Goal: Task Accomplishment & Management: Use online tool/utility

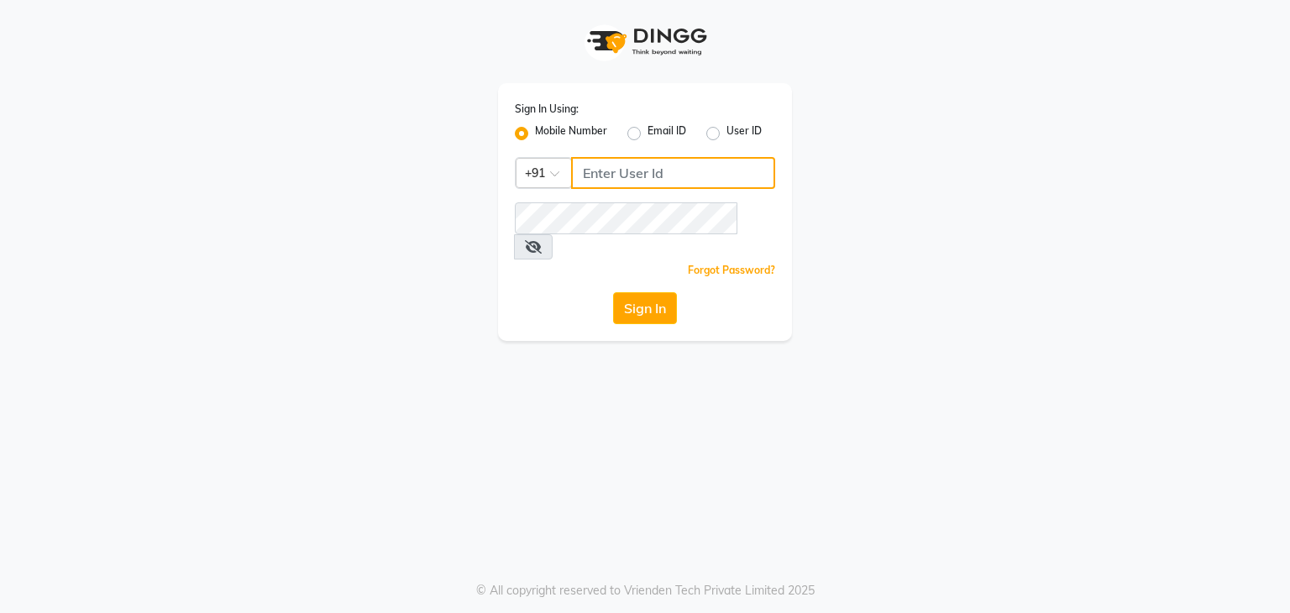
click at [614, 180] on input "Username" at bounding box center [673, 173] width 204 height 32
click at [662, 176] on input "70092137047" at bounding box center [673, 173] width 204 height 32
click at [662, 176] on input "7009213707" at bounding box center [673, 173] width 204 height 32
drag, startPoint x: 664, startPoint y: 173, endPoint x: 510, endPoint y: 175, distance: 154.6
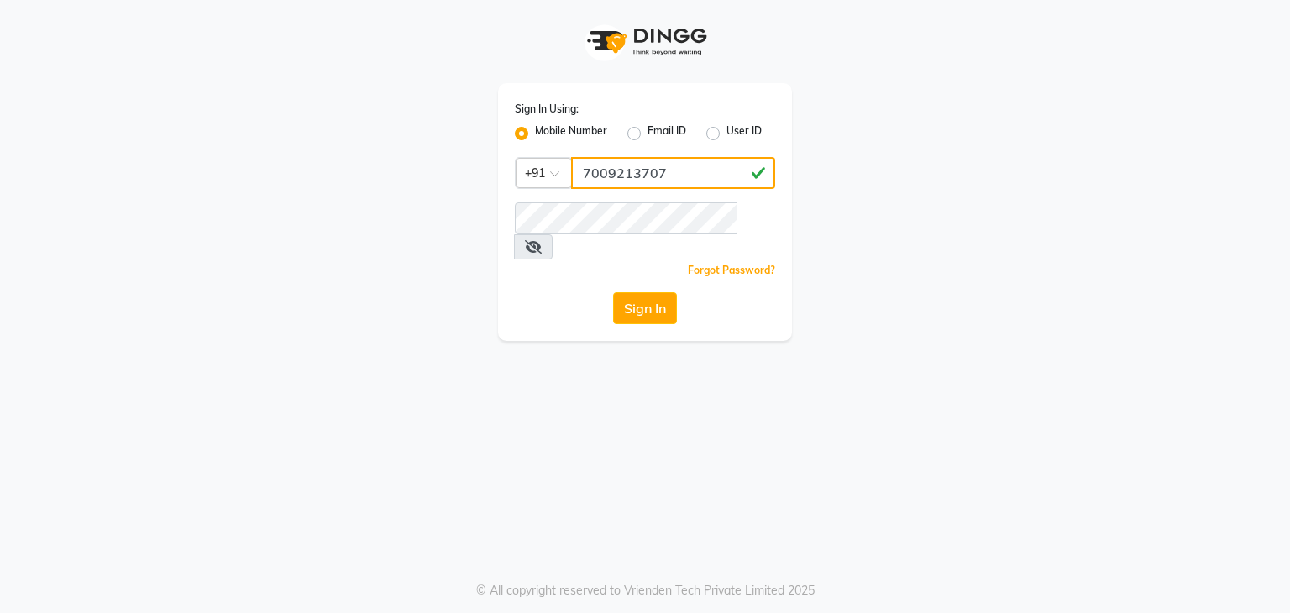
click at [510, 175] on div "Sign In Using: Mobile Number Email ID User ID Country Code × [PHONE_NUMBER] Rem…" at bounding box center [645, 212] width 294 height 258
type input "7009213707"
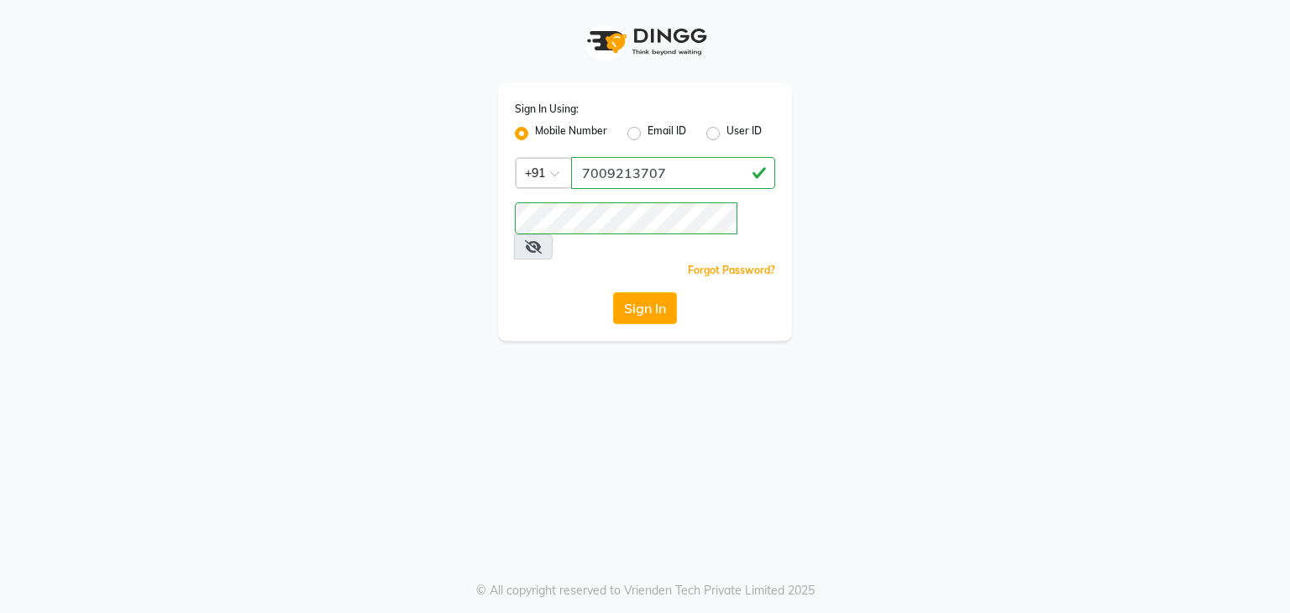
click at [632, 292] on button "Sign In" at bounding box center [645, 308] width 64 height 32
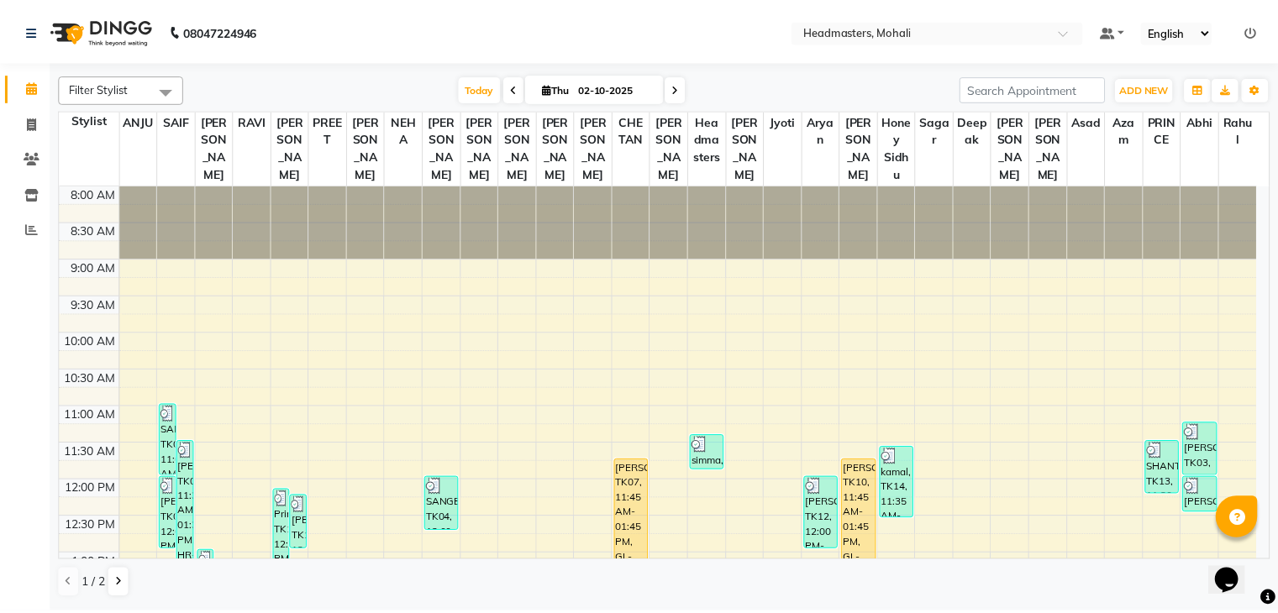
scroll to position [84, 0]
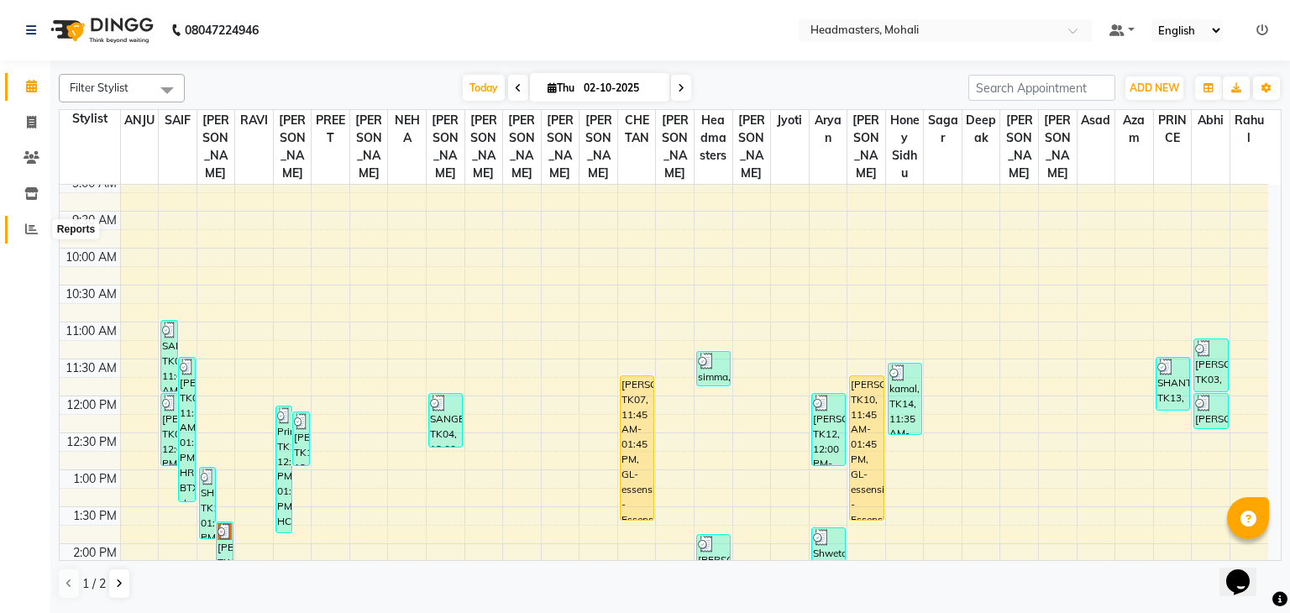
click at [21, 228] on span at bounding box center [31, 229] width 29 height 19
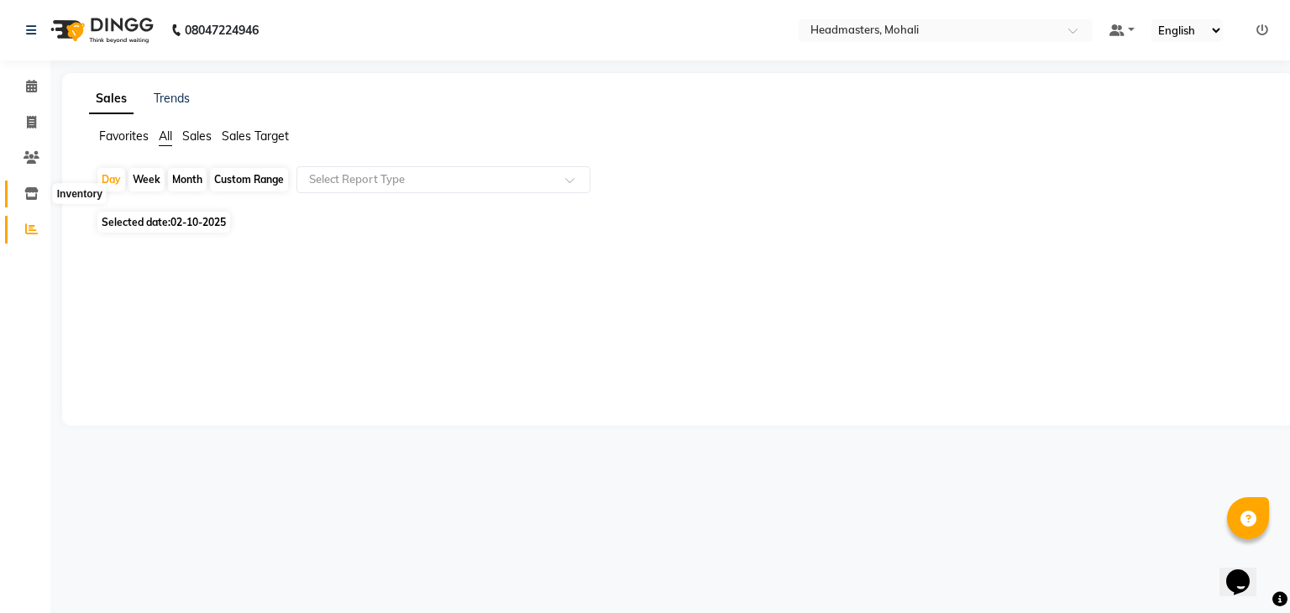
click at [34, 198] on icon at bounding box center [31, 193] width 14 height 13
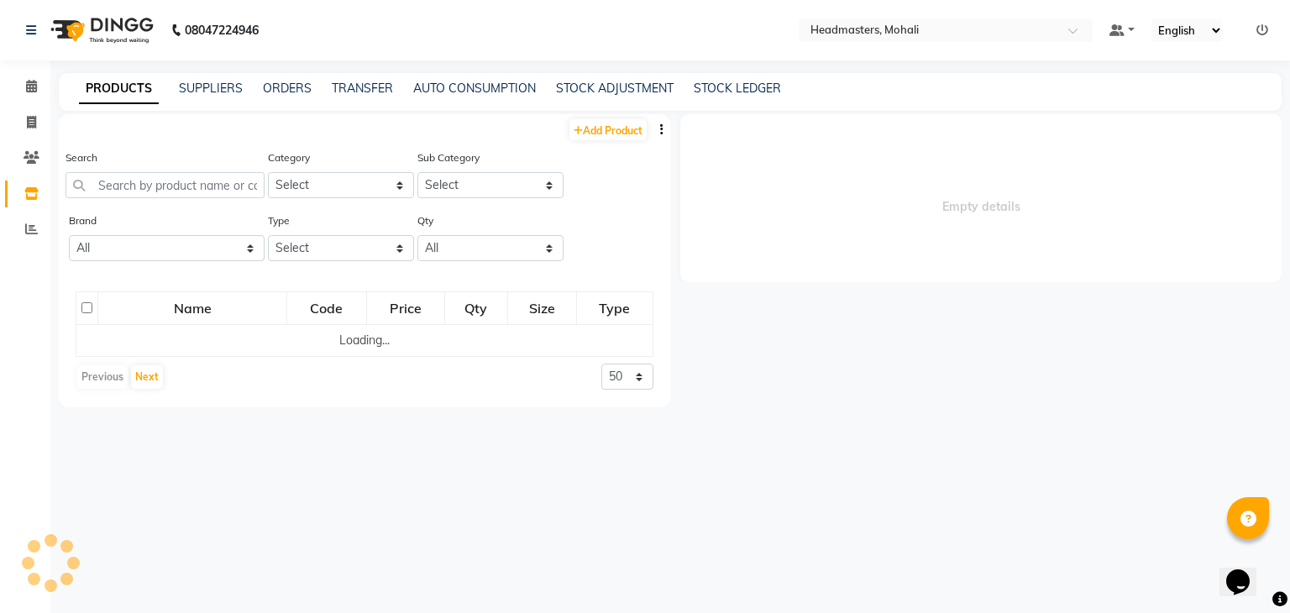
select select
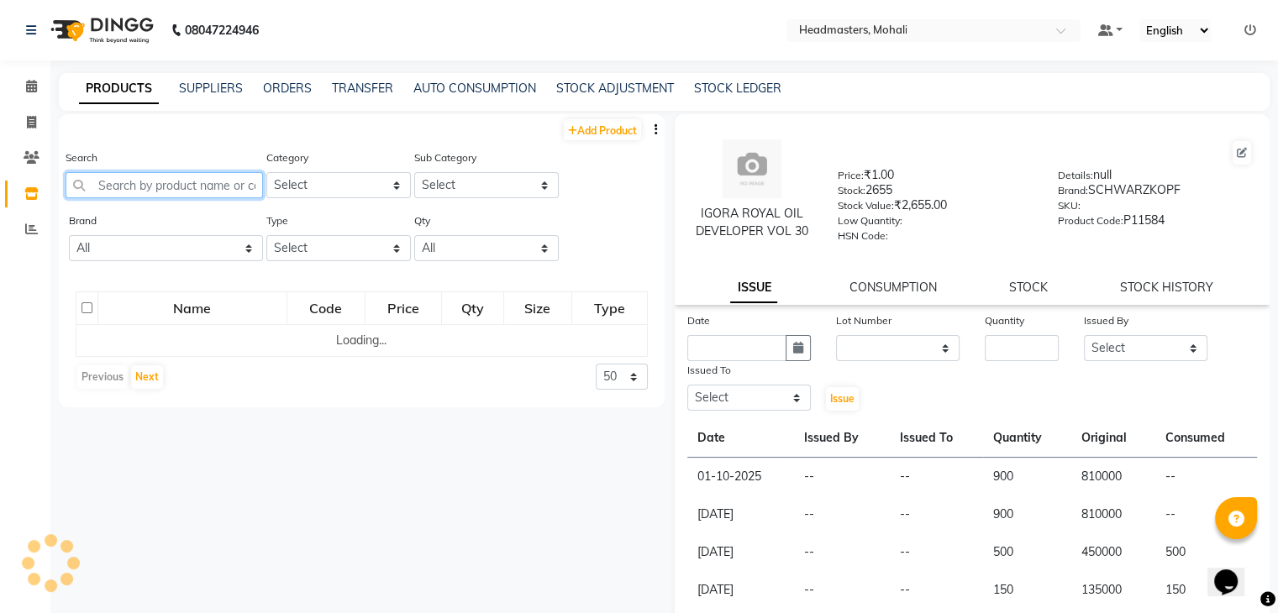
drag, startPoint x: 218, startPoint y: 186, endPoint x: 212, endPoint y: 196, distance: 12.1
click at [213, 192] on input "text" at bounding box center [164, 185] width 197 height 26
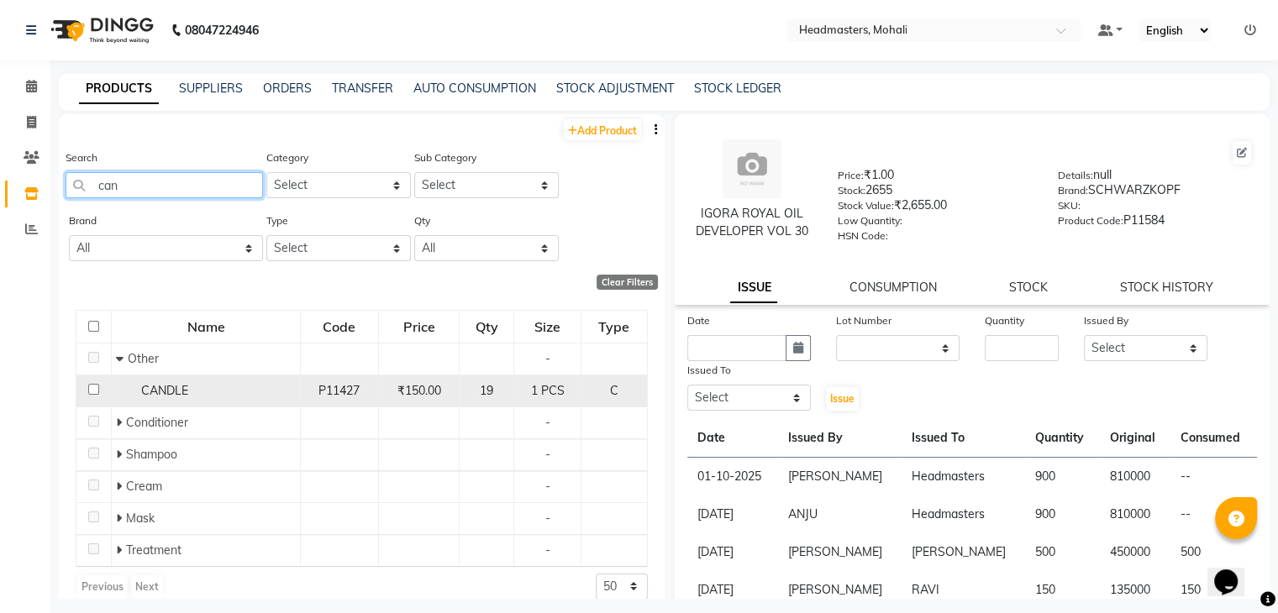
type input "can"
click at [166, 392] on span "CANDLE" at bounding box center [164, 390] width 47 height 15
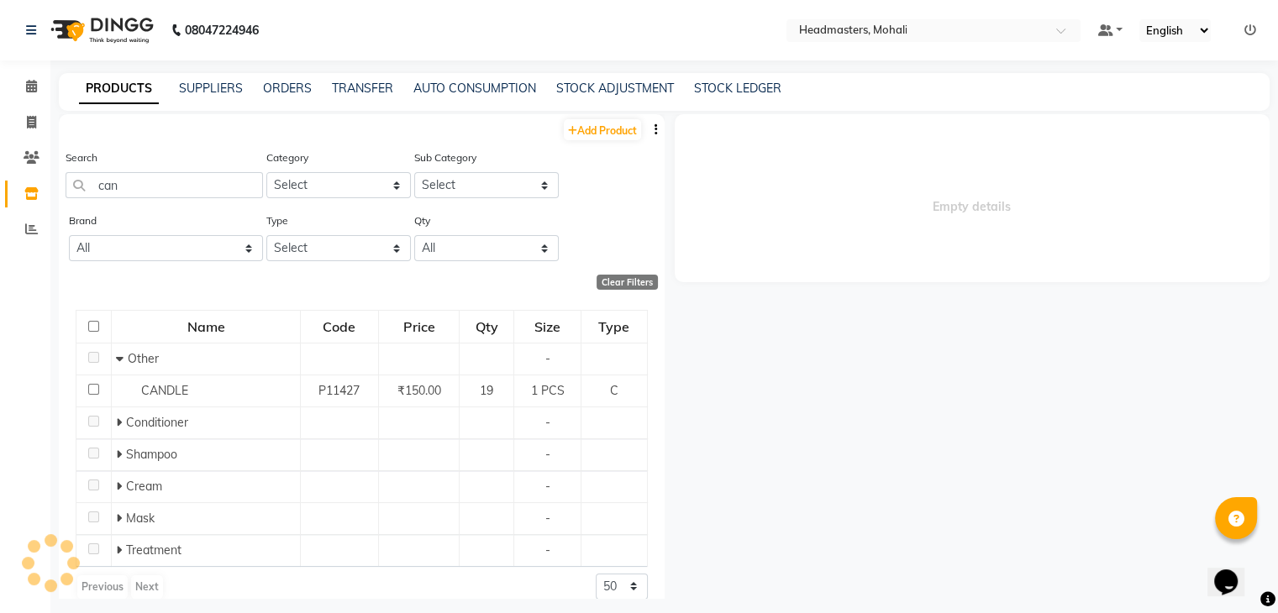
select select
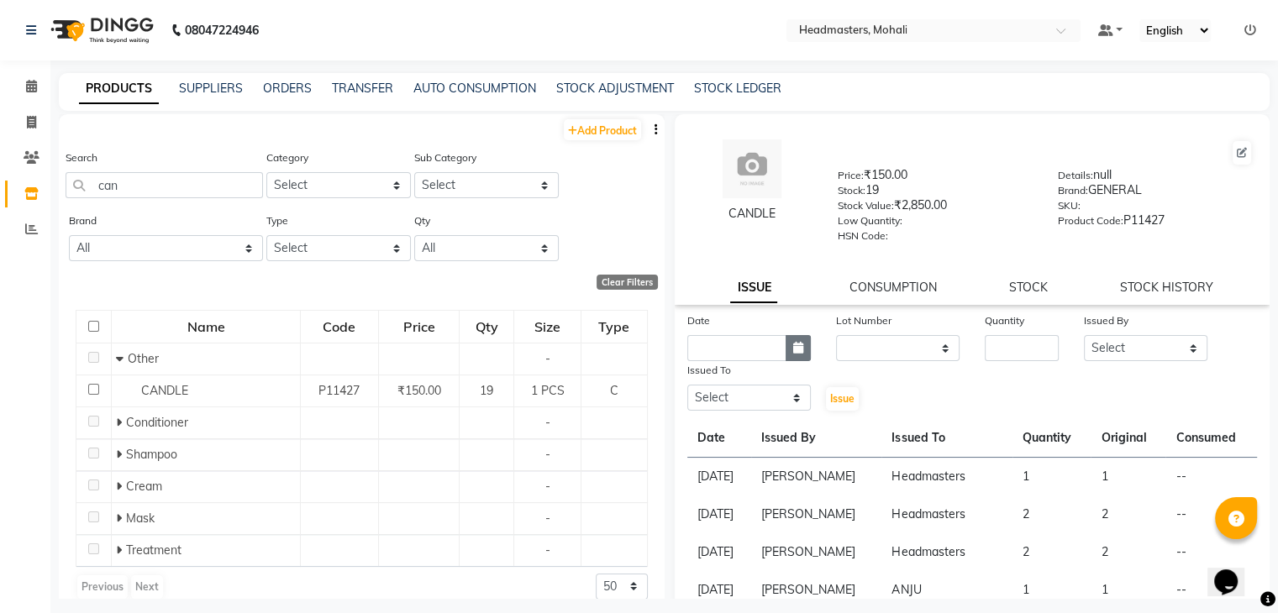
click at [802, 355] on button "button" at bounding box center [797, 348] width 25 height 26
select select "10"
select select "2025"
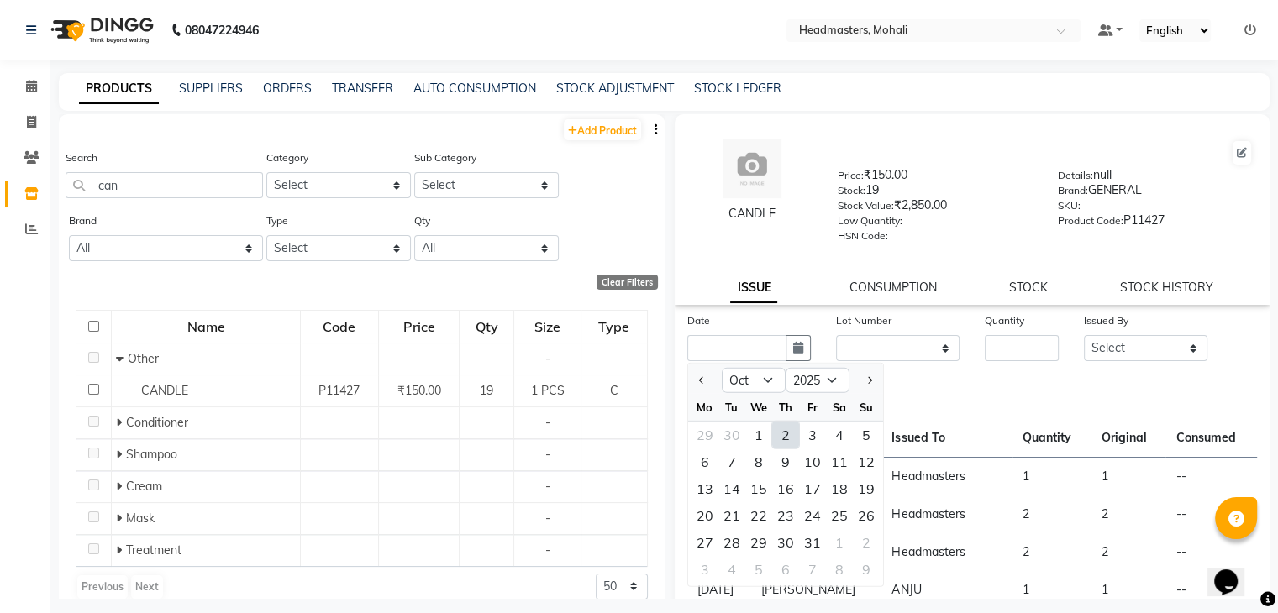
click at [784, 438] on div "2" at bounding box center [785, 435] width 27 height 27
type input "02-10-2025"
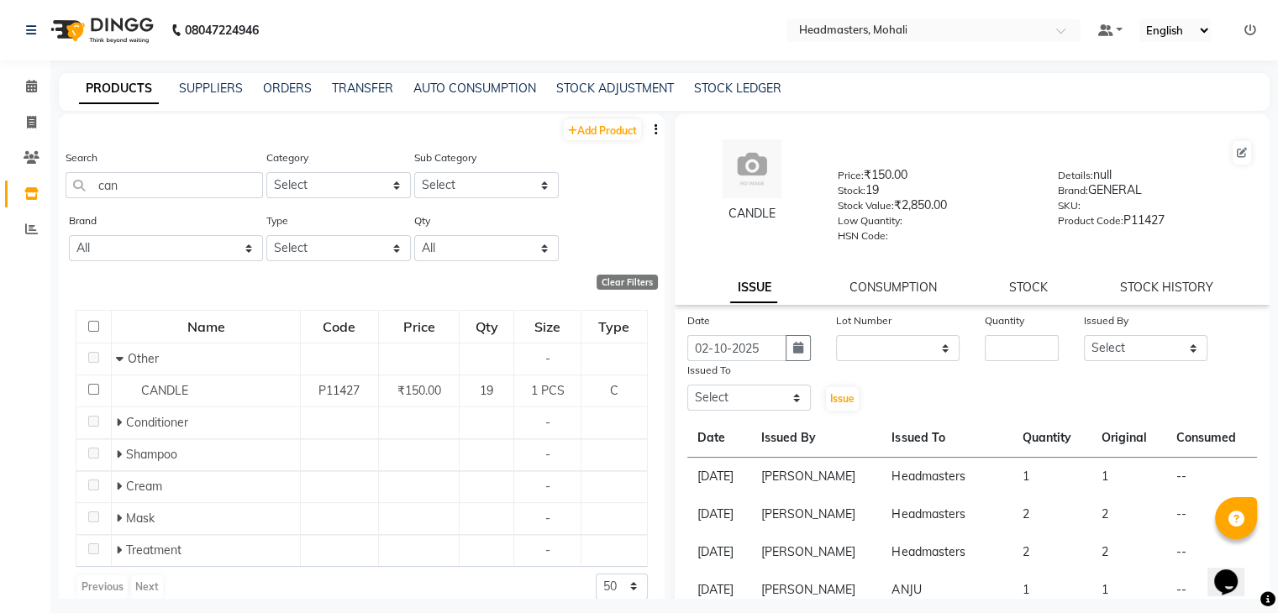
click at [1058, 355] on div "Quantity" at bounding box center [1021, 337] width 99 height 50
click at [1053, 355] on div "Quantity" at bounding box center [1021, 337] width 99 height 50
click at [1039, 360] on input "number" at bounding box center [1022, 348] width 74 height 26
type input "1"
drag, startPoint x: 1136, startPoint y: 357, endPoint x: 1092, endPoint y: 343, distance: 46.0
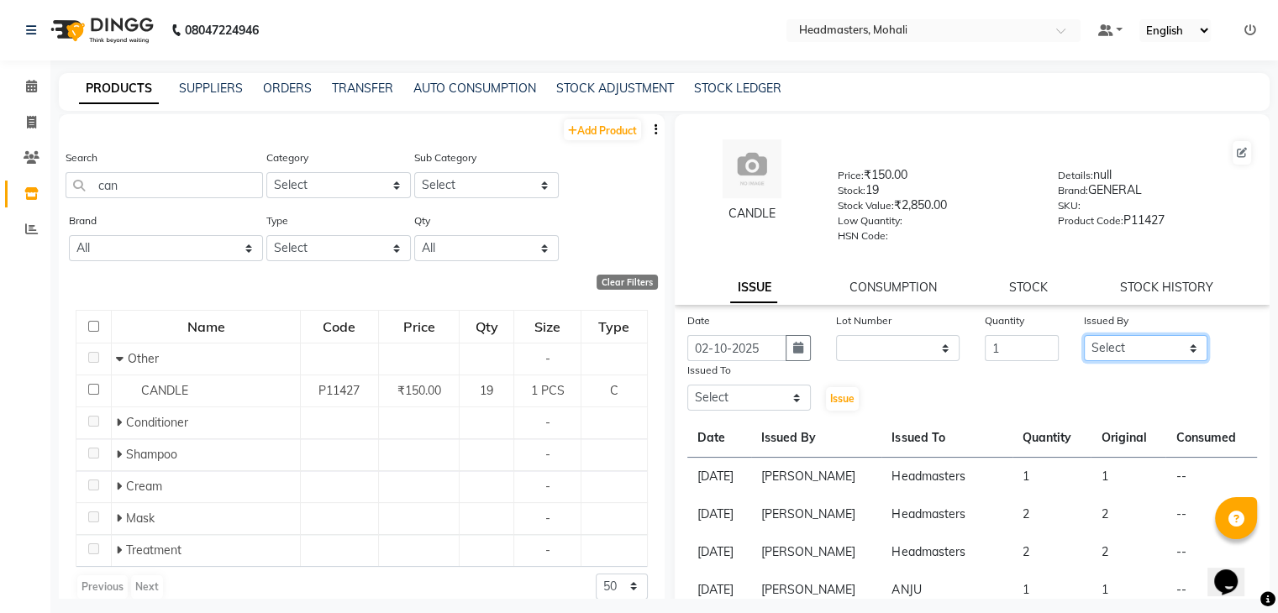
click at [1129, 357] on select "Select [PERSON_NAME] [PERSON_NAME] [PERSON_NAME] [PERSON_NAME] [PERSON_NAME] [P…" at bounding box center [1145, 348] width 123 height 26
select select "84970"
click at [1084, 341] on select "Select [PERSON_NAME] [PERSON_NAME] [PERSON_NAME] [PERSON_NAME] [PERSON_NAME] [P…" at bounding box center [1145, 348] width 123 height 26
click at [730, 411] on select "Select [PERSON_NAME] [PERSON_NAME] [PERSON_NAME] [PERSON_NAME] [PERSON_NAME] [P…" at bounding box center [748, 398] width 123 height 26
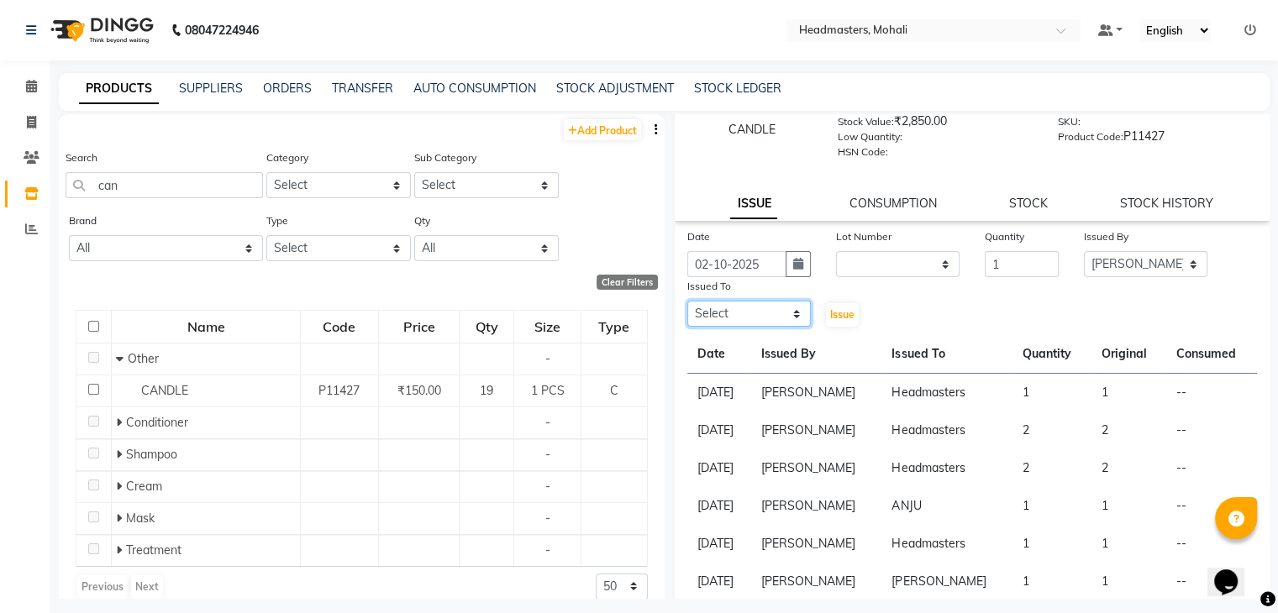
scroll to position [168, 0]
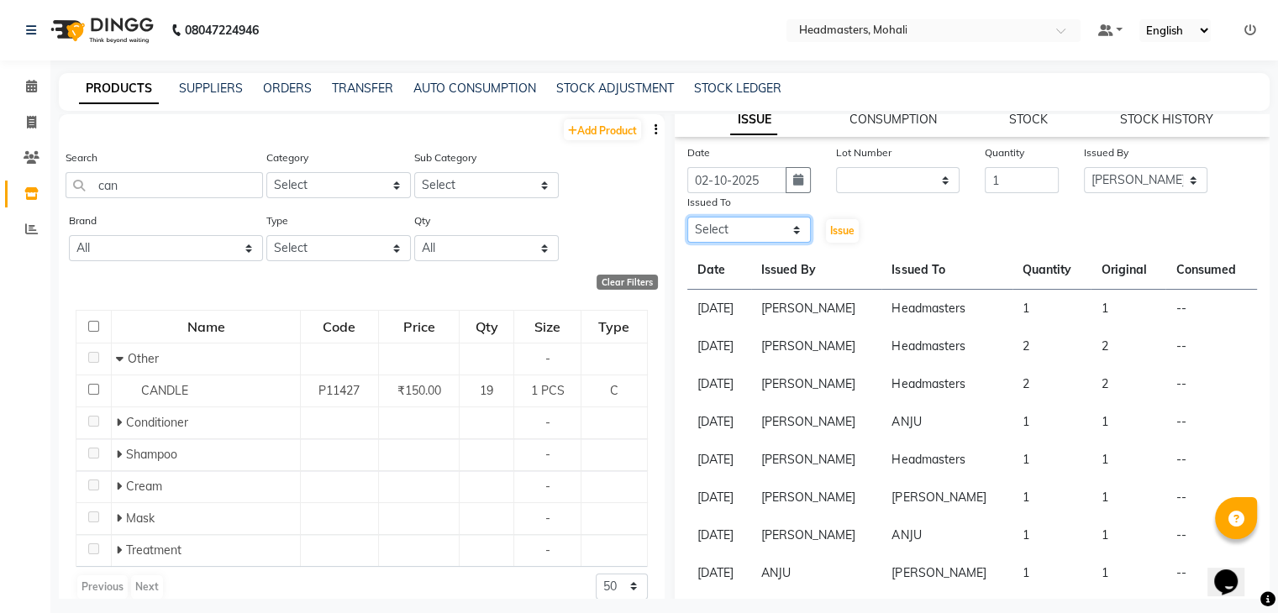
click at [755, 241] on select "Select [PERSON_NAME] [PERSON_NAME] [PERSON_NAME] [PERSON_NAME] [PERSON_NAME] [P…" at bounding box center [748, 230] width 123 height 26
select select "51127"
click at [687, 223] on select "Select [PERSON_NAME] [PERSON_NAME] [PERSON_NAME] [PERSON_NAME] [PERSON_NAME] [P…" at bounding box center [748, 230] width 123 height 26
click at [848, 237] on span "Issue" at bounding box center [842, 230] width 24 height 13
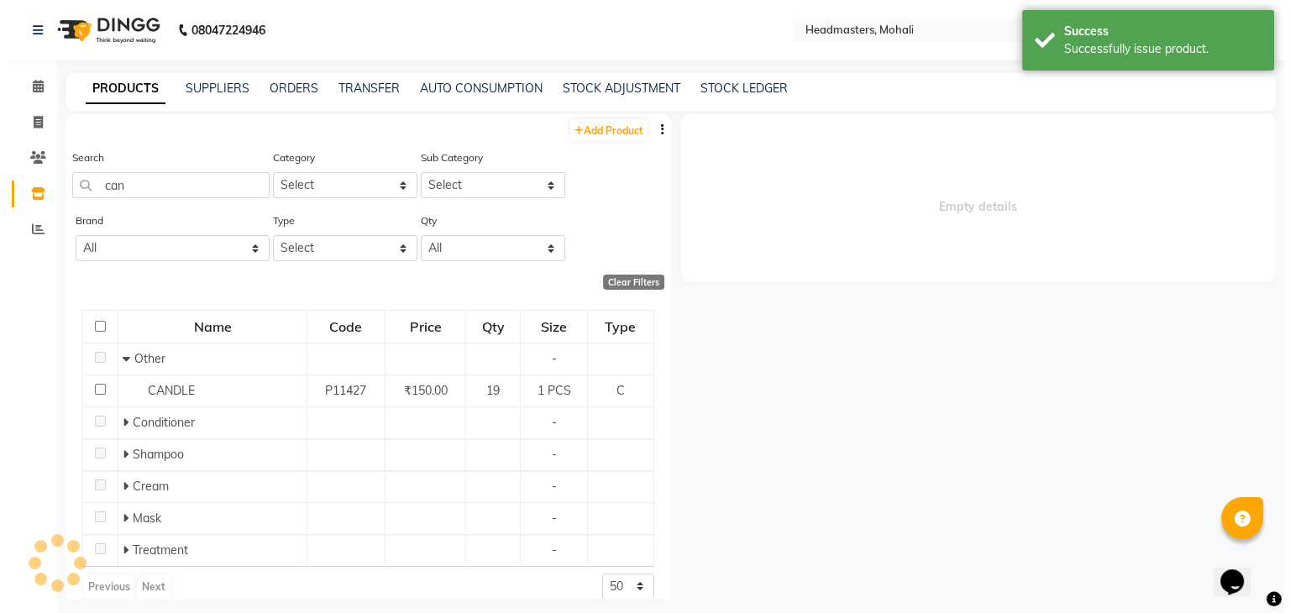
scroll to position [0, 0]
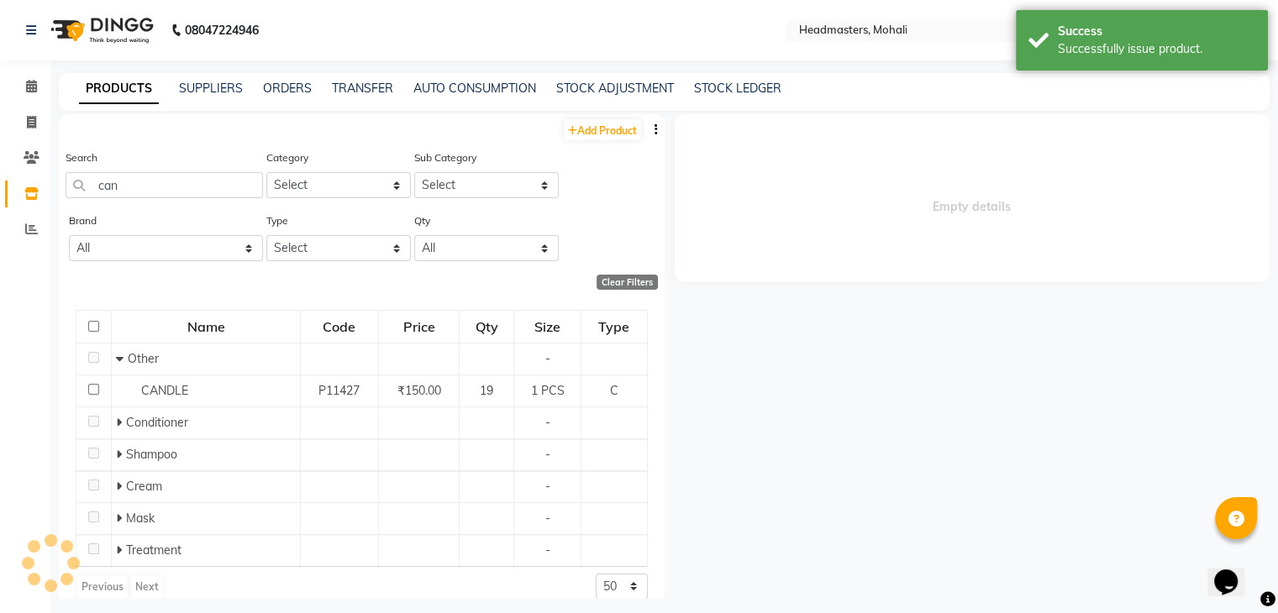
select select
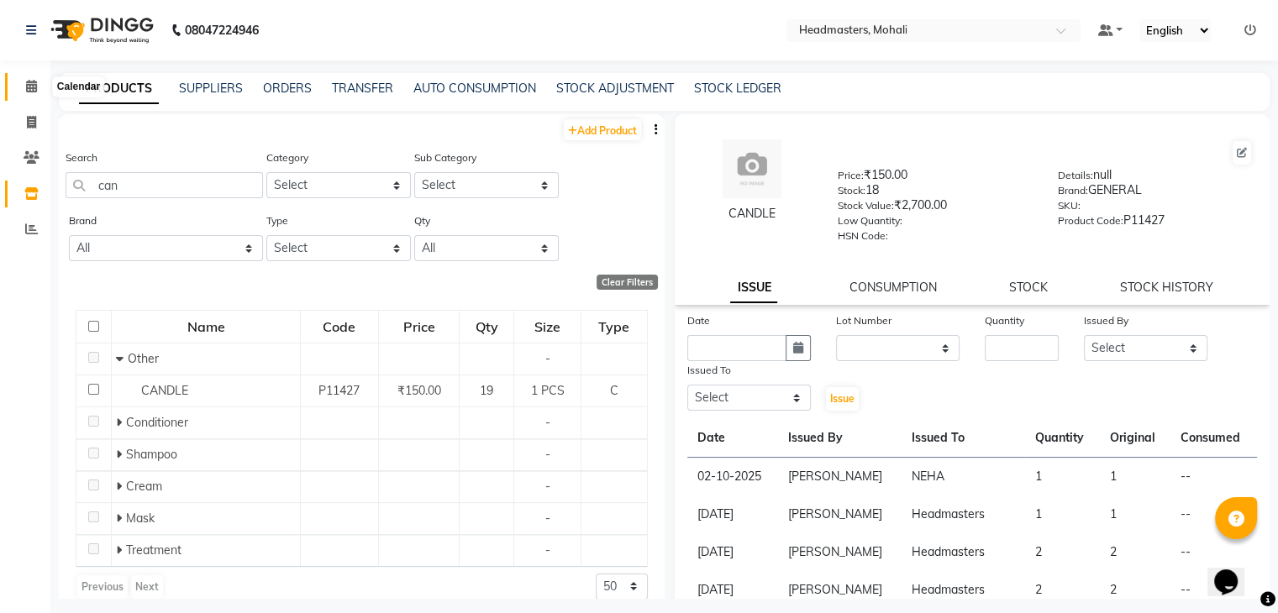
click at [27, 80] on icon at bounding box center [31, 86] width 11 height 13
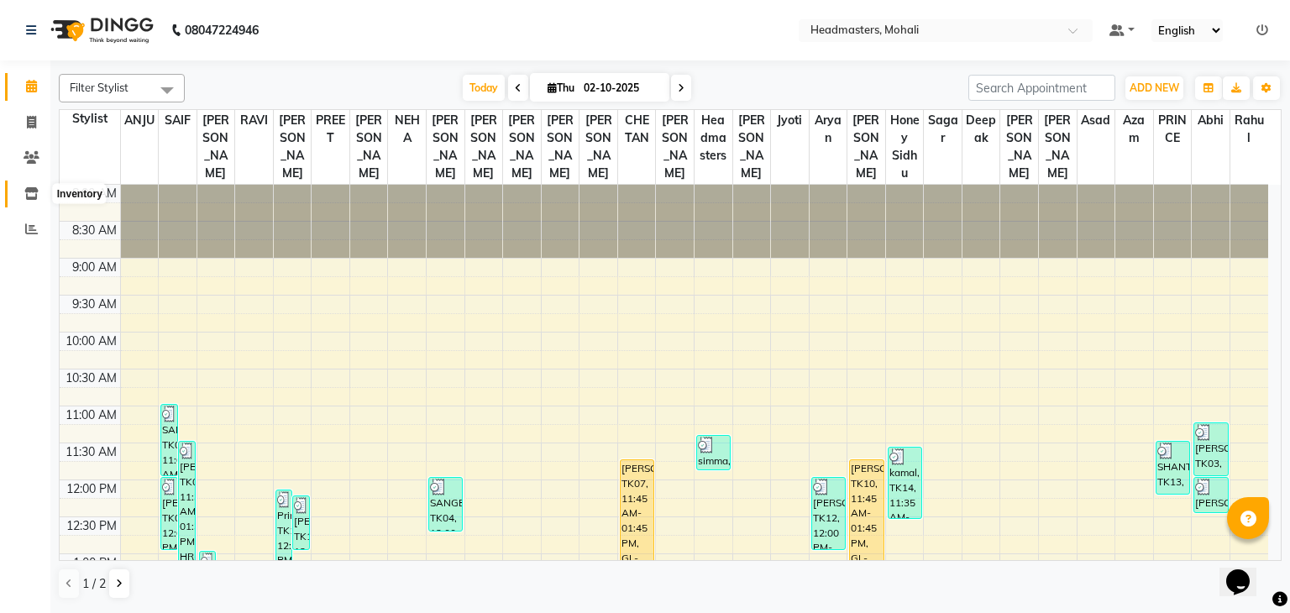
click at [29, 192] on icon at bounding box center [31, 193] width 14 height 13
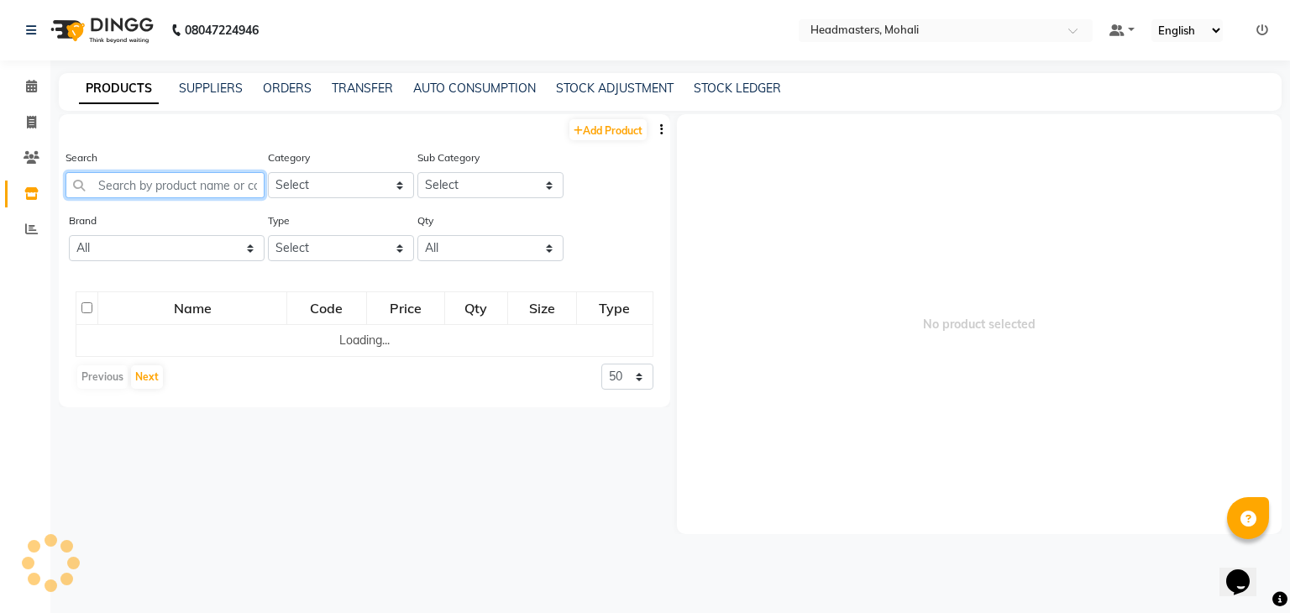
click at [138, 189] on input "text" at bounding box center [165, 185] width 199 height 26
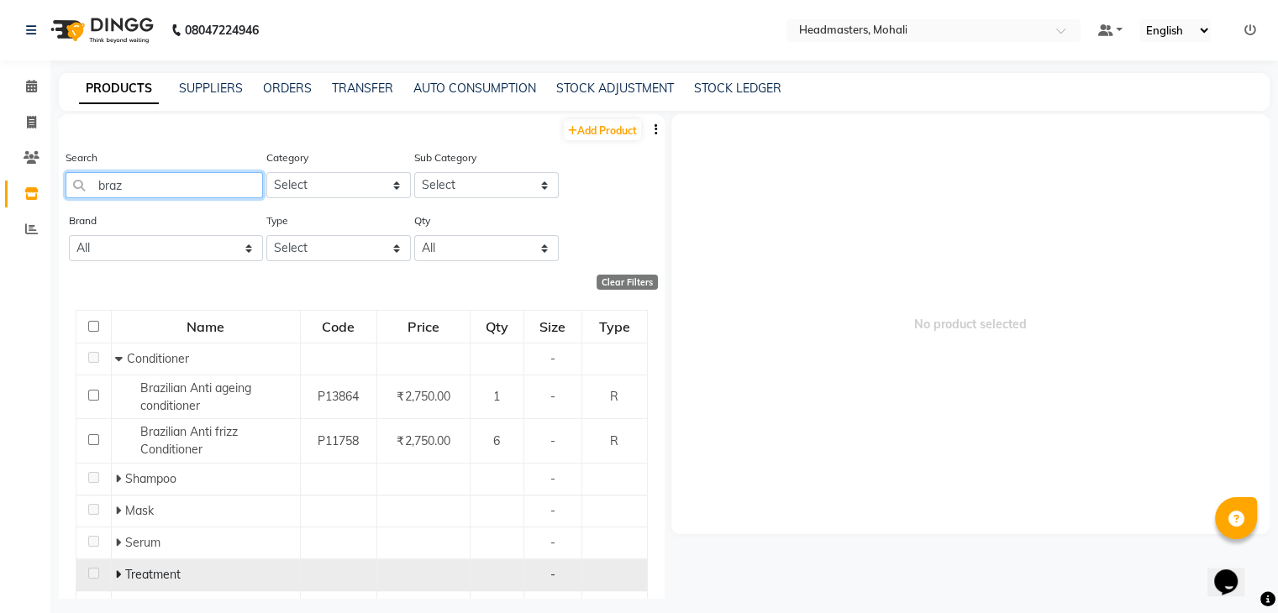
type input "braz"
click at [118, 567] on div "Treatment" at bounding box center [205, 575] width 180 height 18
click at [118, 580] on icon at bounding box center [118, 575] width 6 height 12
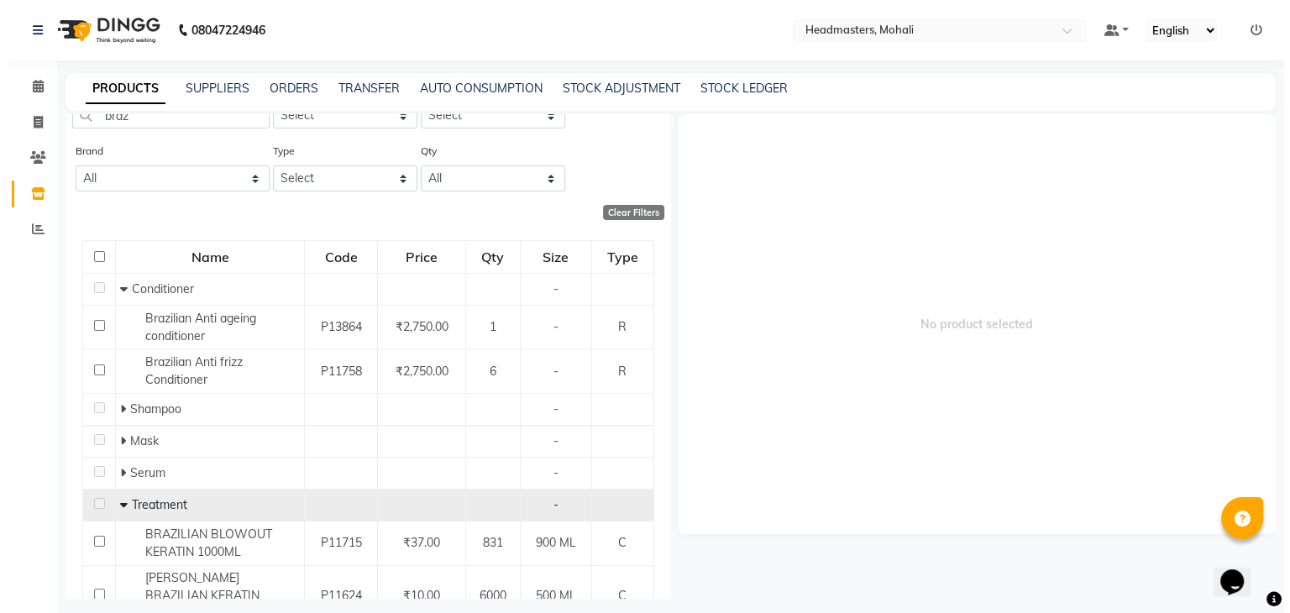
scroll to position [195, 0]
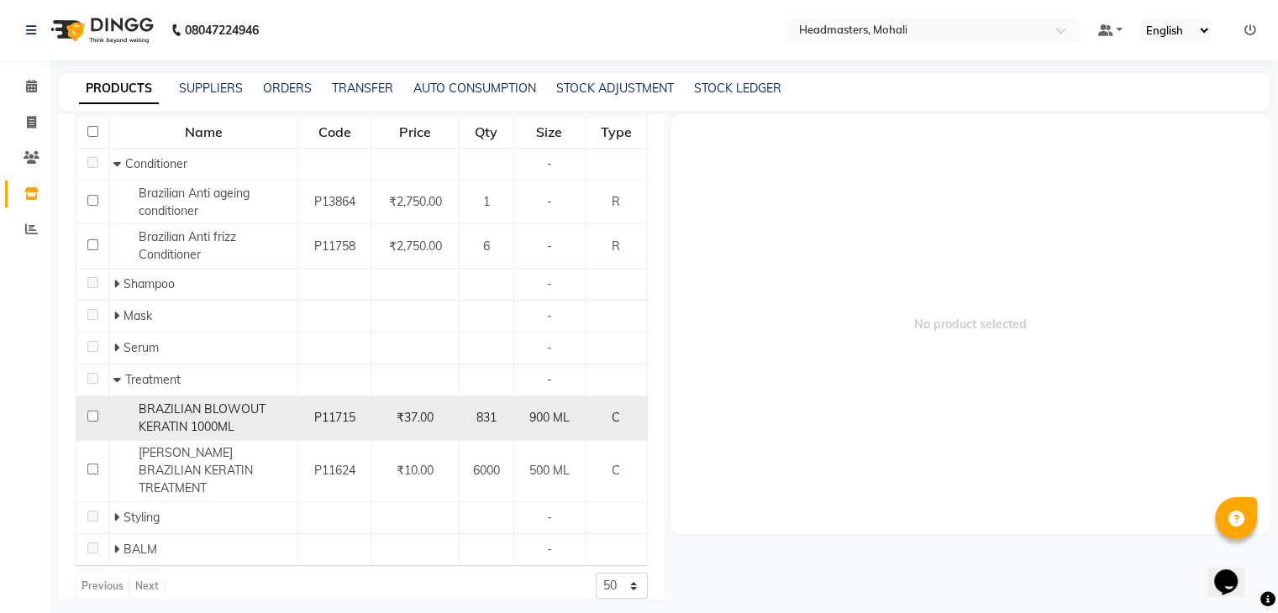
click at [189, 411] on span "BRAZILIAN BLOWOUT KERATIN 1000ML" at bounding box center [202, 418] width 127 height 33
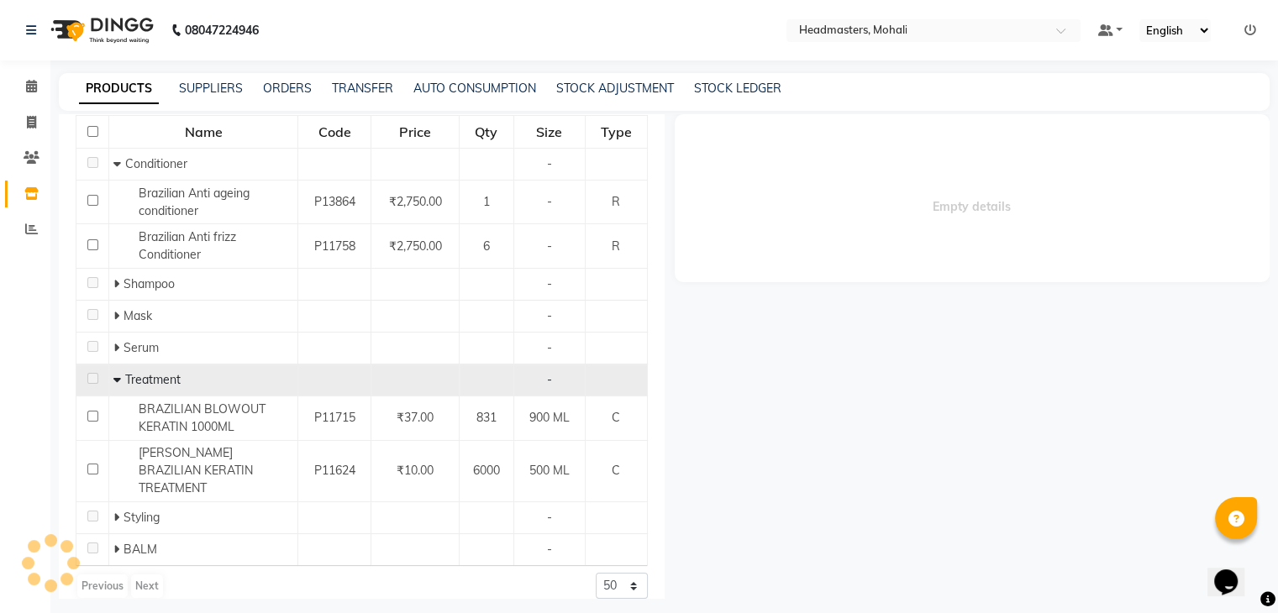
select select
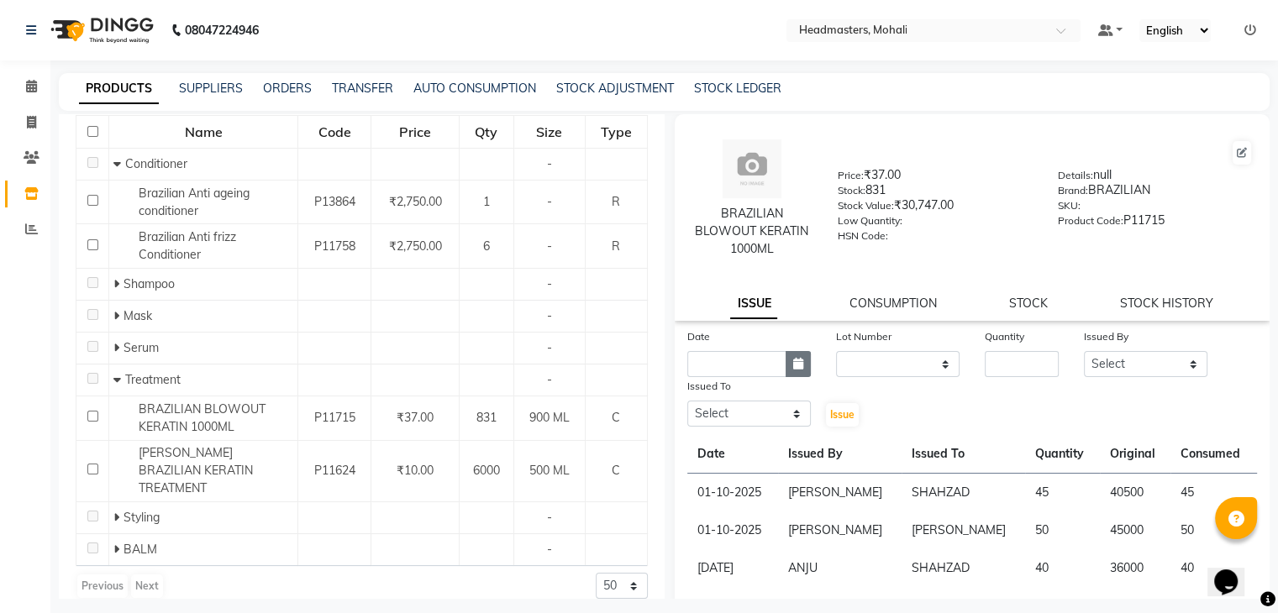
click at [793, 368] on icon "button" at bounding box center [798, 364] width 10 height 12
select select "10"
select select "2025"
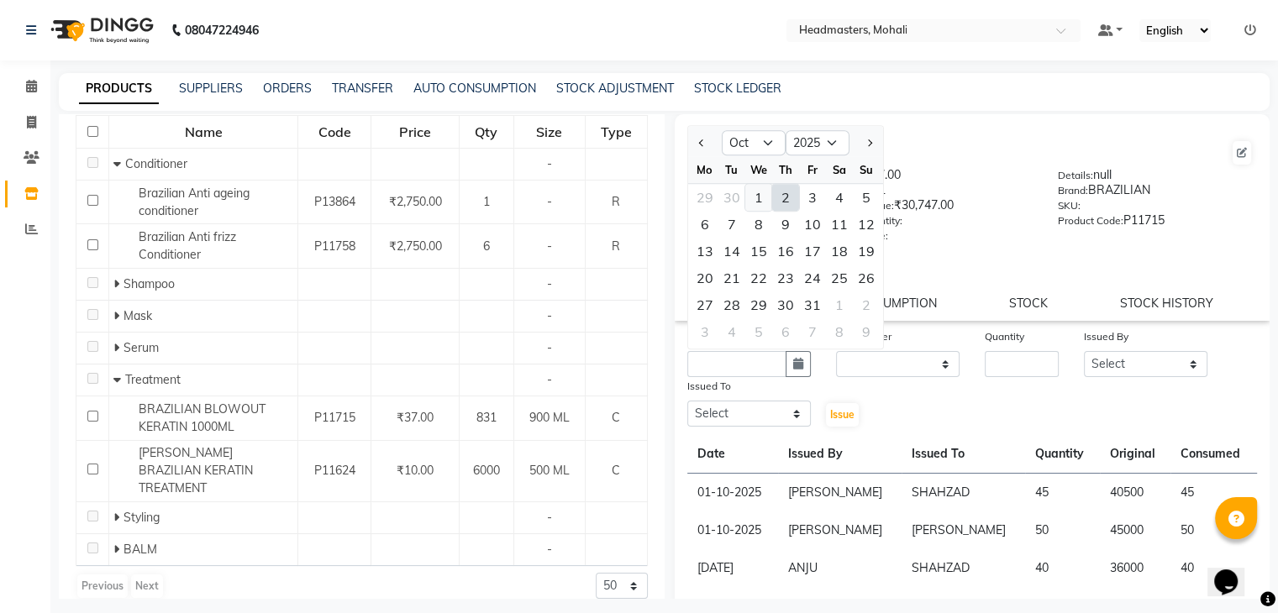
click at [751, 203] on div "1" at bounding box center [758, 197] width 27 height 27
type input "01-10-2025"
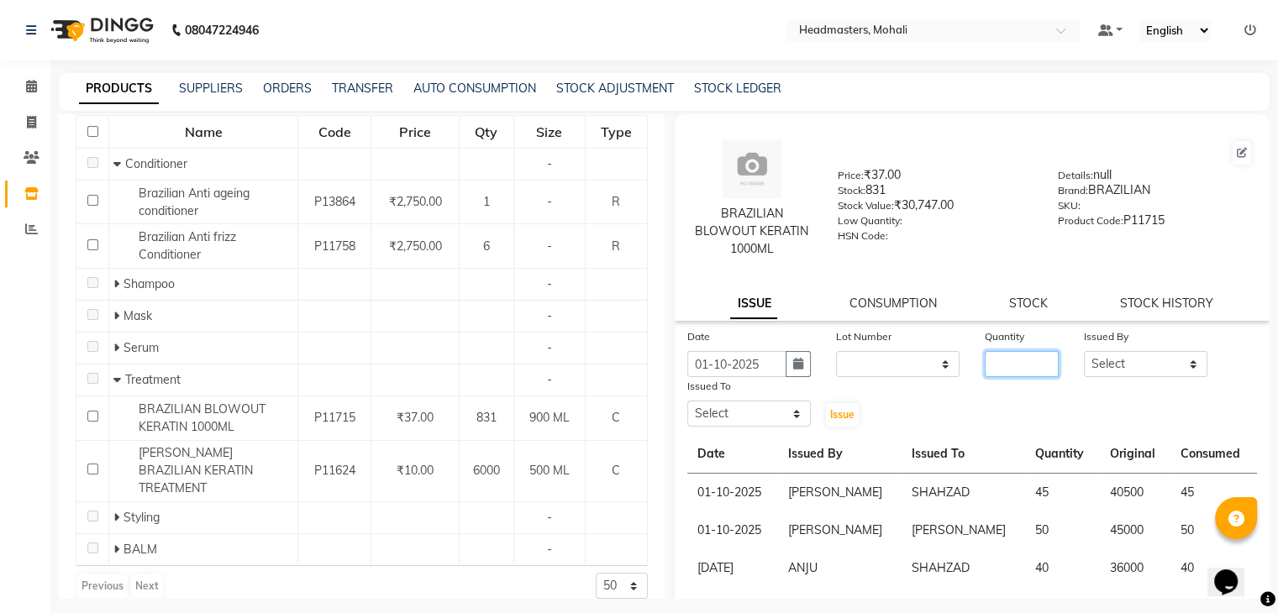
click at [1009, 364] on input "number" at bounding box center [1022, 364] width 74 height 26
type input "45"
drag, startPoint x: 1177, startPoint y: 370, endPoint x: 1167, endPoint y: 361, distance: 13.7
click at [1174, 370] on select "Select [PERSON_NAME] [PERSON_NAME] [PERSON_NAME] [PERSON_NAME] [PERSON_NAME] [P…" at bounding box center [1145, 364] width 123 height 26
select select "84970"
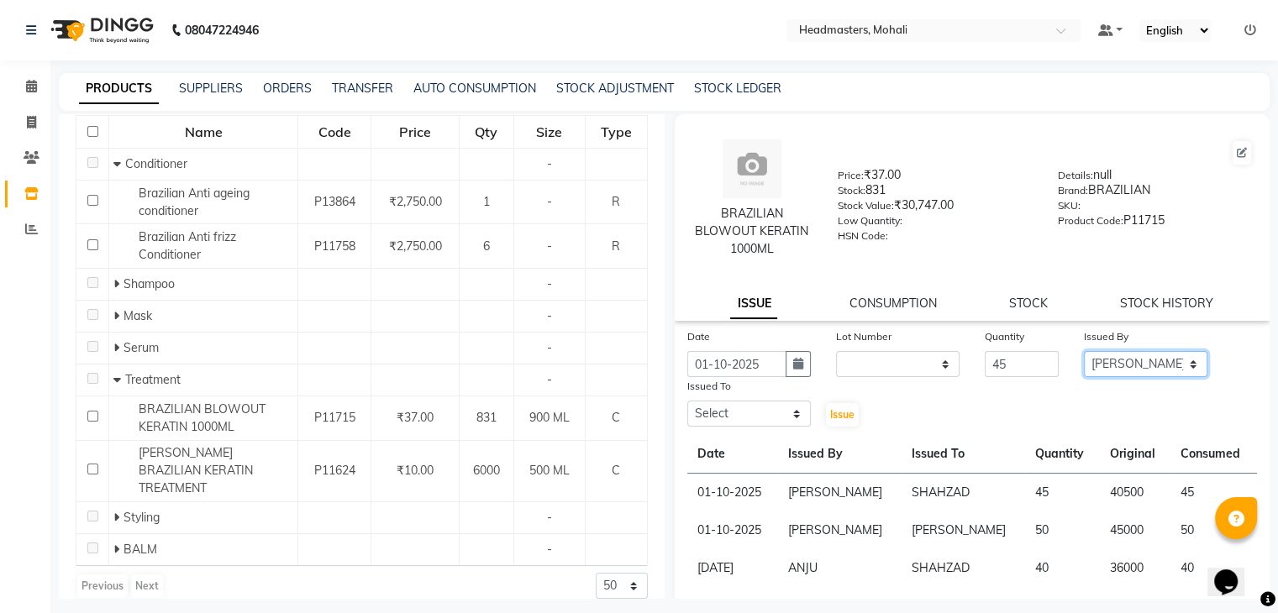
click at [1084, 352] on select "Select [PERSON_NAME] [PERSON_NAME] [PERSON_NAME] [PERSON_NAME] [PERSON_NAME] [P…" at bounding box center [1145, 364] width 123 height 26
click at [778, 426] on select "Select [PERSON_NAME] [PERSON_NAME] [PERSON_NAME] [PERSON_NAME] [PERSON_NAME] [P…" at bounding box center [748, 414] width 123 height 26
select select "51117"
click at [687, 402] on select "Select [PERSON_NAME] [PERSON_NAME] [PERSON_NAME] [PERSON_NAME] [PERSON_NAME] [P…" at bounding box center [748, 414] width 123 height 26
click at [830, 418] on span "Issue" at bounding box center [842, 414] width 24 height 13
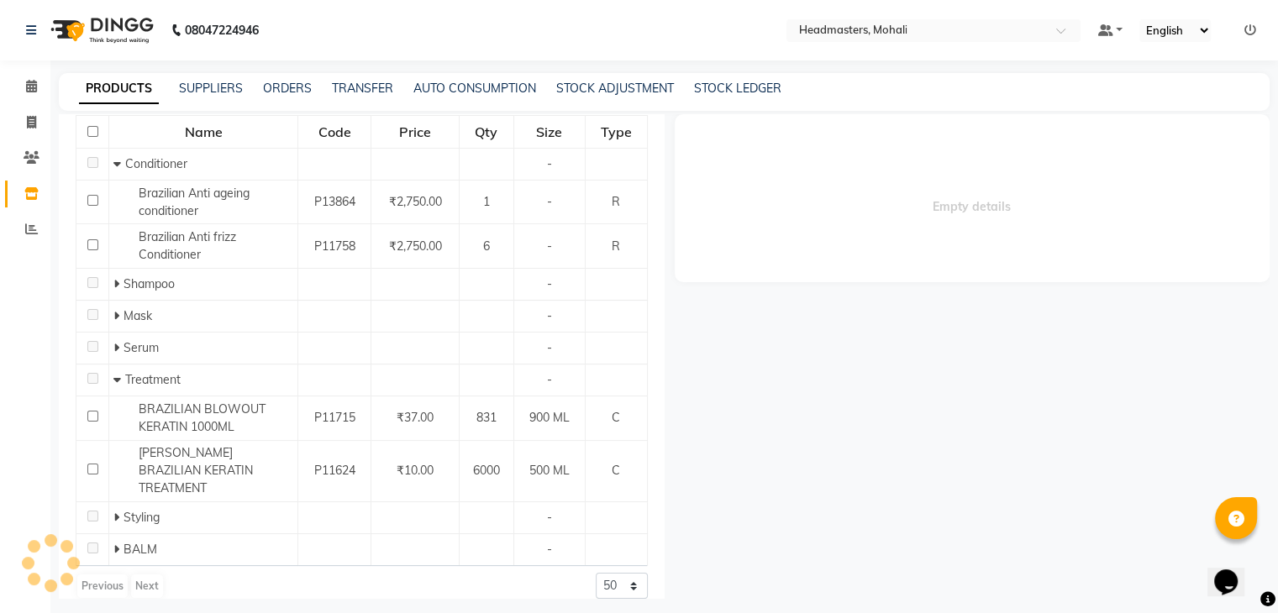
select select
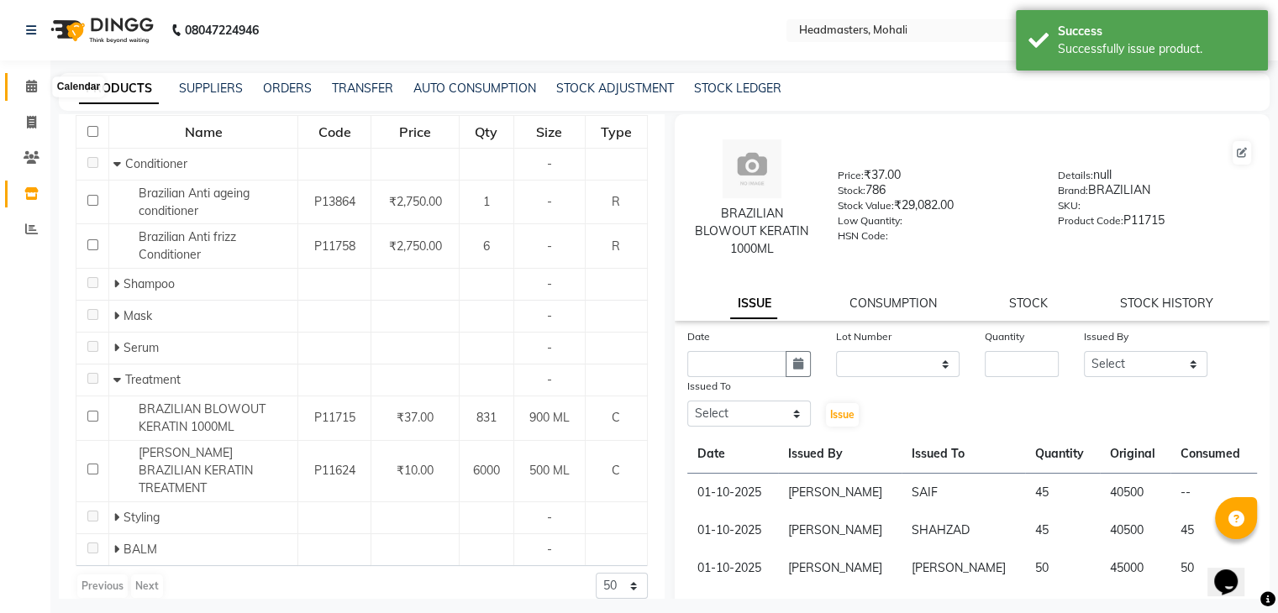
click at [20, 95] on span at bounding box center [31, 86] width 29 height 19
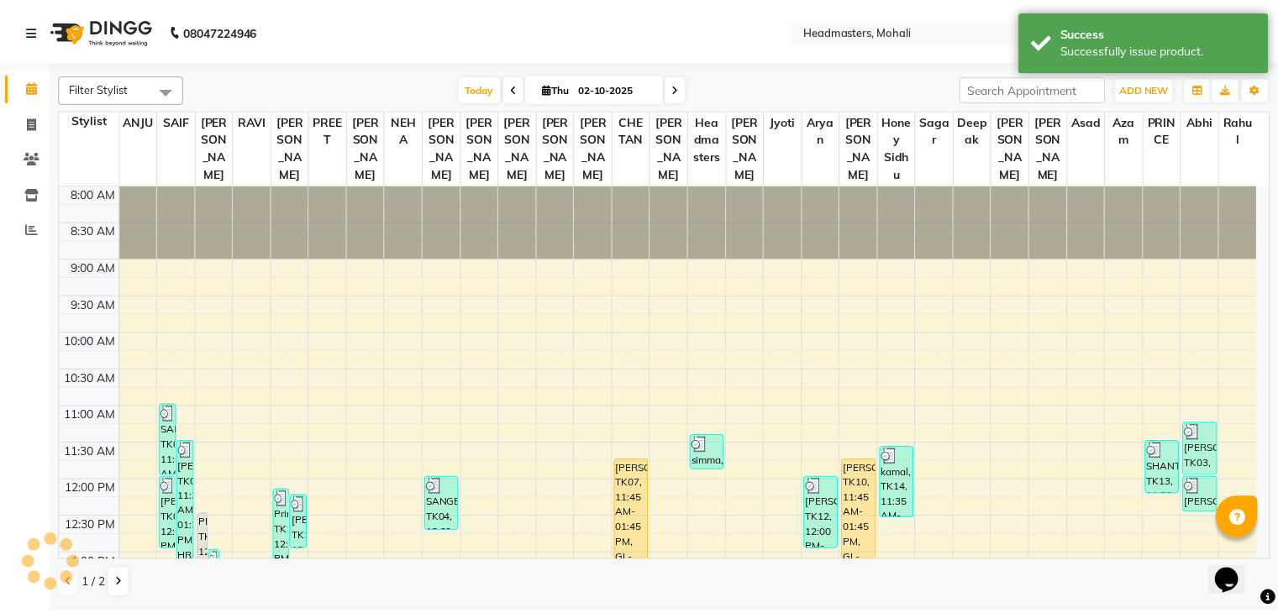
scroll to position [168, 0]
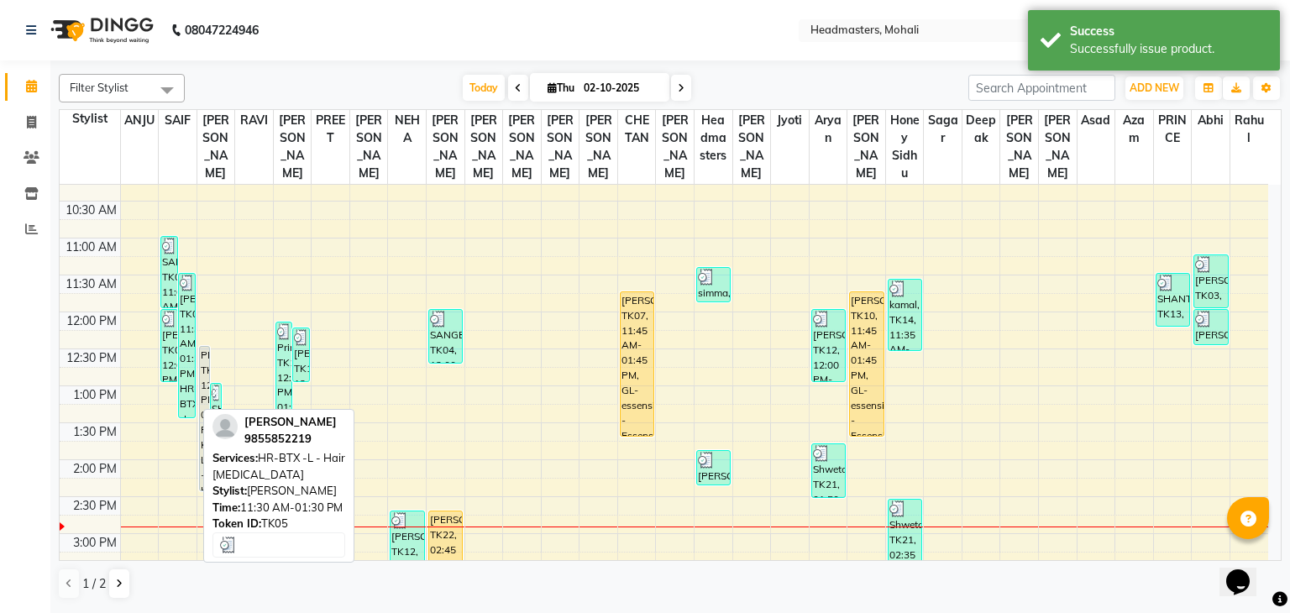
click at [185, 323] on div "[PERSON_NAME], TK05, 11:30 AM-01:30 PM, HR-BTX -L - Hair [MEDICAL_DATA]" at bounding box center [187, 346] width 16 height 144
select select "3"
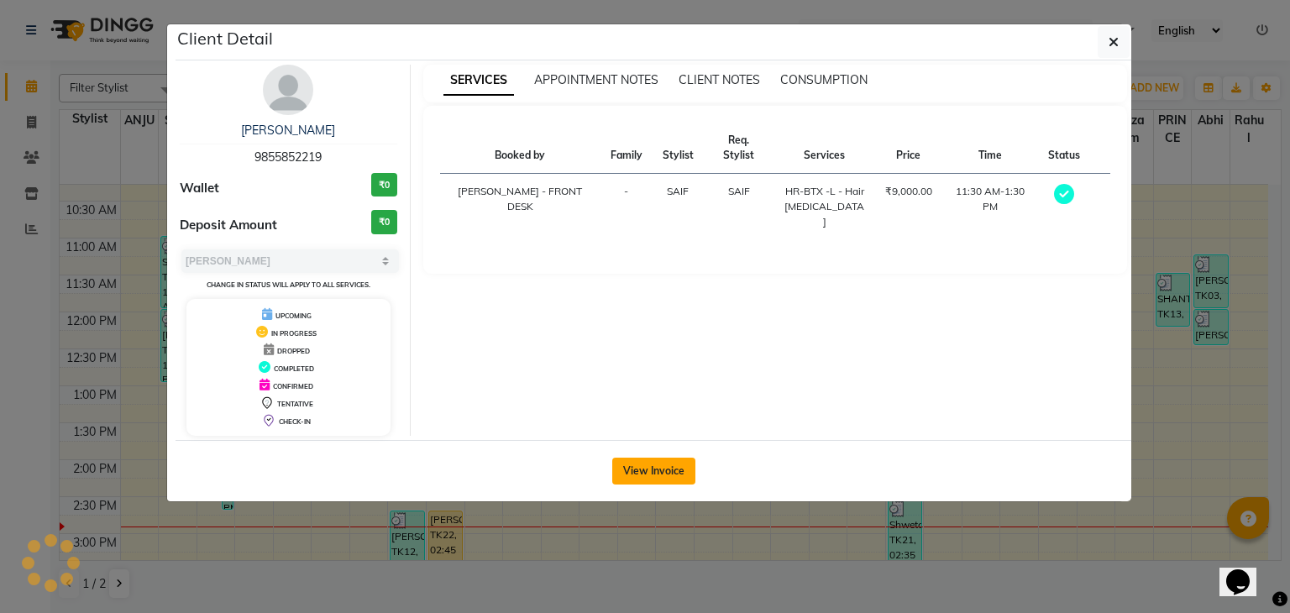
click at [650, 466] on button "View Invoice" at bounding box center [653, 471] width 83 height 27
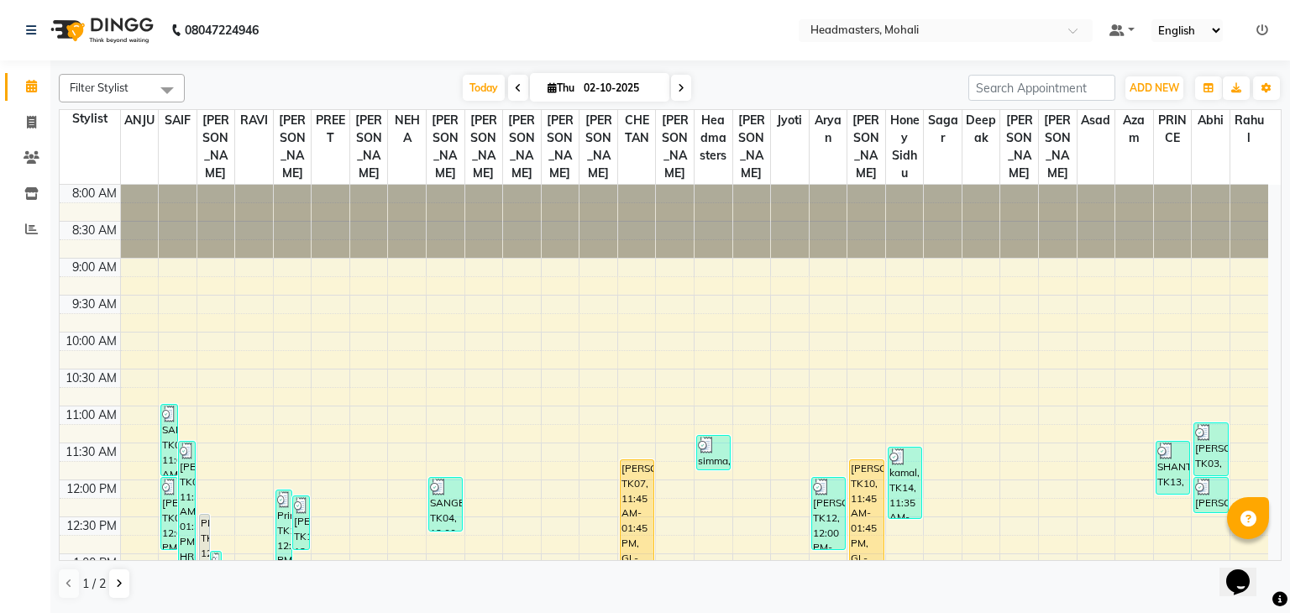
scroll to position [84, 0]
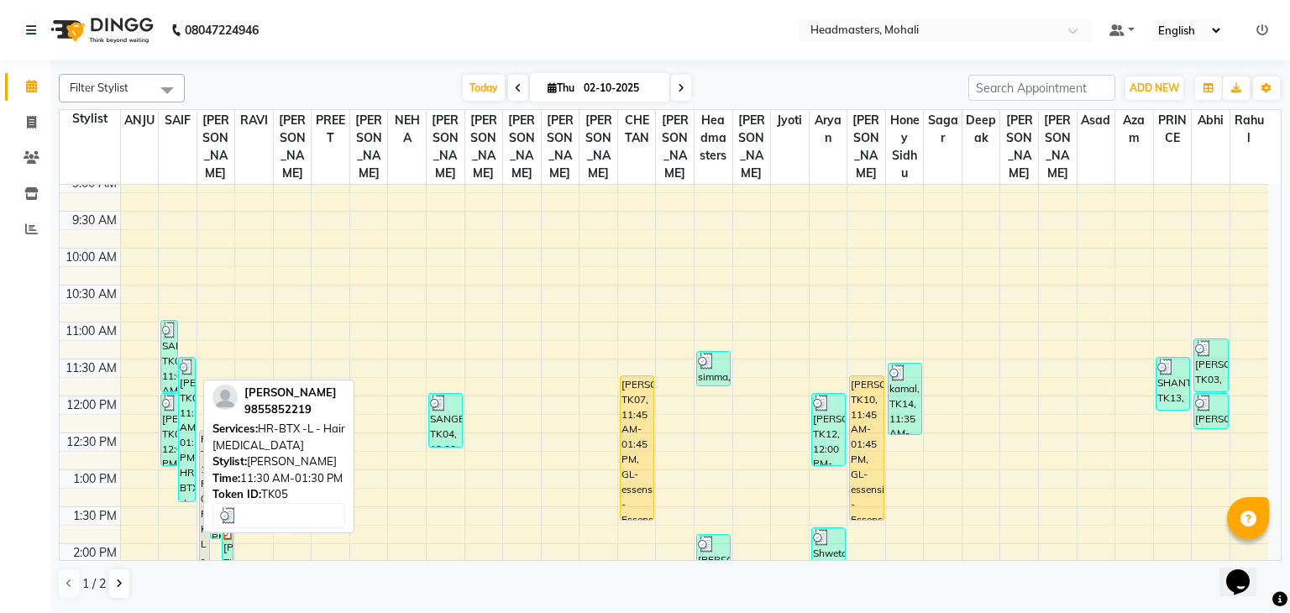
click at [184, 404] on div "[PERSON_NAME], TK05, 11:30 AM-01:30 PM, HR-BTX -L - Hair [MEDICAL_DATA]" at bounding box center [187, 430] width 16 height 144
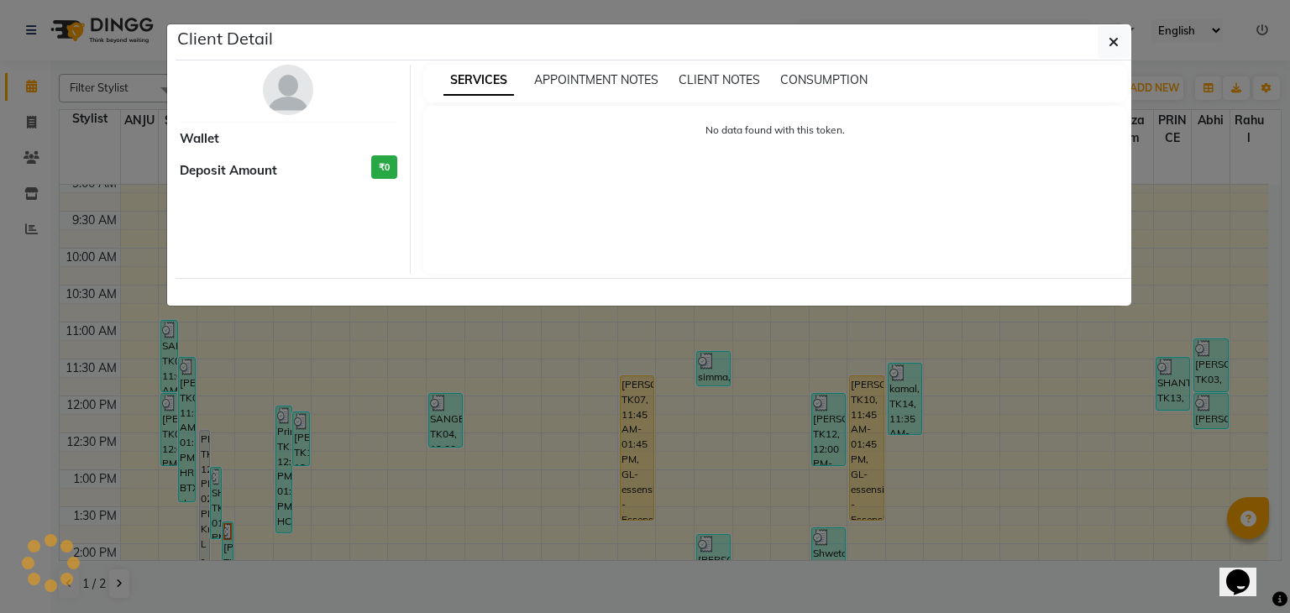
select select "3"
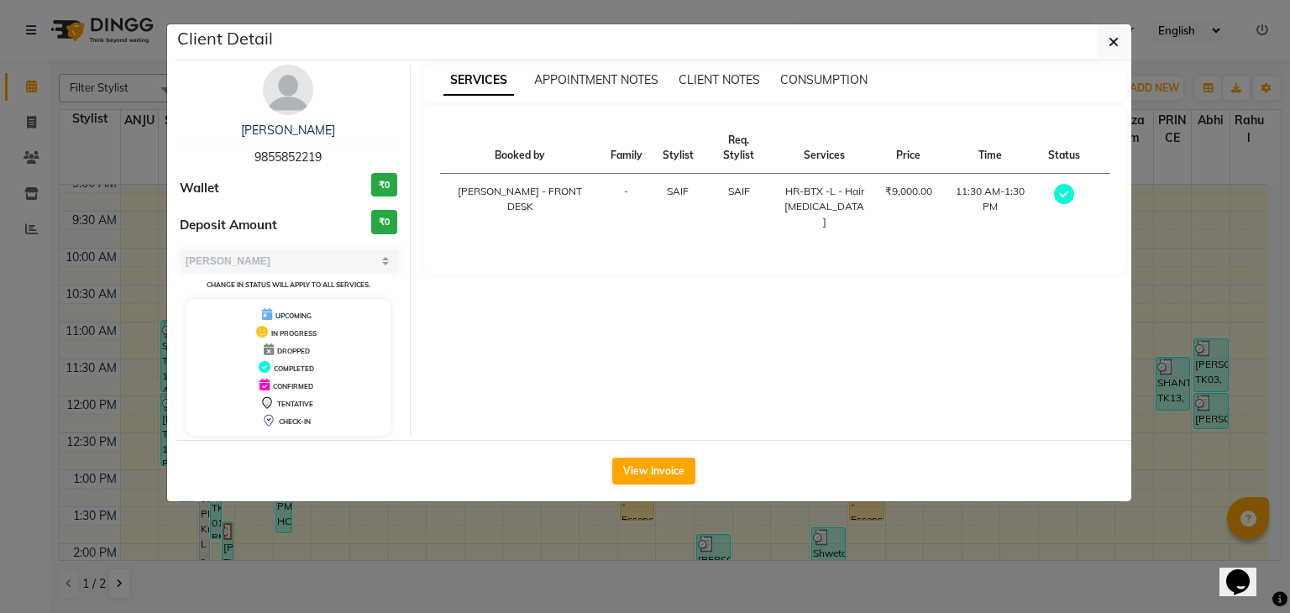
click at [833, 68] on div "SERVICES APPOINTMENT NOTES CLIENT NOTES CONSUMPTION" at bounding box center [775, 84] width 705 height 38
click at [833, 78] on span "CONSUMPTION" at bounding box center [823, 79] width 87 height 15
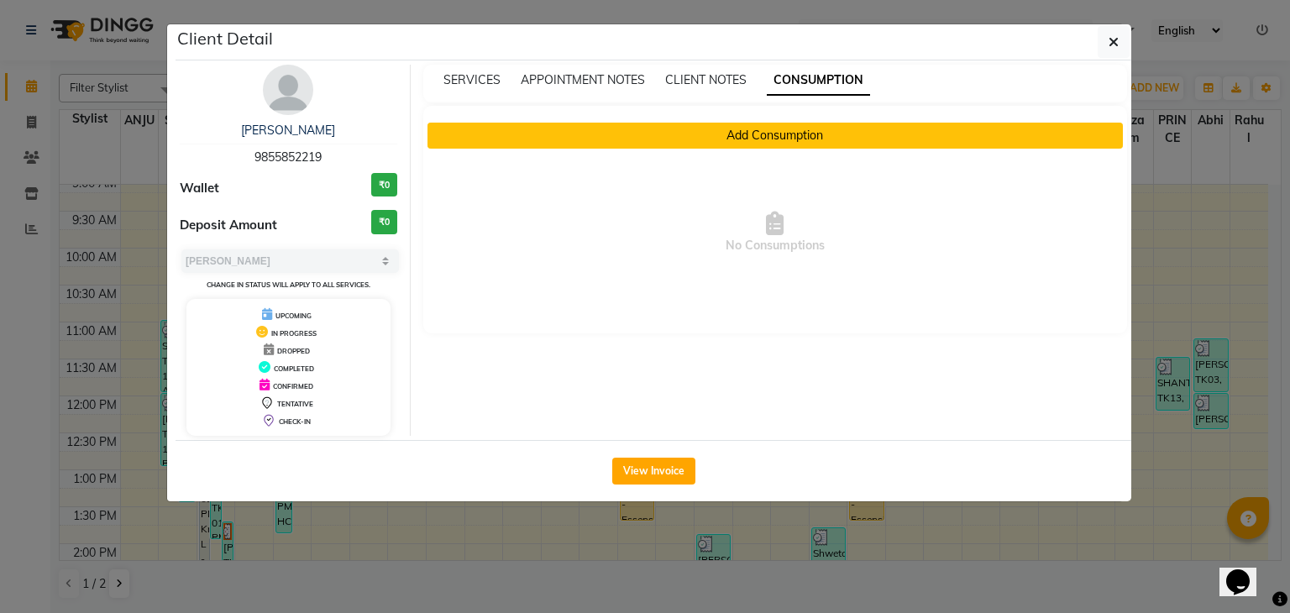
click at [723, 139] on button "Add Consumption" at bounding box center [776, 136] width 696 height 26
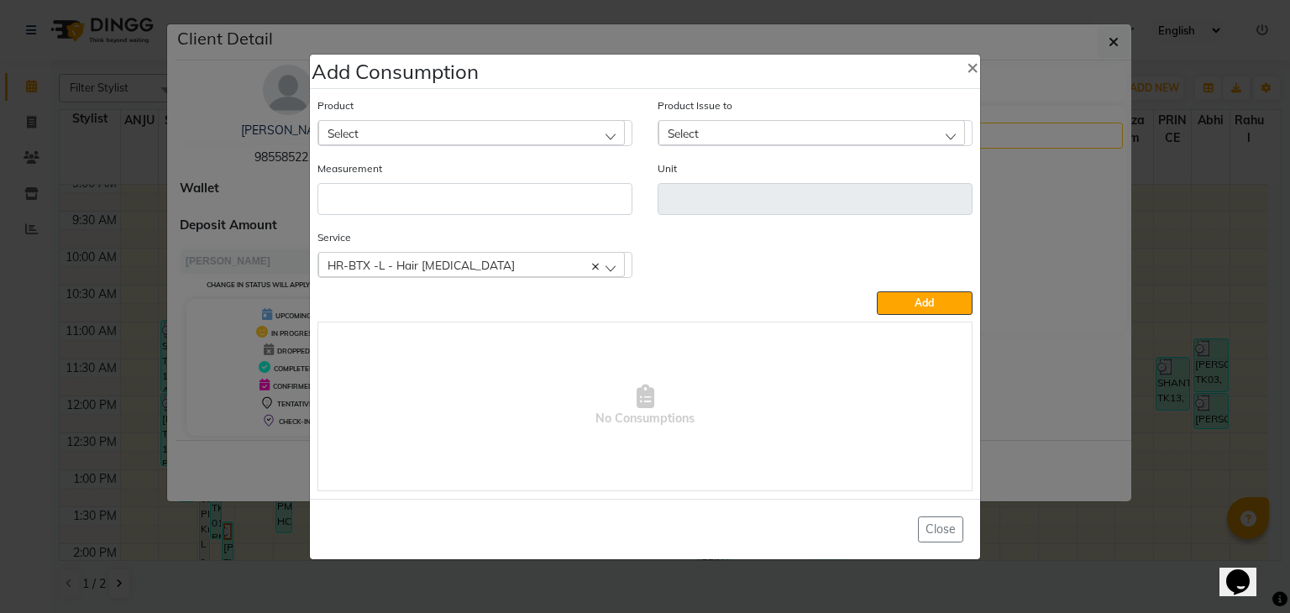
click at [553, 130] on div "Select" at bounding box center [471, 132] width 307 height 25
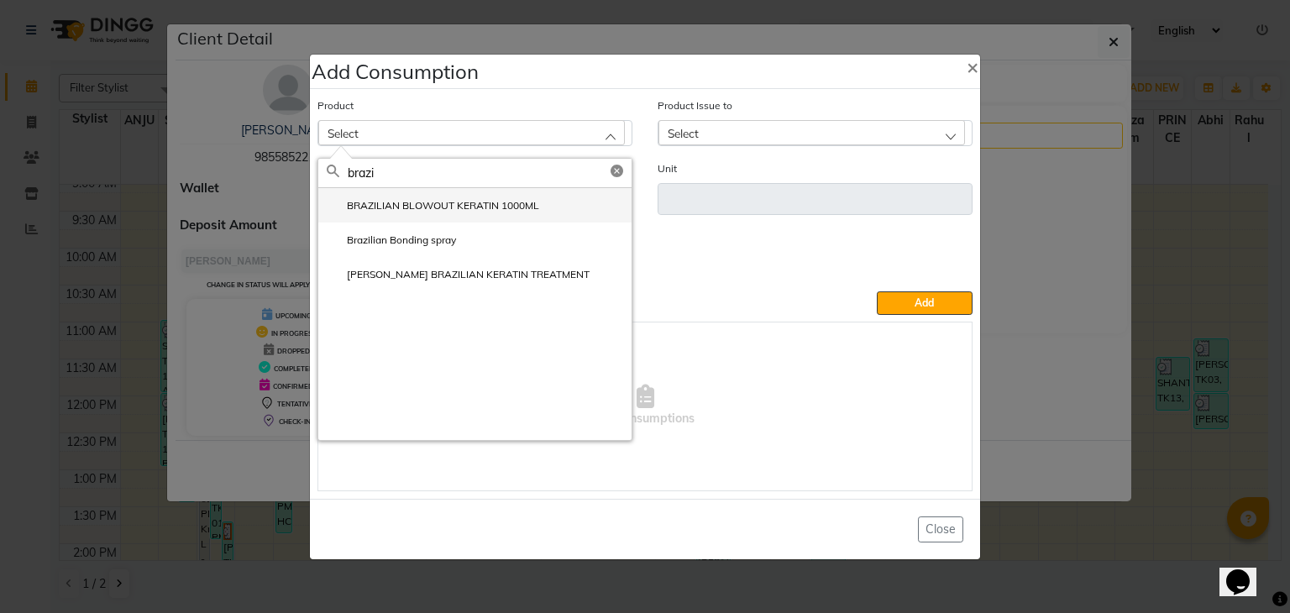
type input "brazi"
click at [490, 208] on label "BRAZILIAN BLOWOUT KERATIN 1000ML" at bounding box center [433, 205] width 213 height 15
type input "ML"
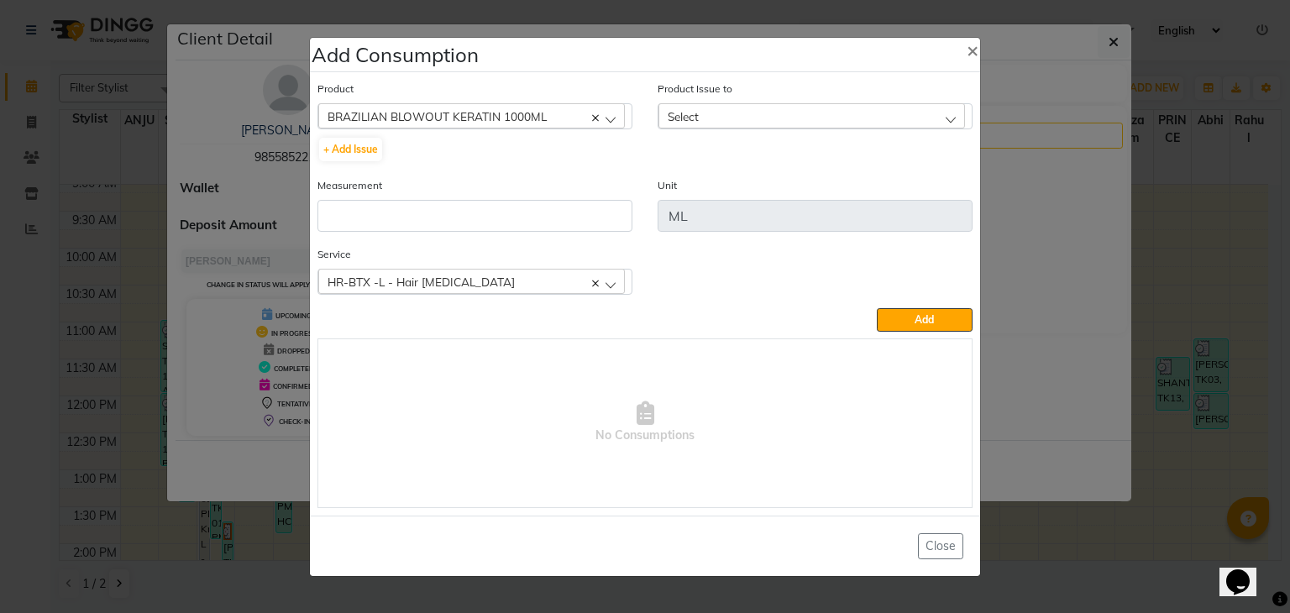
click at [754, 108] on div "Select" at bounding box center [812, 115] width 307 height 25
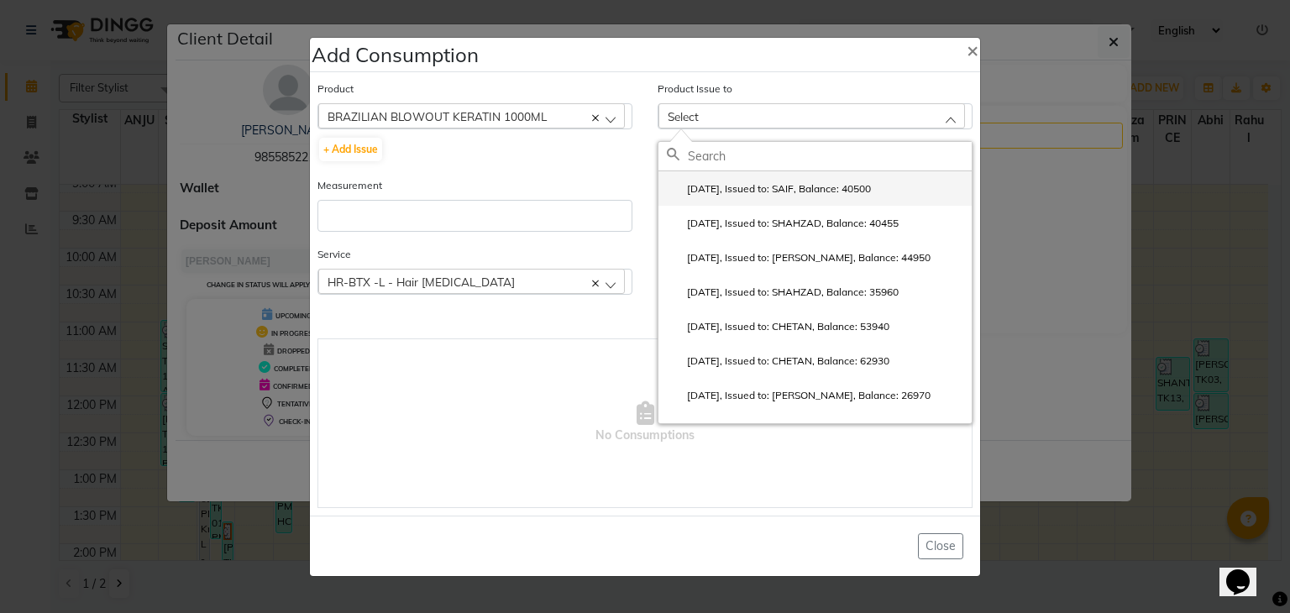
click at [741, 181] on li "[DATE], Issued to: SAIF, Balance: 40500" at bounding box center [815, 188] width 313 height 34
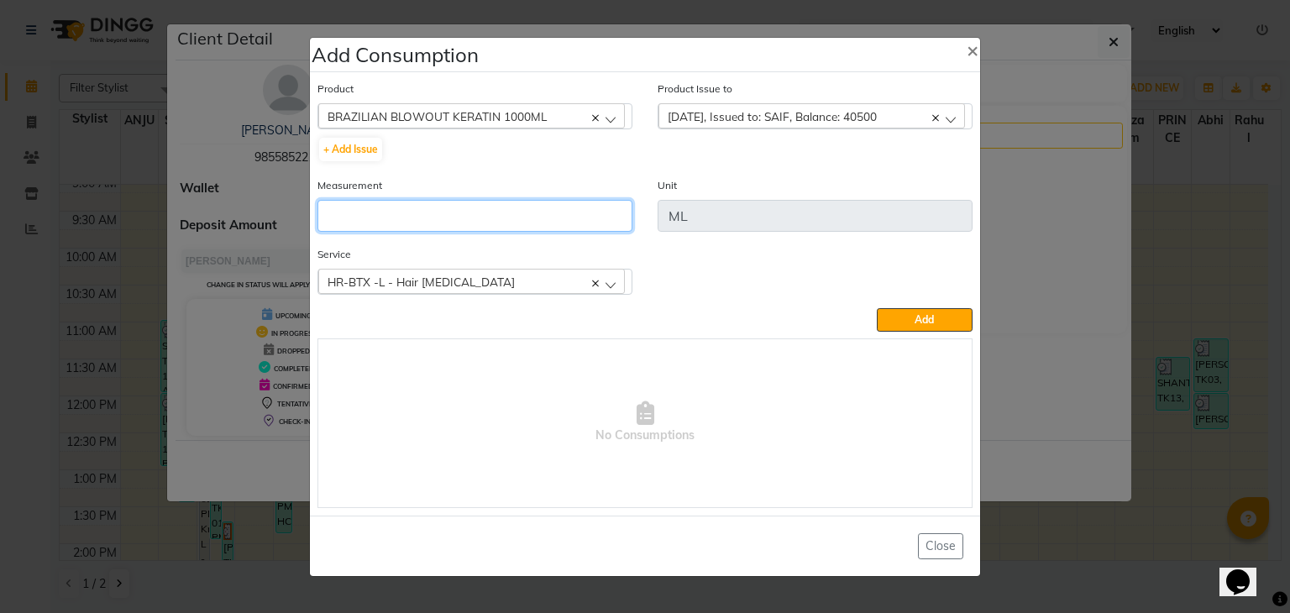
click at [598, 216] on input "number" at bounding box center [475, 216] width 315 height 32
type input "45"
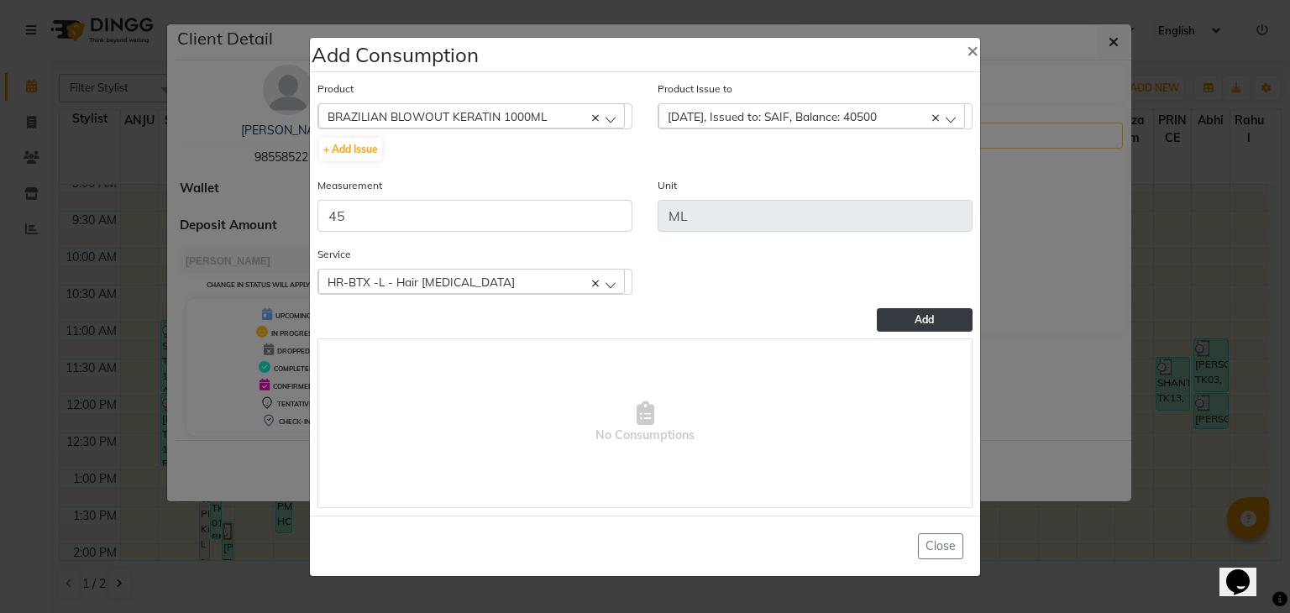
click at [893, 327] on button "Add" at bounding box center [925, 320] width 96 height 24
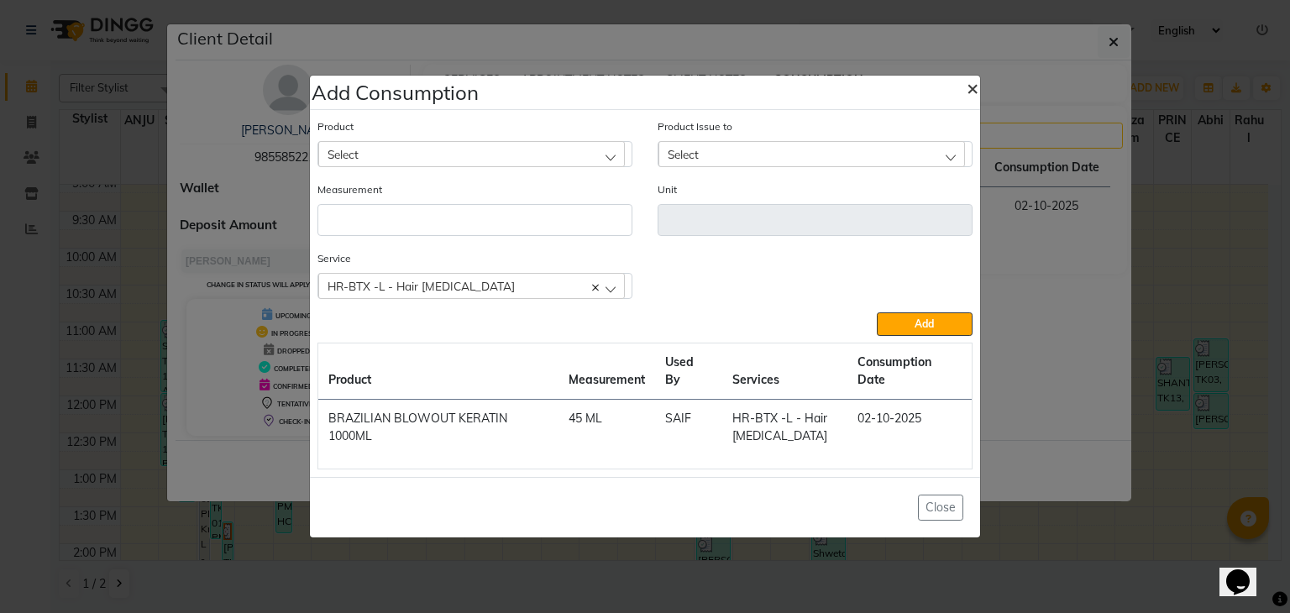
click at [980, 85] on button "×" at bounding box center [972, 87] width 39 height 47
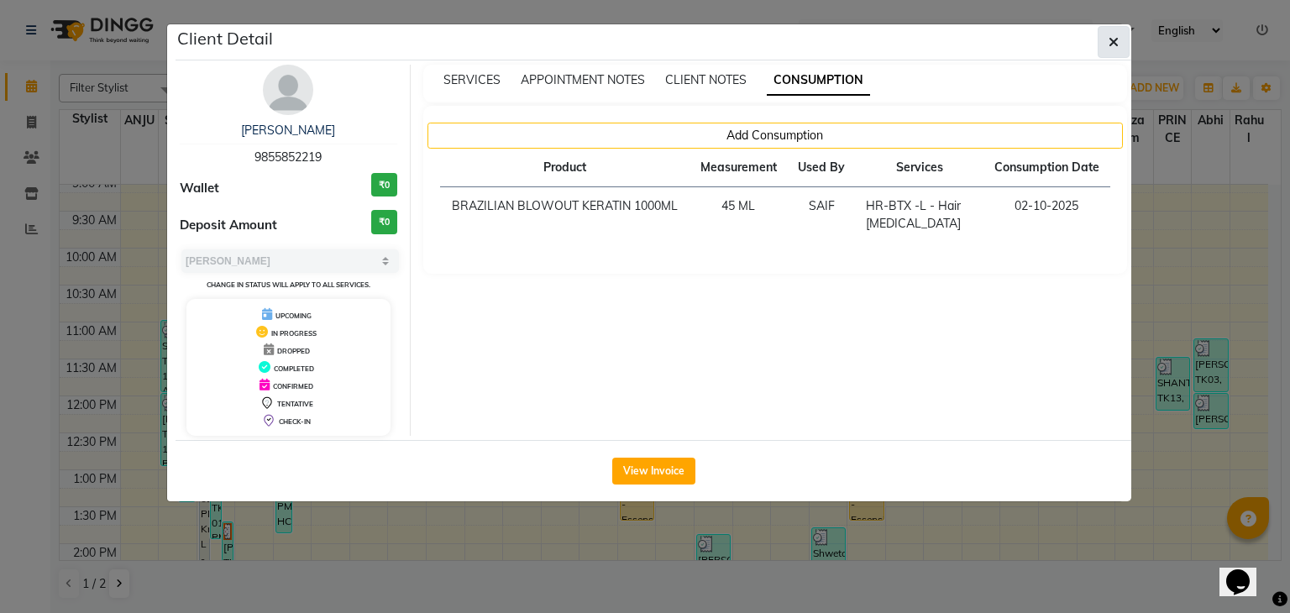
click at [1105, 50] on button "button" at bounding box center [1114, 42] width 32 height 32
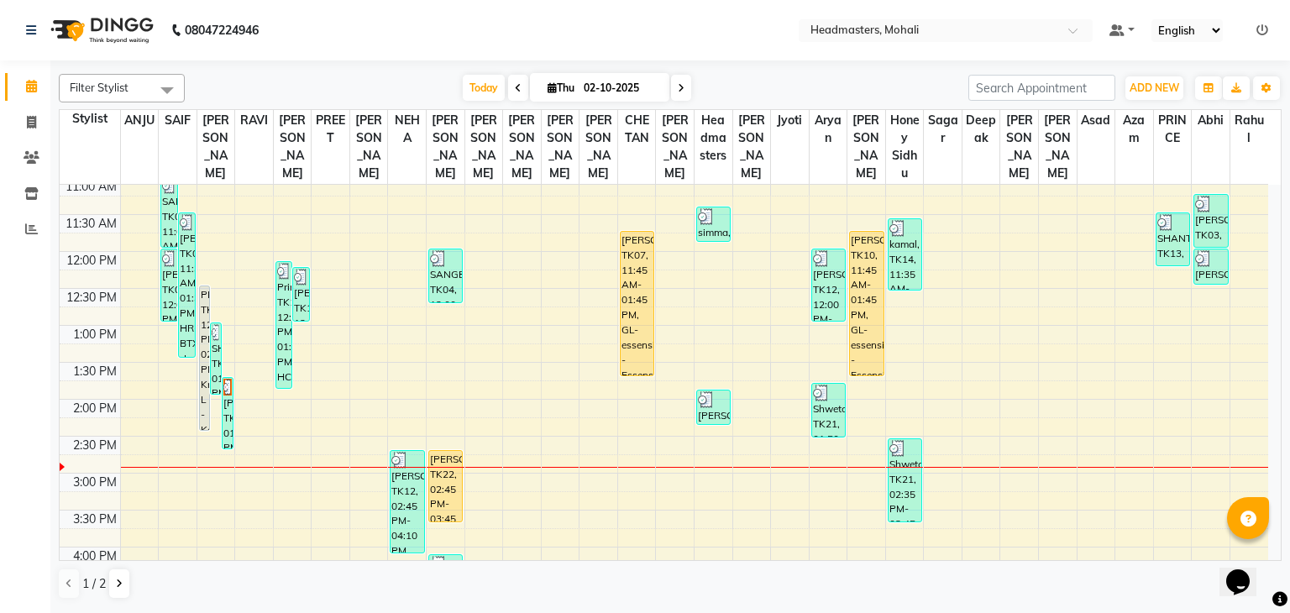
scroll to position [144, 0]
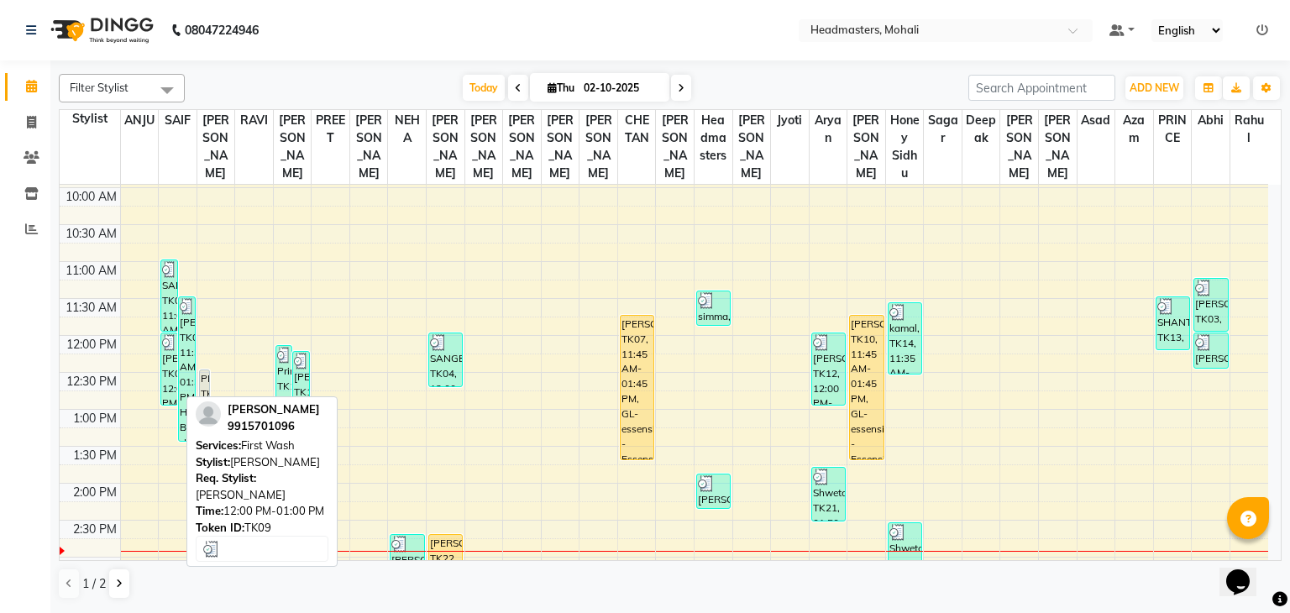
click at [169, 343] on img at bounding box center [169, 342] width 14 height 17
select select "3"
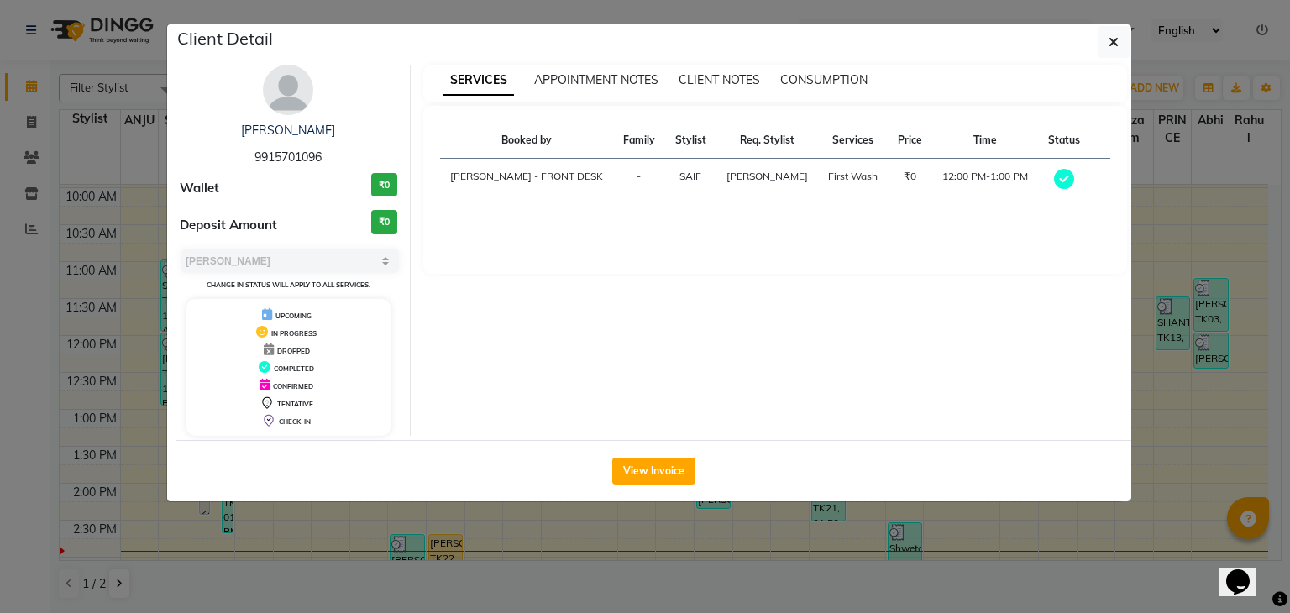
click at [1114, 21] on ngb-modal-window "Client Detail [PERSON_NAME] 9915701096 Wallet ₹0 Deposit Amount ₹0 Select MARK …" at bounding box center [645, 306] width 1290 height 613
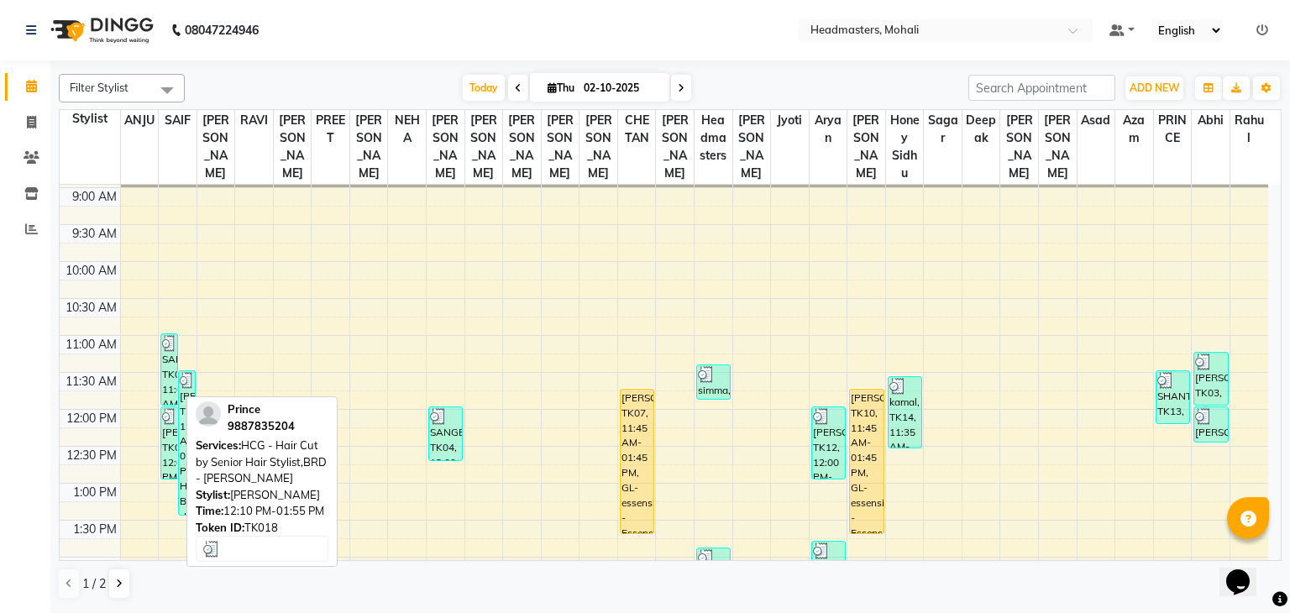
scroll to position [168, 0]
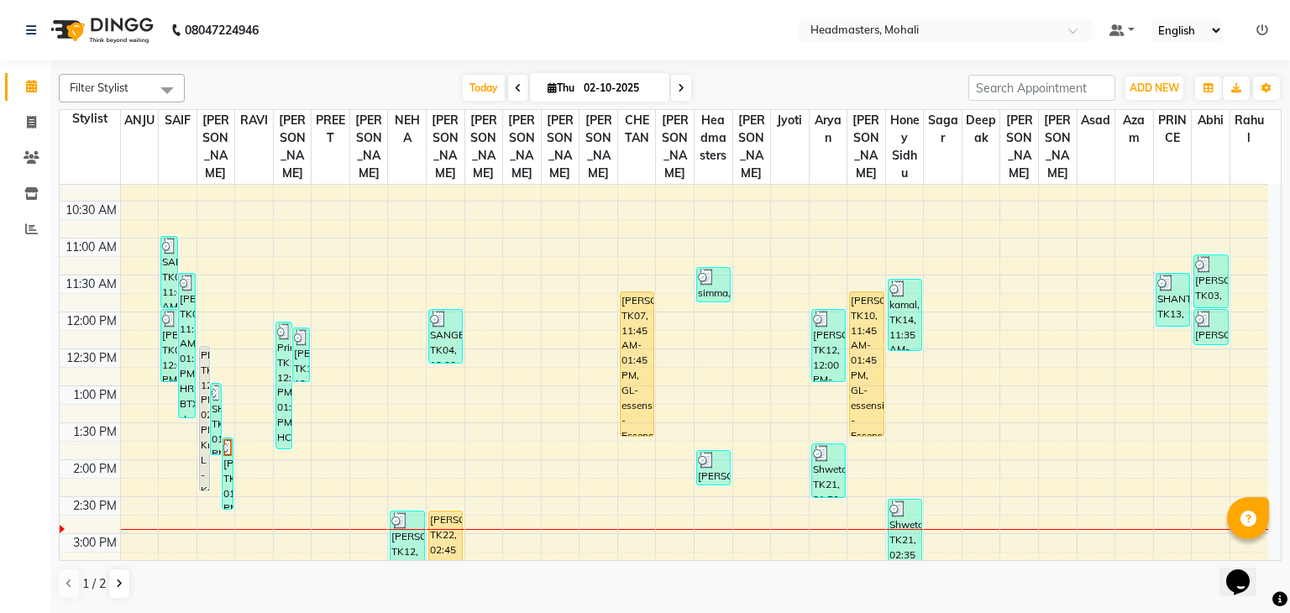
click at [520, 91] on span at bounding box center [518, 88] width 20 height 26
type input "01-10-2025"
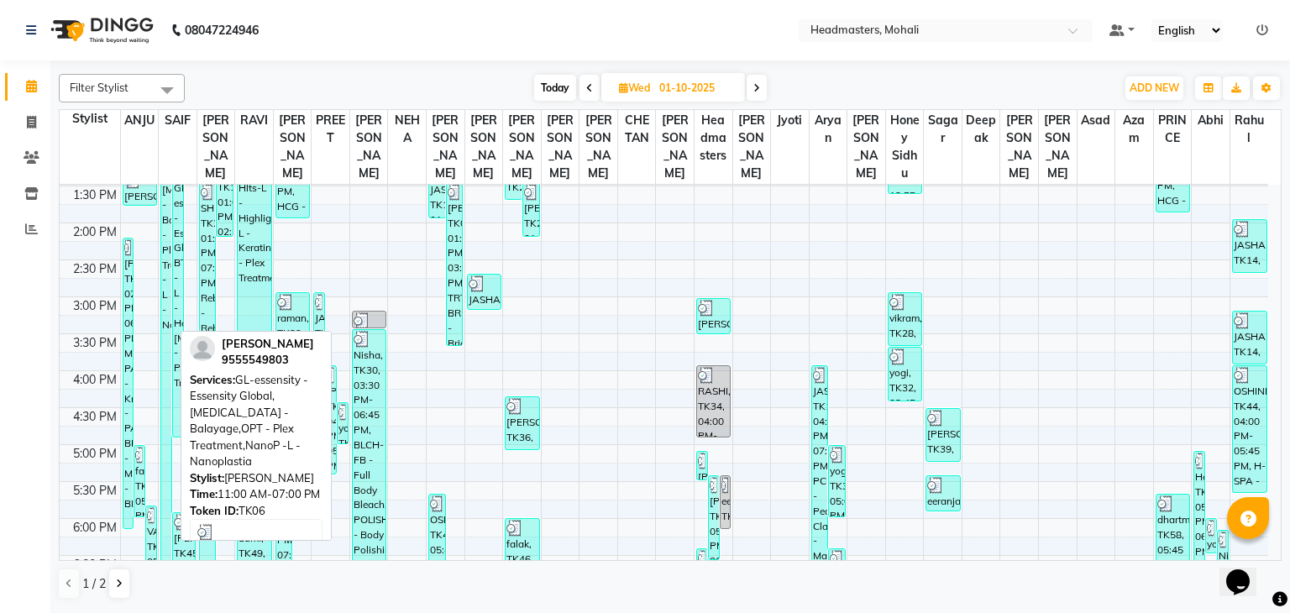
scroll to position [345, 0]
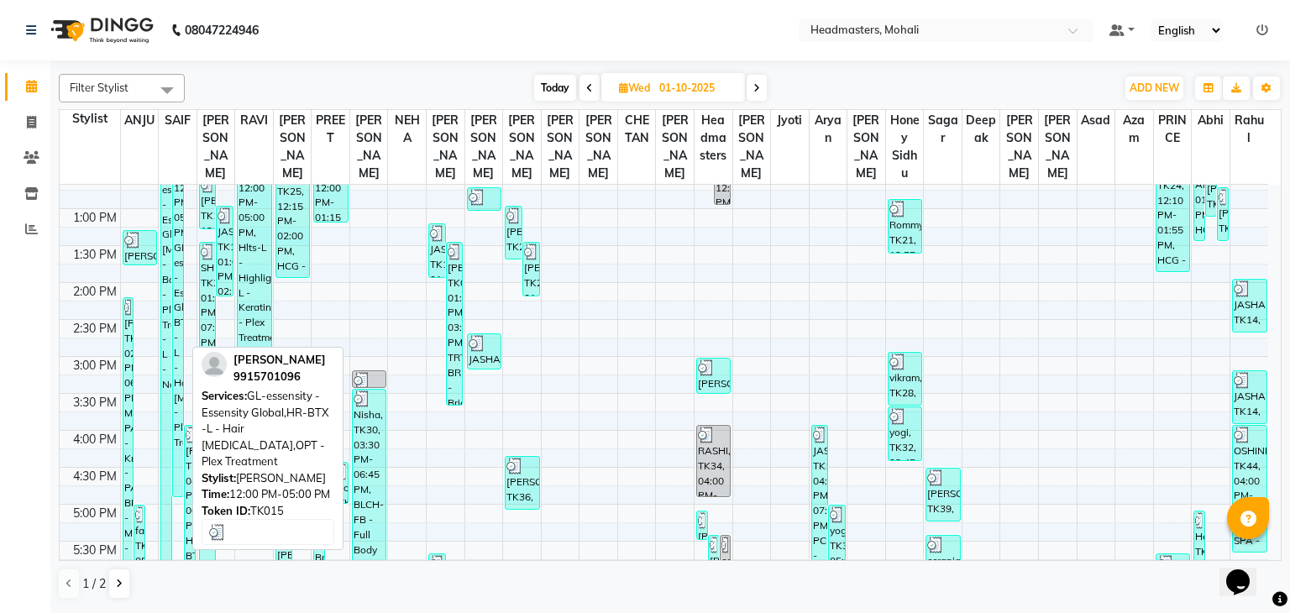
click at [178, 355] on div "[PERSON_NAME], TK15, 12:00 PM-05:00 PM, GL-essensity - Essensity Global,HR-BTX …" at bounding box center [178, 315] width 10 height 364
select select "3"
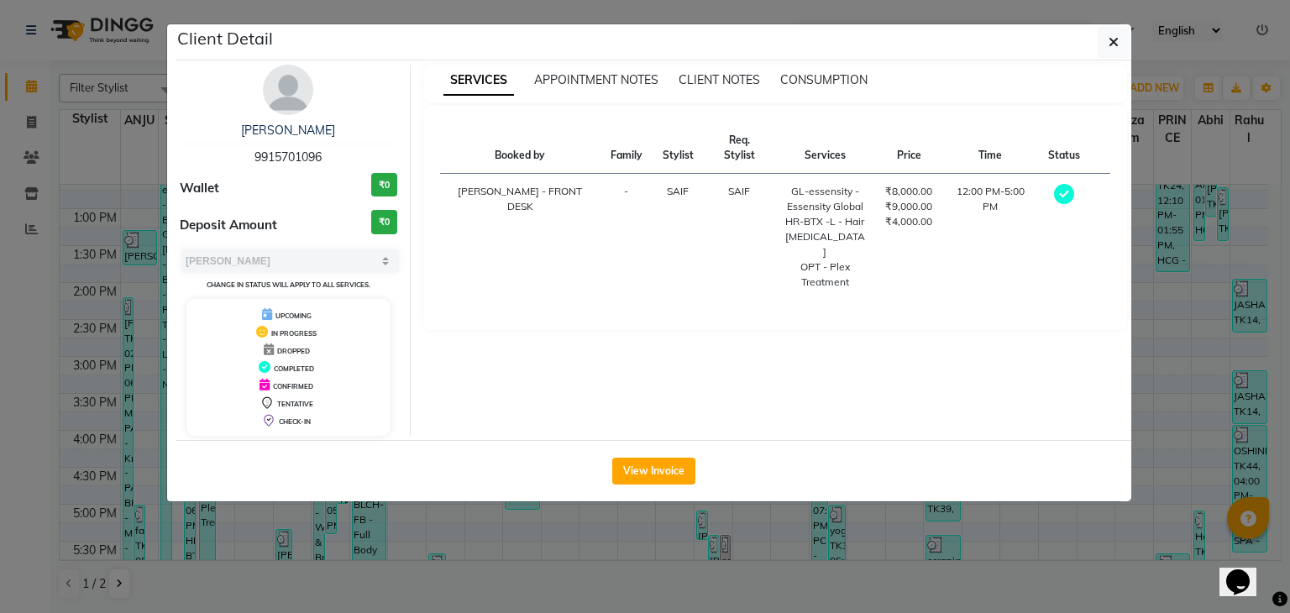
drag, startPoint x: 1116, startPoint y: 44, endPoint x: 864, endPoint y: 72, distance: 253.6
click at [1116, 44] on icon "button" at bounding box center [1114, 41] width 10 height 13
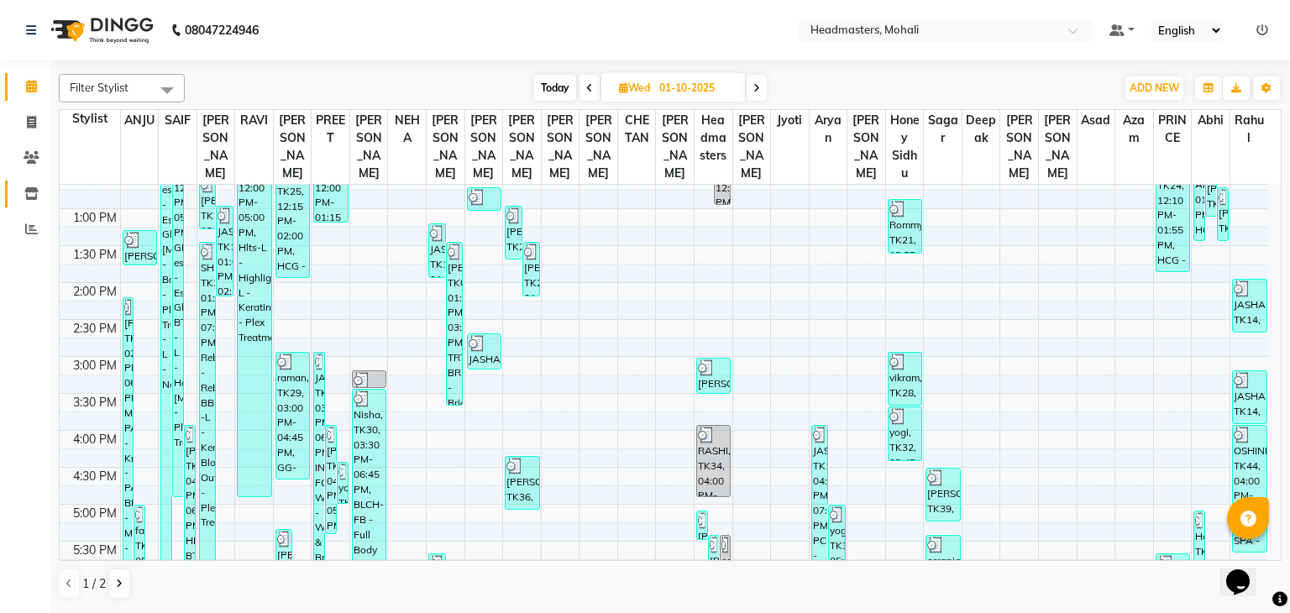
drag, startPoint x: 36, startPoint y: 203, endPoint x: 30, endPoint y: 195, distance: 10.3
click at [36, 202] on link "Inventory" at bounding box center [25, 195] width 40 height 28
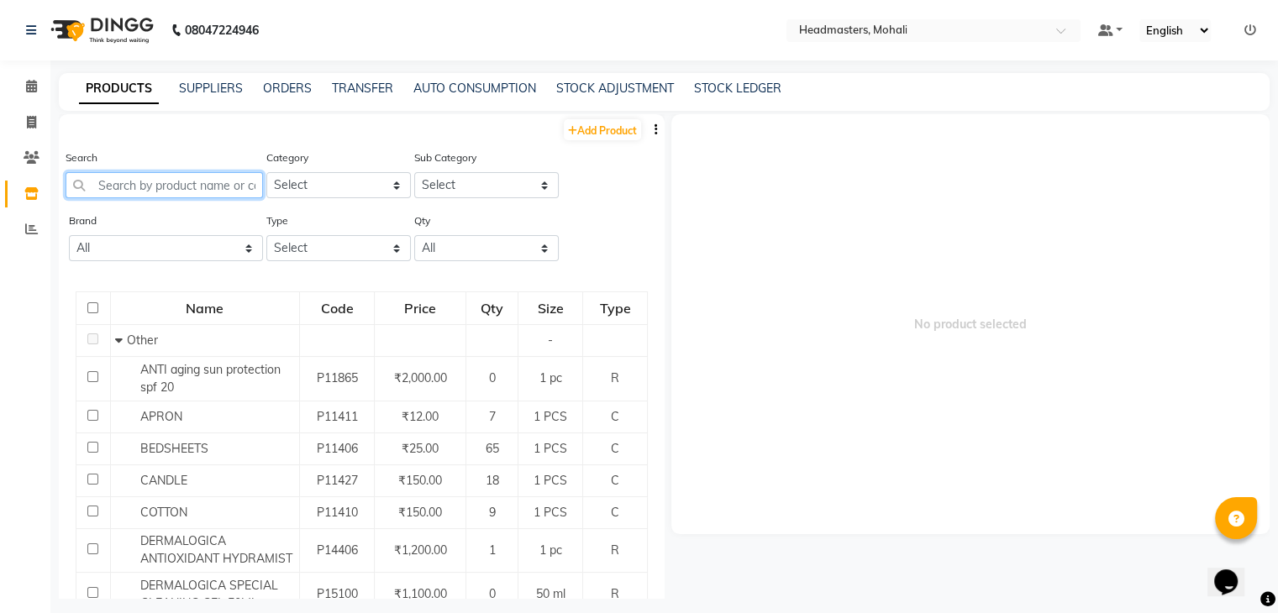
click at [138, 192] on input "text" at bounding box center [164, 185] width 197 height 26
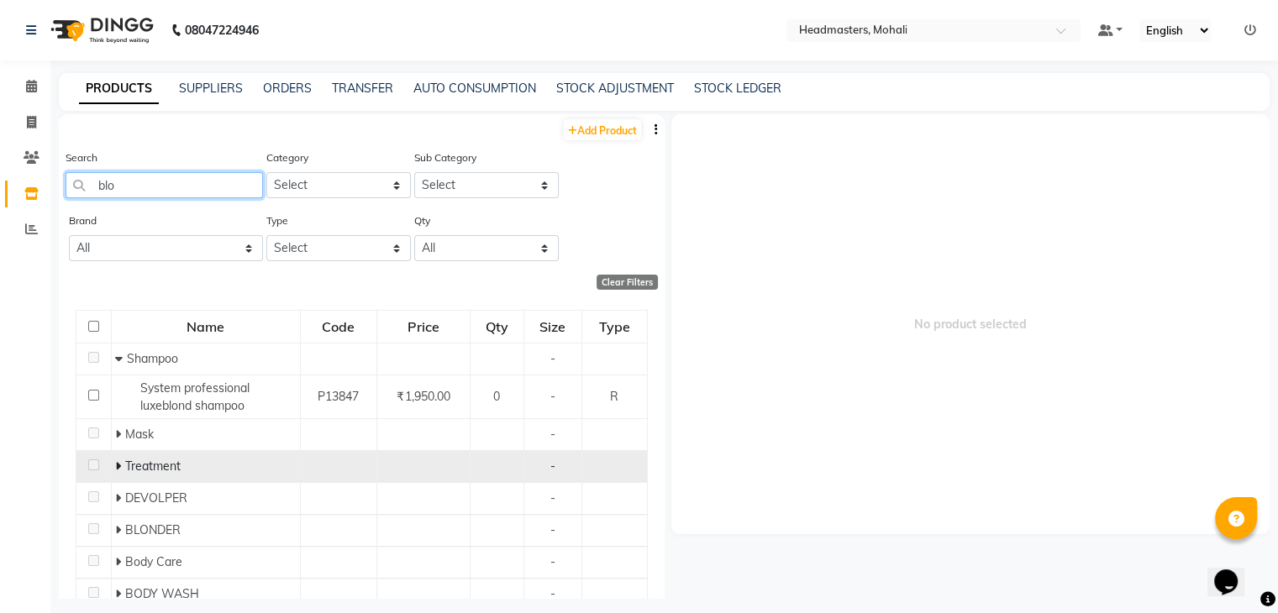
type input "blo"
click at [113, 473] on td "Treatment" at bounding box center [205, 467] width 189 height 32
click at [119, 465] on span at bounding box center [120, 466] width 10 height 15
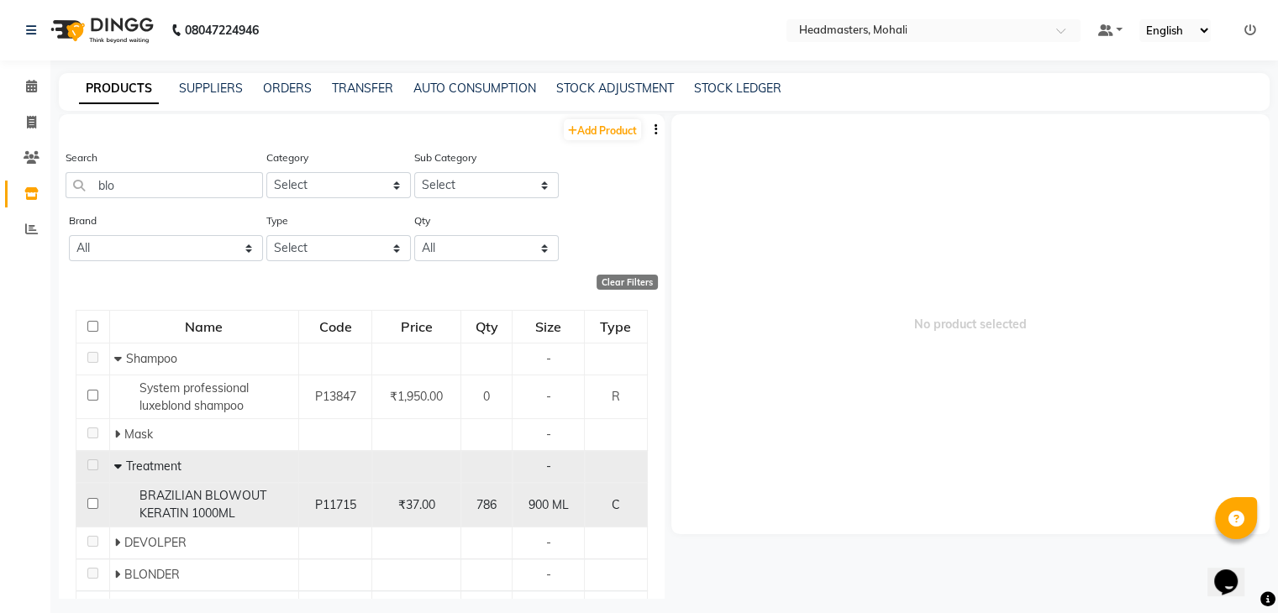
click at [170, 512] on span "BRAZILIAN BLOWOUT KERATIN 1000ML" at bounding box center [202, 504] width 127 height 33
select select
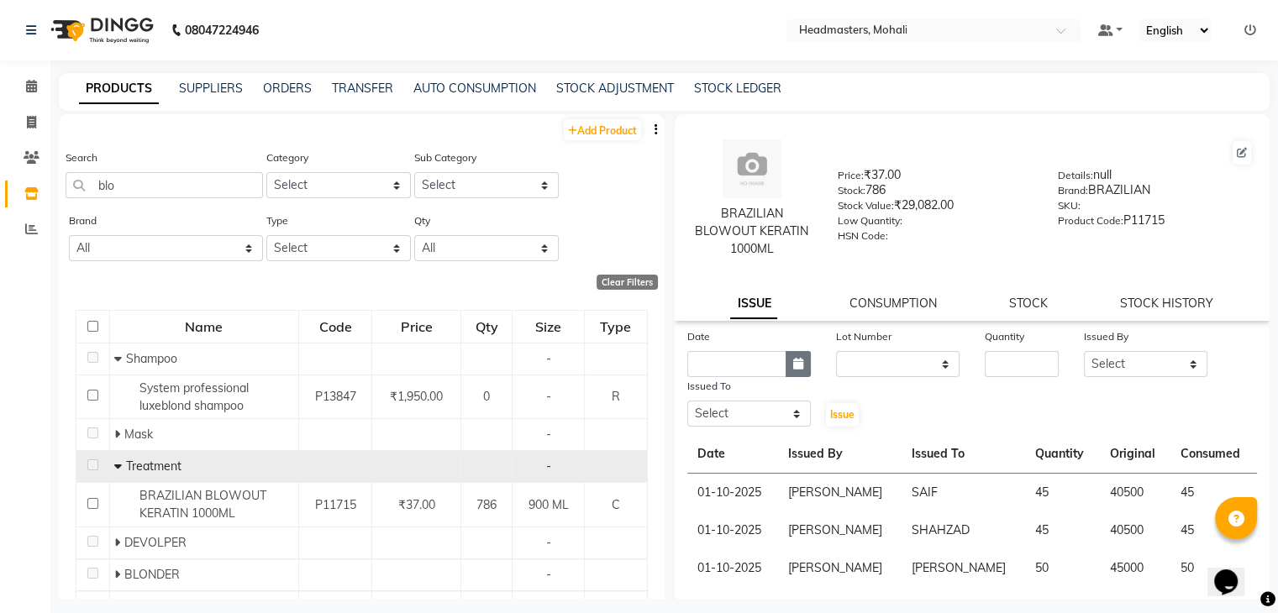
click at [793, 369] on icon "button" at bounding box center [798, 364] width 10 height 12
select select "10"
select select "2025"
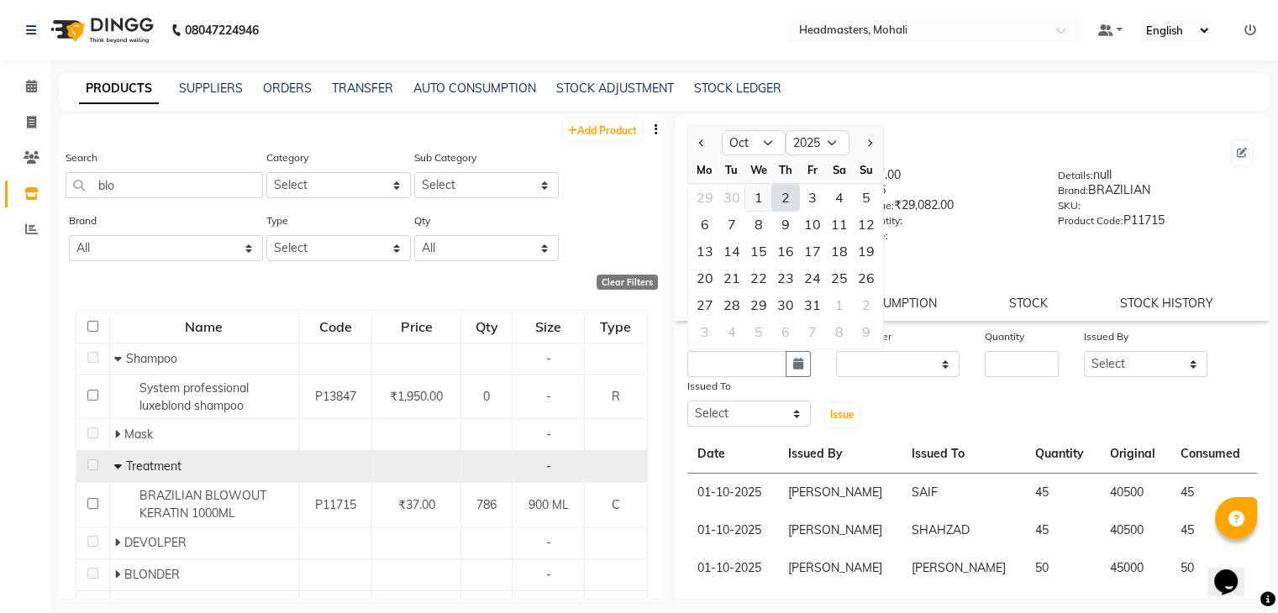
click at [759, 204] on div "1" at bounding box center [758, 197] width 27 height 27
type input "01-10-2025"
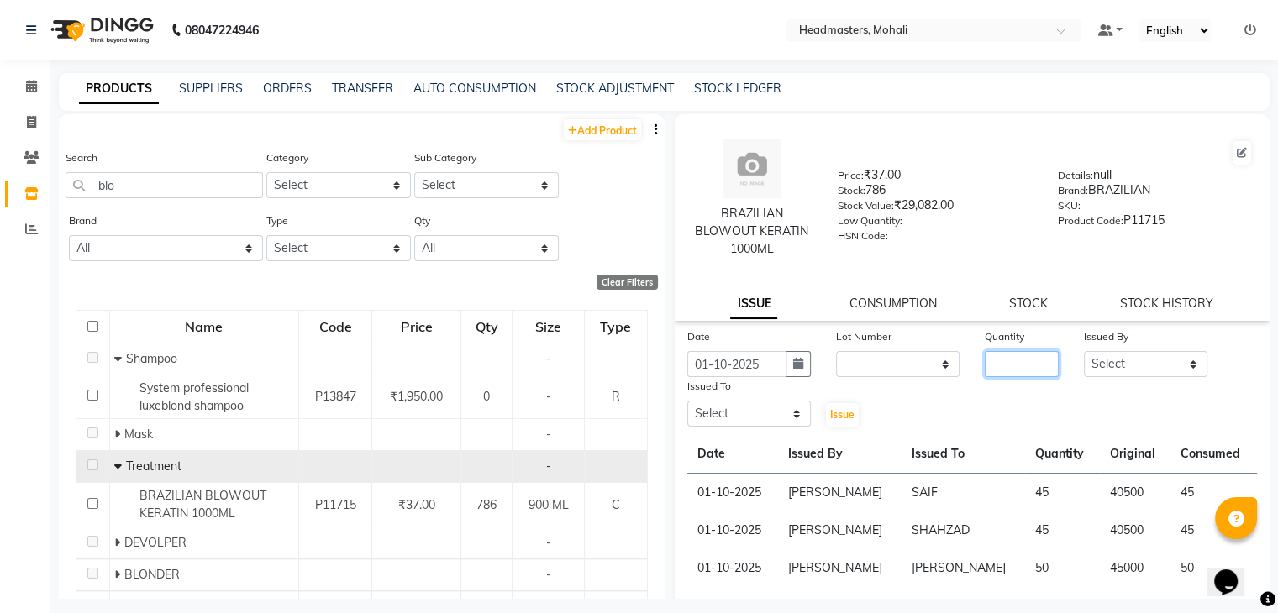
click at [1040, 365] on input "number" at bounding box center [1022, 364] width 74 height 26
type input "20"
click at [1104, 368] on select "Select [PERSON_NAME] [PERSON_NAME] [PERSON_NAME] [PERSON_NAME] [PERSON_NAME] [P…" at bounding box center [1145, 364] width 123 height 26
select select "84970"
click at [1084, 352] on select "Select [PERSON_NAME] [PERSON_NAME] [PERSON_NAME] [PERSON_NAME] [PERSON_NAME] [P…" at bounding box center [1145, 364] width 123 height 26
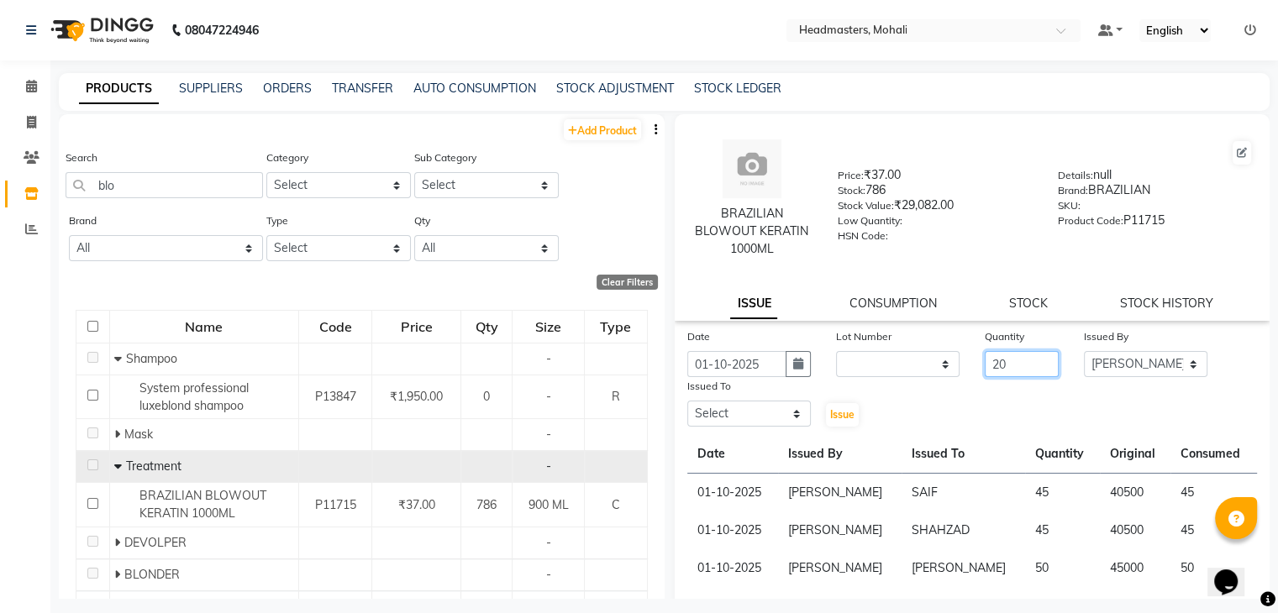
drag, startPoint x: 796, startPoint y: 360, endPoint x: 759, endPoint y: 357, distance: 37.0
click at [759, 357] on div "Date [DATE] Lot Number None Quantity 20 Issued By Select [PERSON_NAME] [PERSON_…" at bounding box center [973, 378] width 596 height 101
type input "30"
click at [722, 412] on select "Select [PERSON_NAME] [PERSON_NAME] [PERSON_NAME] [PERSON_NAME] [PERSON_NAME] [P…" at bounding box center [748, 414] width 123 height 26
select select "51117"
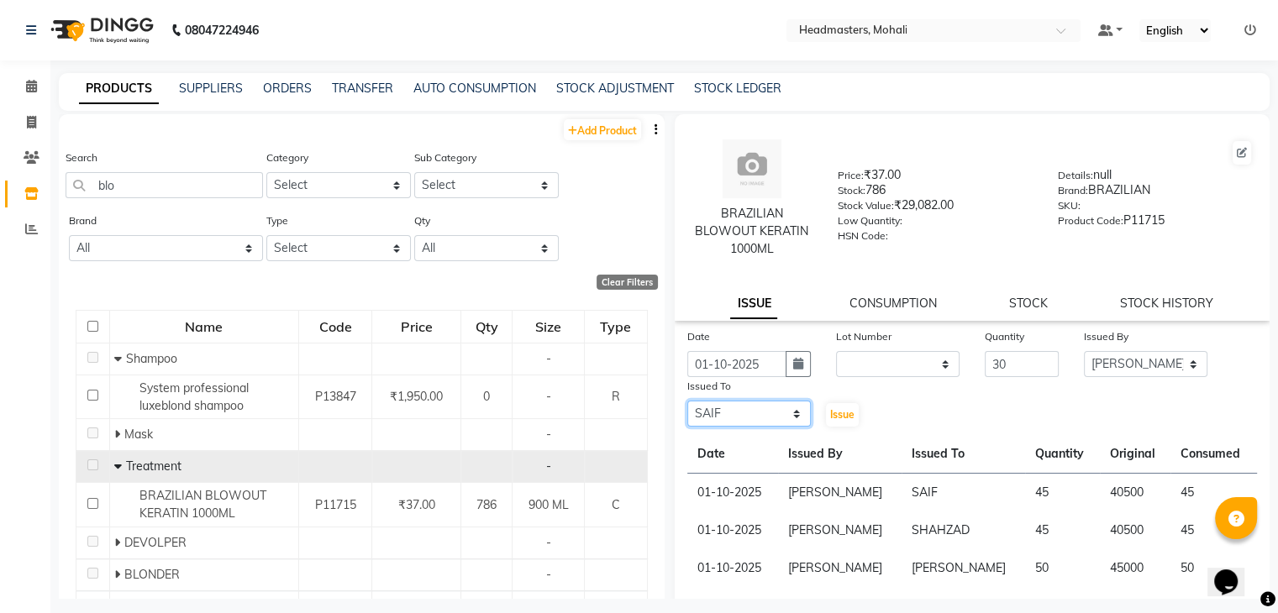
click at [687, 402] on select "Select [PERSON_NAME] [PERSON_NAME] [PERSON_NAME] [PERSON_NAME] [PERSON_NAME] [P…" at bounding box center [748, 414] width 123 height 26
click at [840, 423] on button "Issue" at bounding box center [842, 415] width 33 height 24
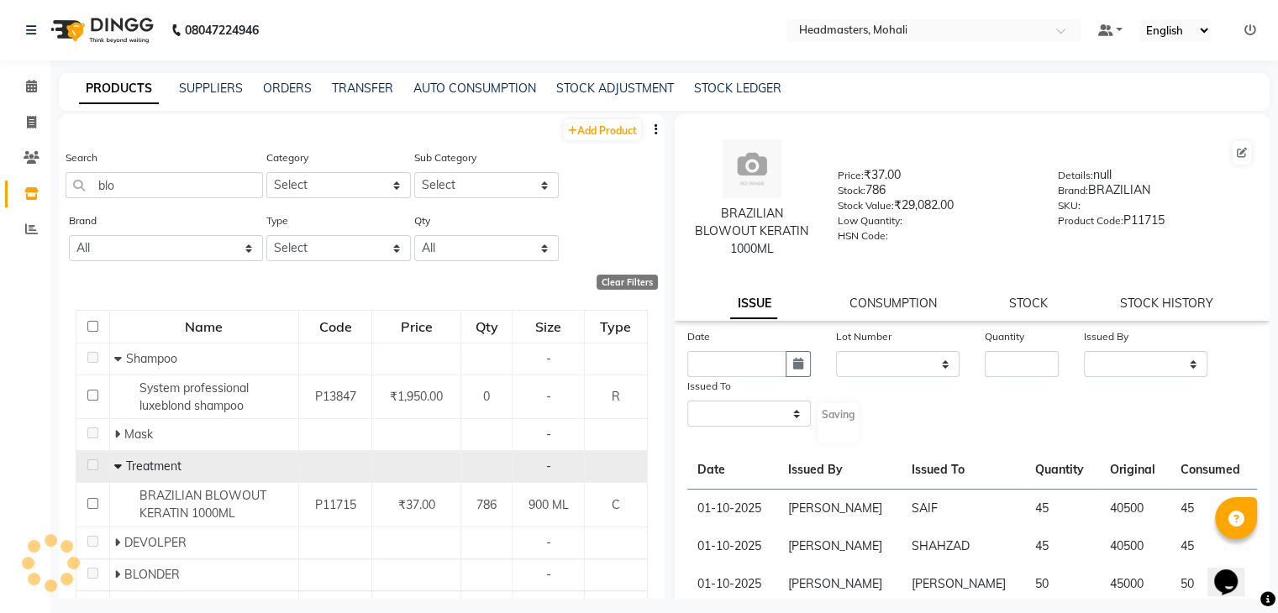
select select
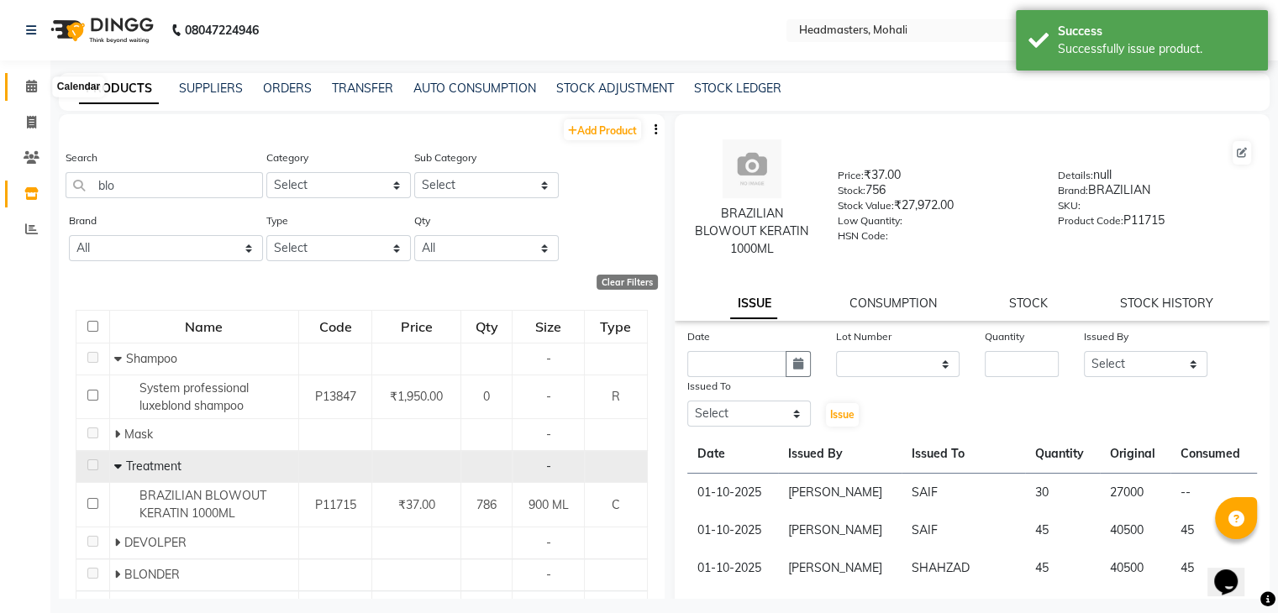
click at [26, 90] on icon at bounding box center [31, 86] width 11 height 13
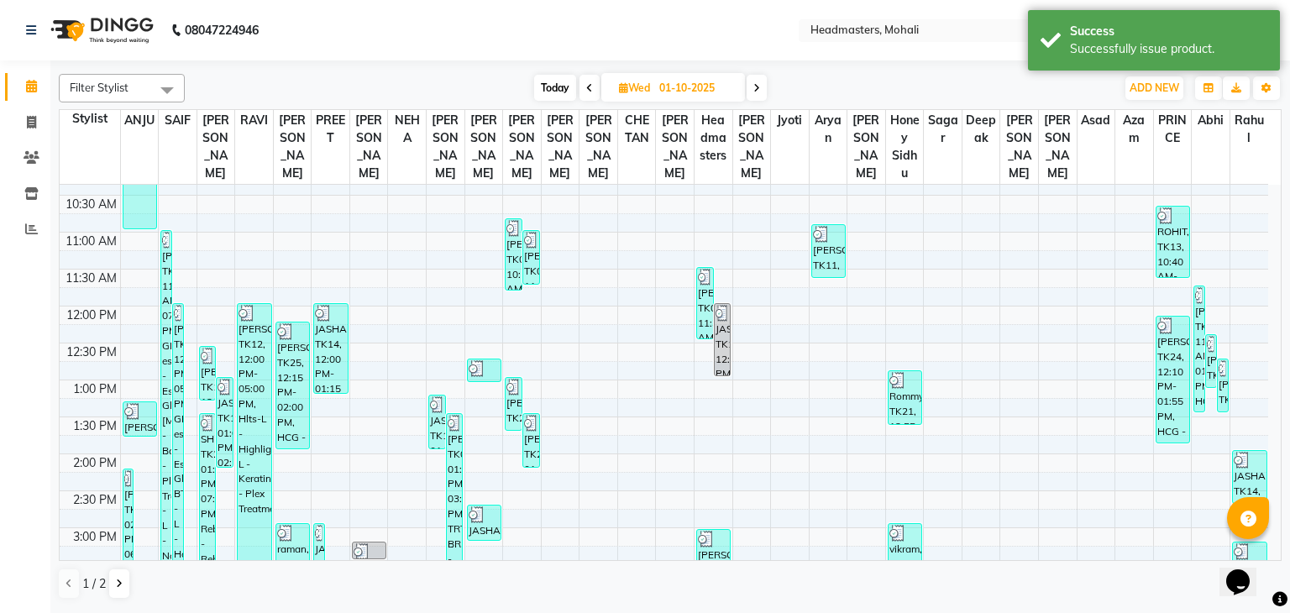
scroll to position [336, 0]
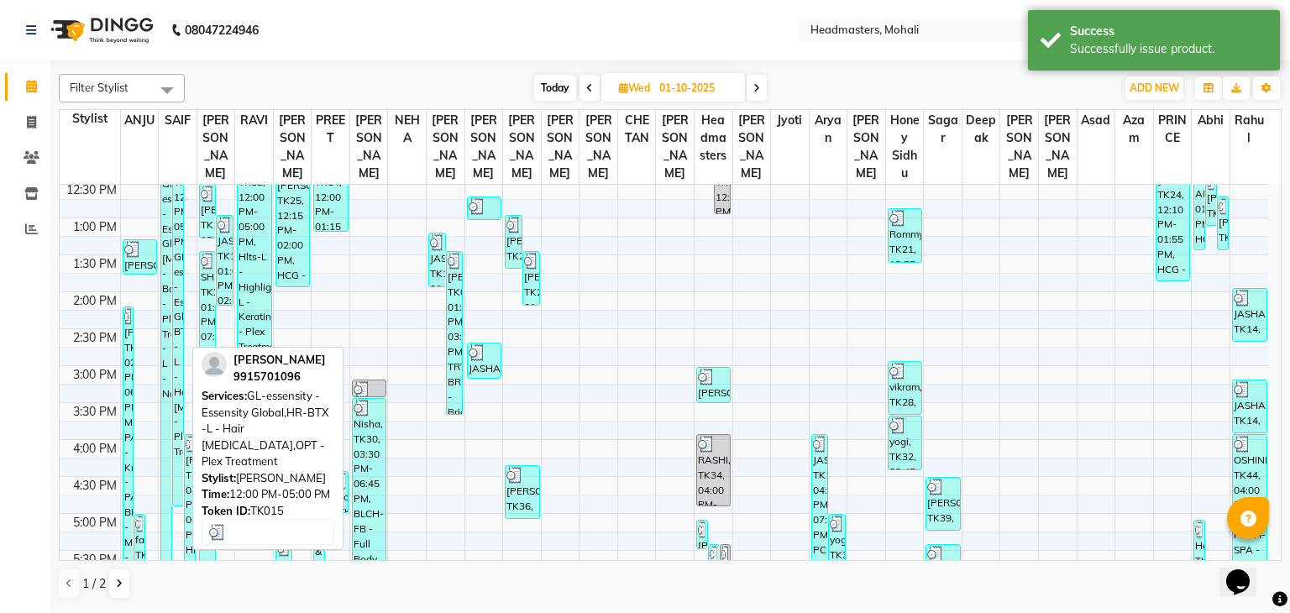
click at [177, 265] on div "[PERSON_NAME], TK15, 12:00 PM-05:00 PM, GL-essensity - Essensity Global,HR-BTX …" at bounding box center [178, 324] width 10 height 364
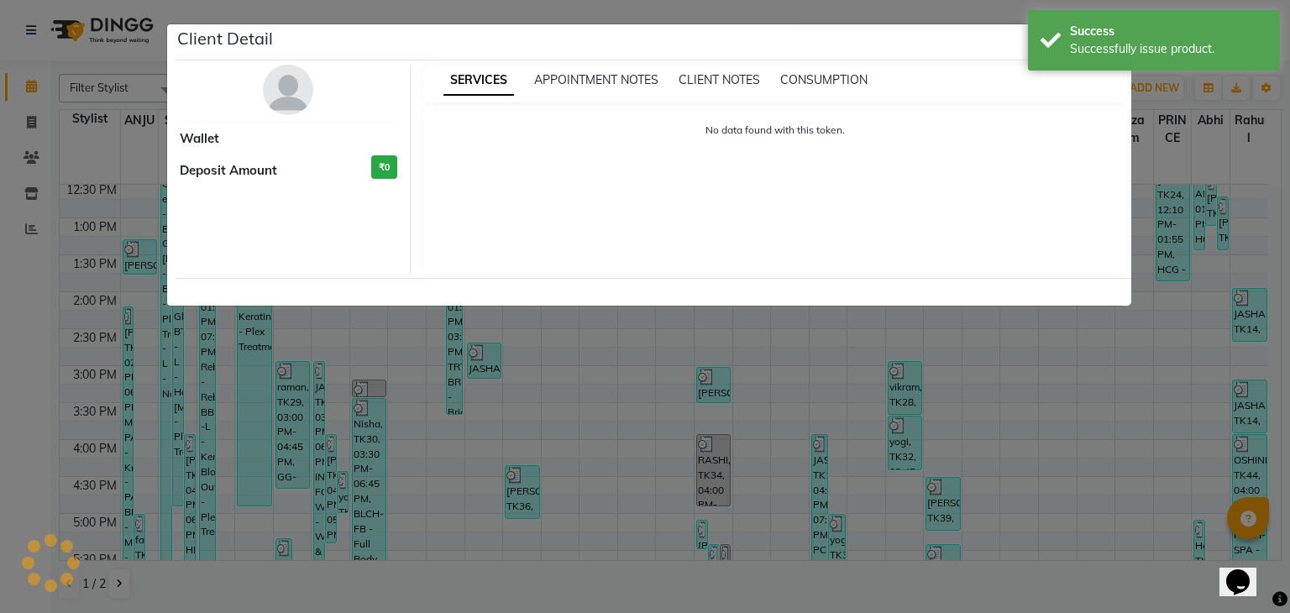
select select "3"
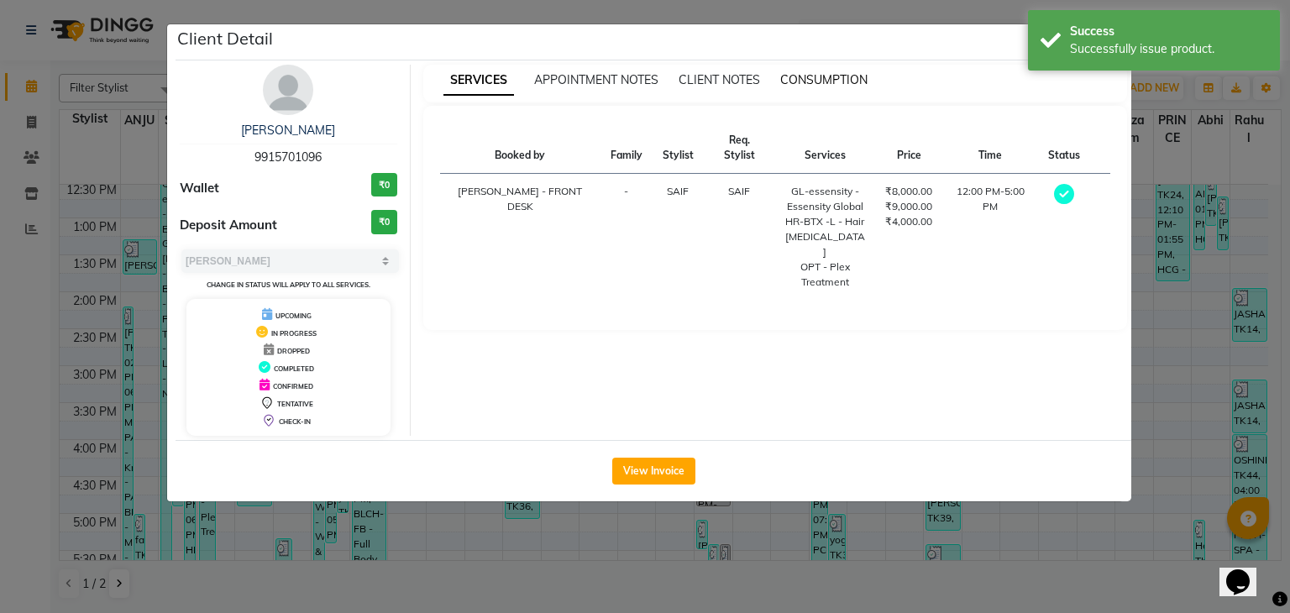
click at [807, 71] on div "SERVICES APPOINTMENT NOTES CLIENT NOTES CONSUMPTION" at bounding box center [775, 84] width 705 height 38
click at [800, 82] on span "CONSUMPTION" at bounding box center [823, 79] width 87 height 15
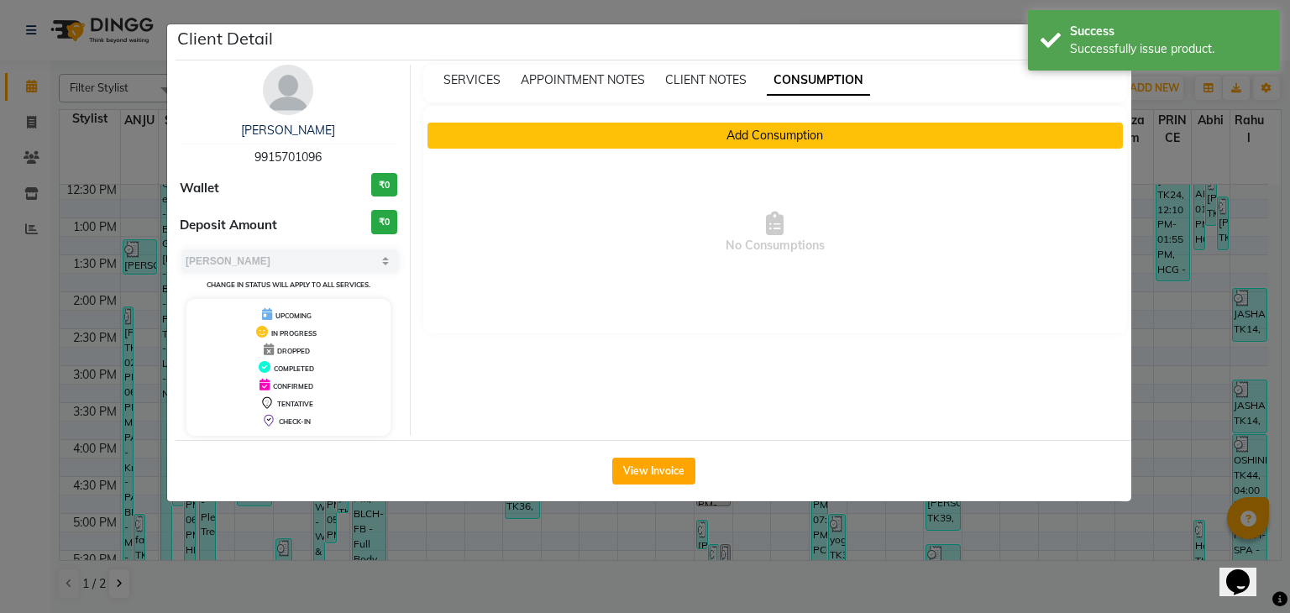
click at [621, 129] on button "Add Consumption" at bounding box center [776, 136] width 696 height 26
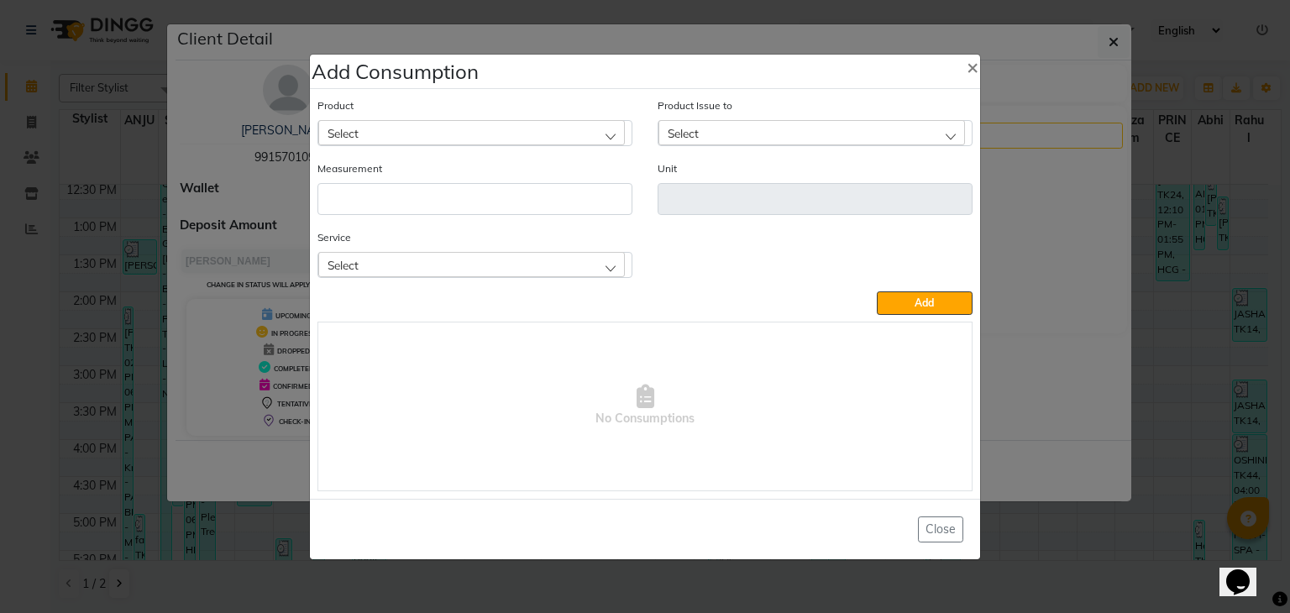
click at [505, 128] on div "Select" at bounding box center [471, 132] width 307 height 25
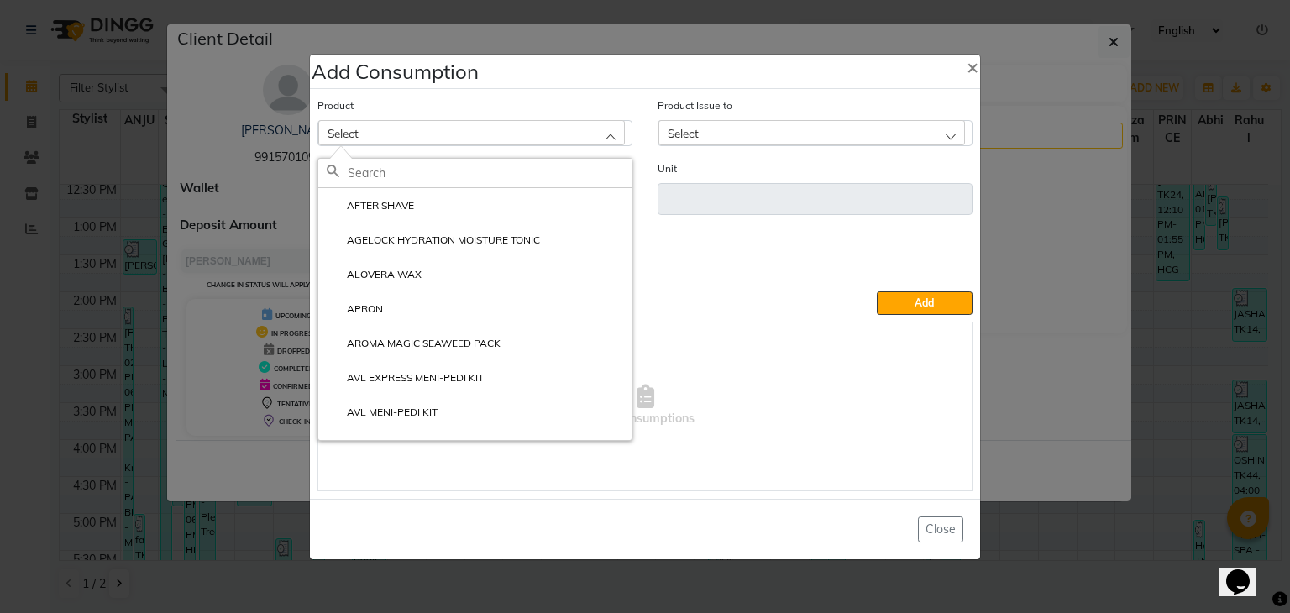
click at [505, 128] on div "Select" at bounding box center [471, 132] width 307 height 25
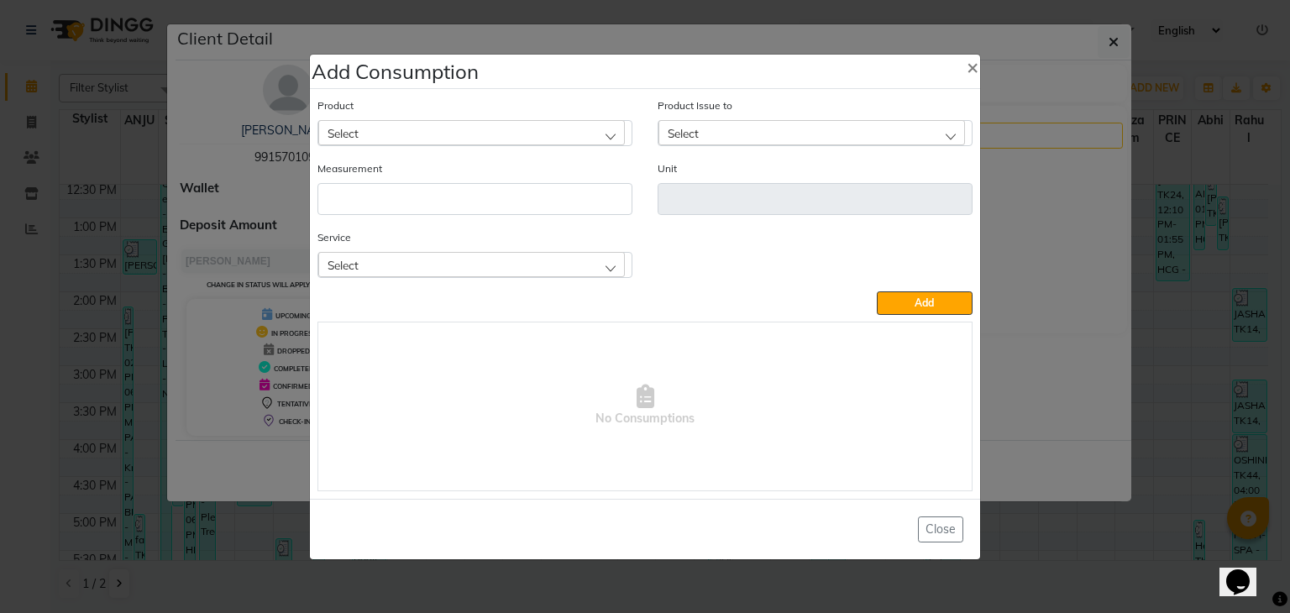
click at [505, 132] on div "Select" at bounding box center [471, 132] width 307 height 25
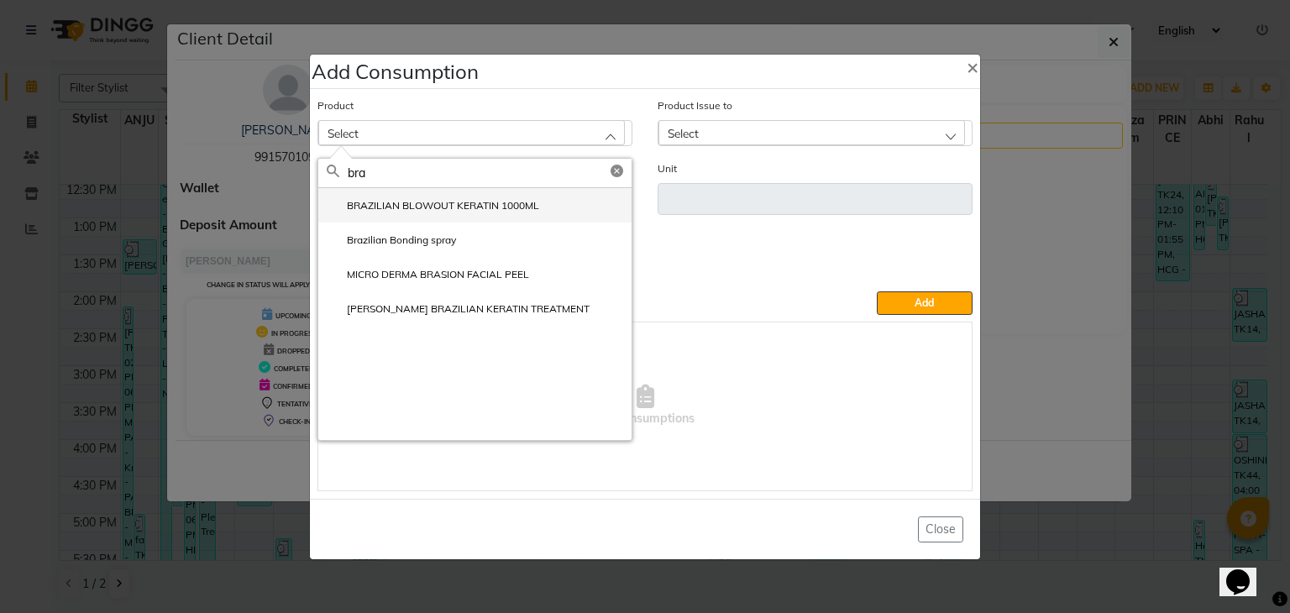
type input "bra"
click at [495, 211] on label "BRAZILIAN BLOWOUT KERATIN 1000ML" at bounding box center [433, 205] width 213 height 15
type input "ML"
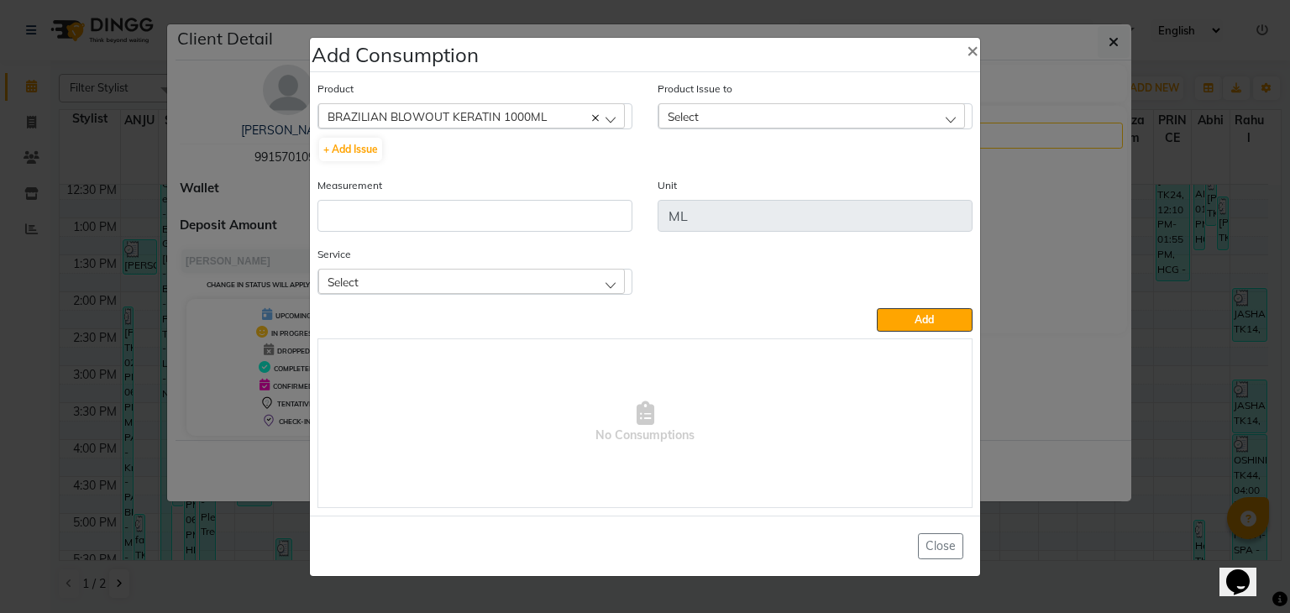
click at [806, 113] on div "Select" at bounding box center [812, 115] width 307 height 25
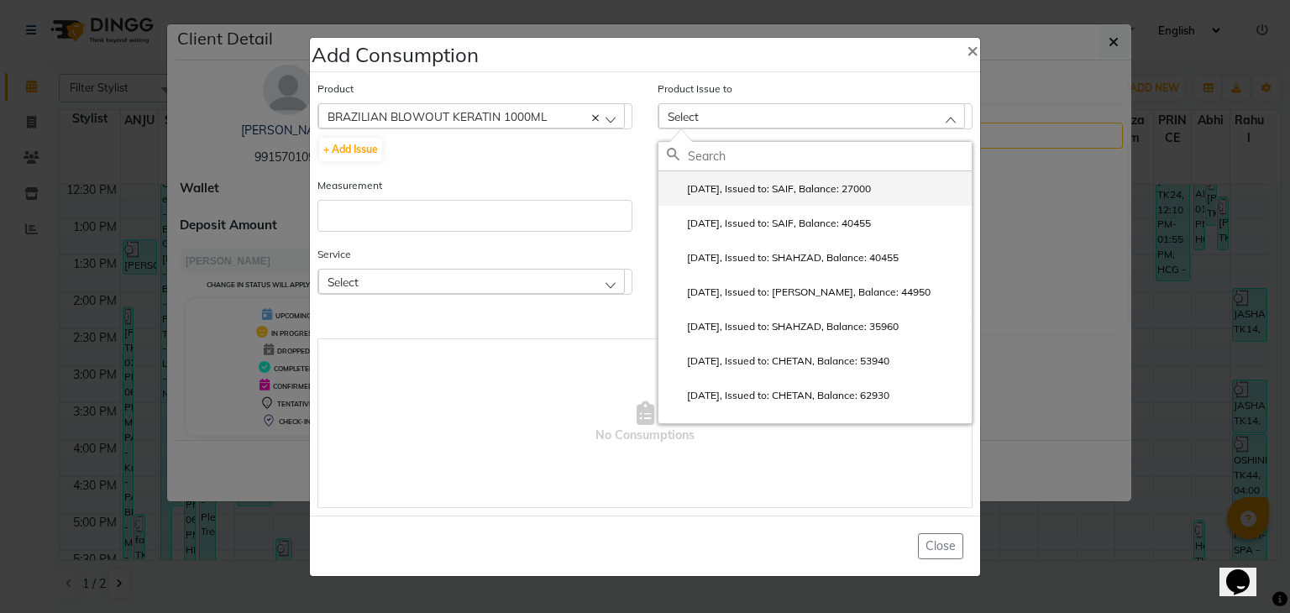
click at [801, 184] on label "[DATE], Issued to: SAIF, Balance: 27000" at bounding box center [769, 188] width 204 height 15
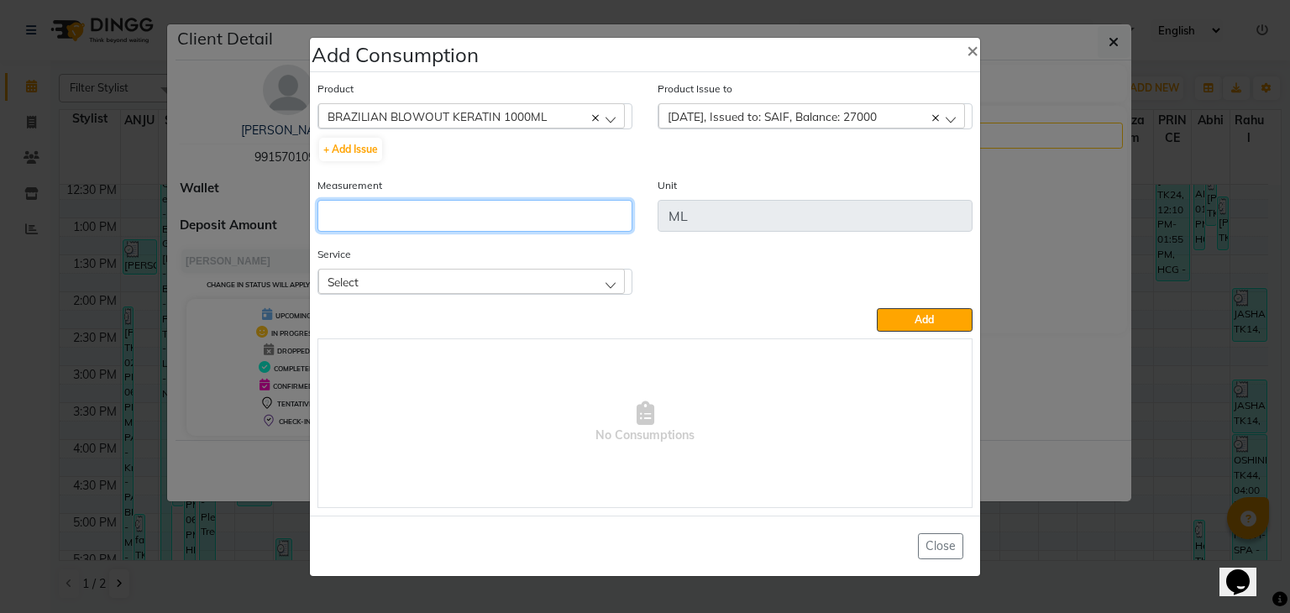
click at [561, 221] on input "number" at bounding box center [475, 216] width 315 height 32
type input "35"
click at [596, 280] on div "Select" at bounding box center [471, 281] width 307 height 25
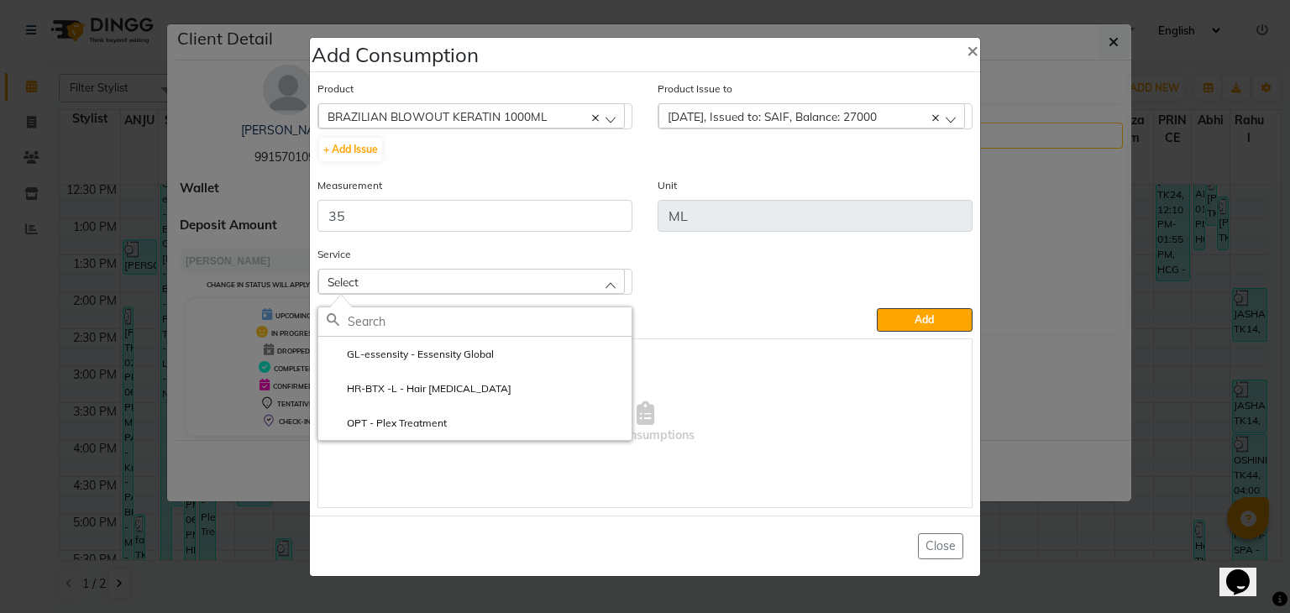
drag, startPoint x: 572, startPoint y: 391, endPoint x: 630, endPoint y: 407, distance: 60.3
click at [572, 392] on li "HR-BTX -L - Hair [MEDICAL_DATA]" at bounding box center [474, 388] width 313 height 34
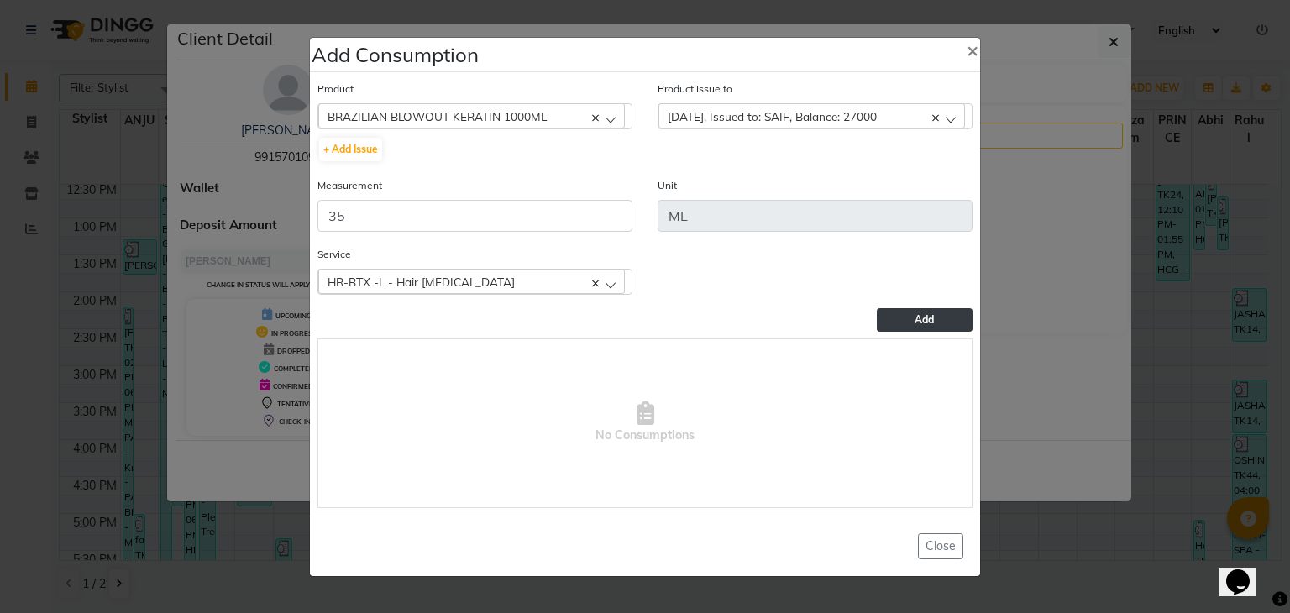
click at [901, 329] on button "Add" at bounding box center [925, 320] width 96 height 24
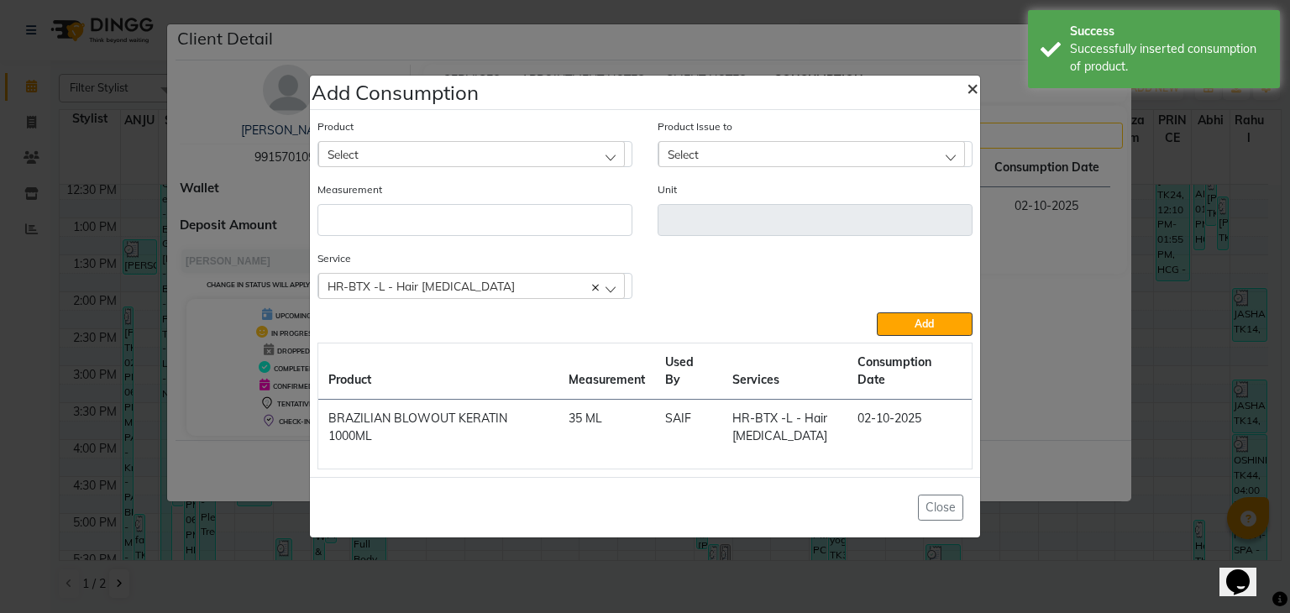
click at [978, 78] on span "×" at bounding box center [973, 87] width 12 height 25
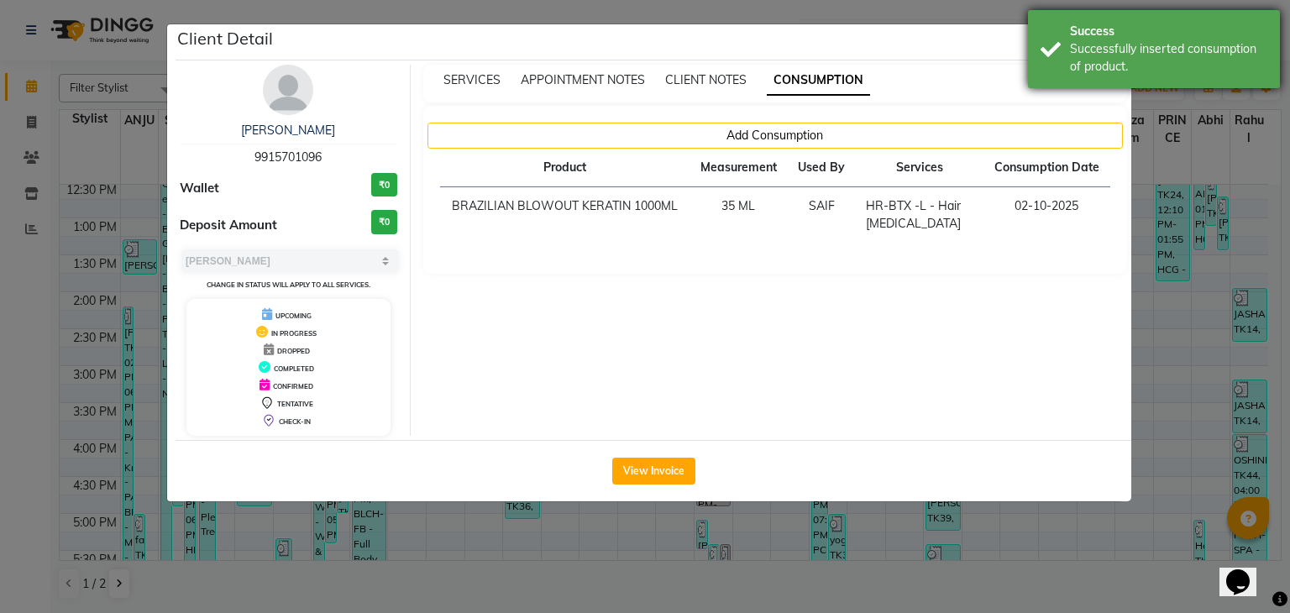
click at [1115, 47] on div "Successfully inserted consumption of product." at bounding box center [1168, 57] width 197 height 35
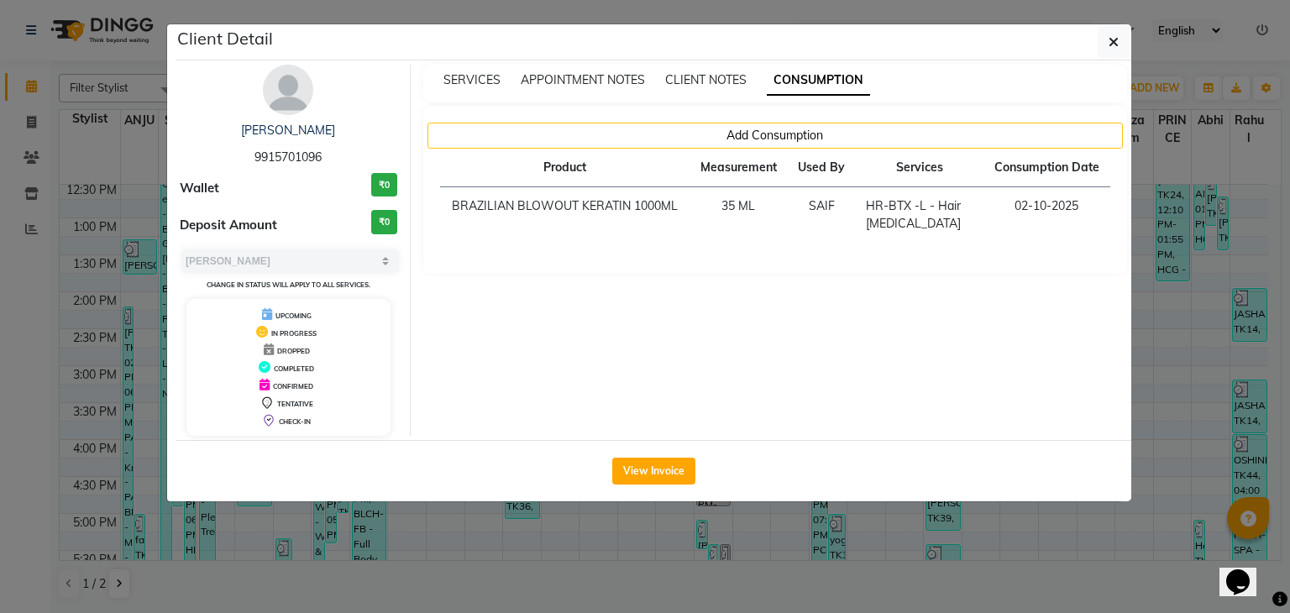
click at [1115, 45] on icon "button" at bounding box center [1114, 41] width 10 height 13
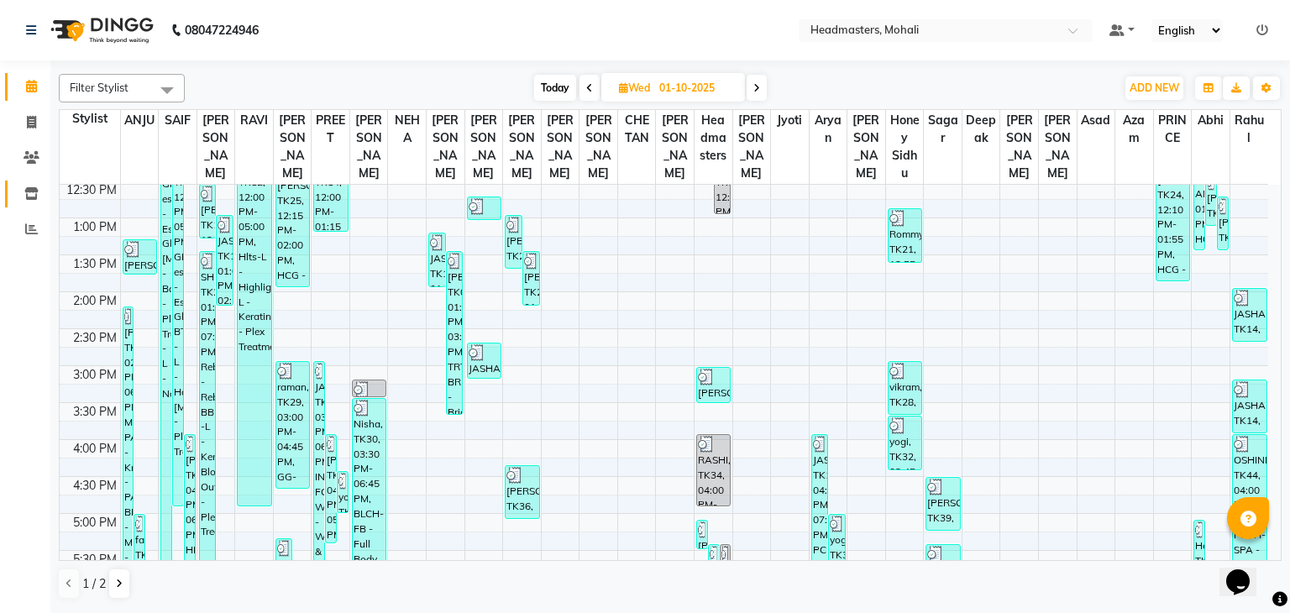
click at [35, 196] on icon at bounding box center [31, 193] width 14 height 13
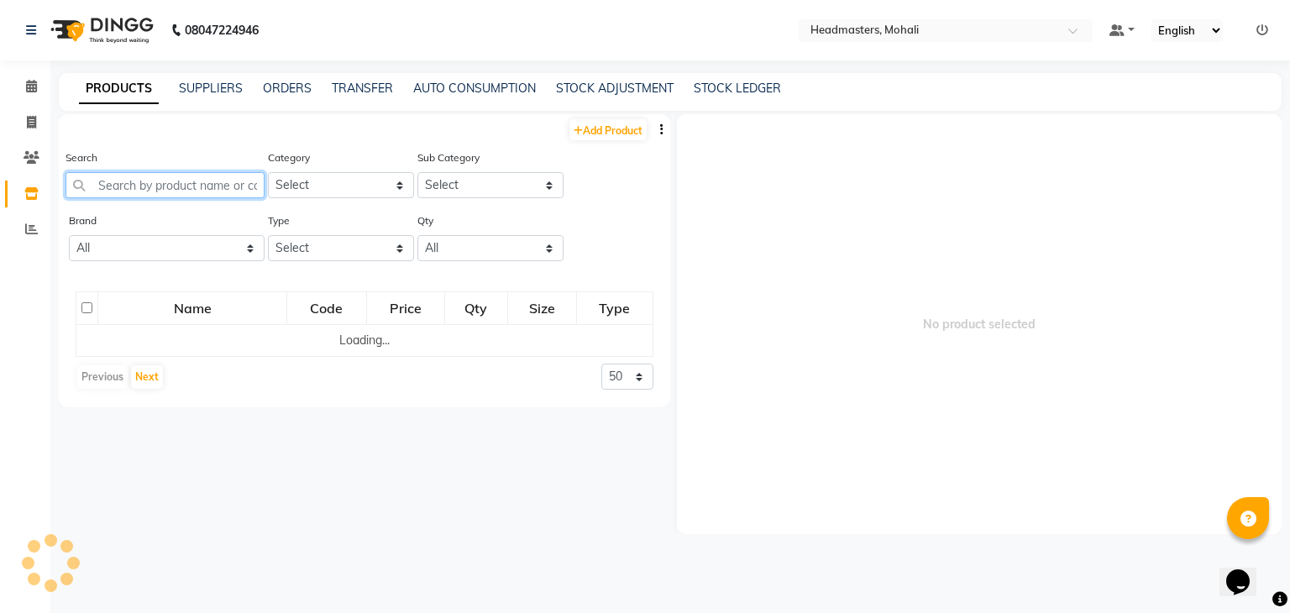
click at [154, 194] on input "text" at bounding box center [165, 185] width 199 height 26
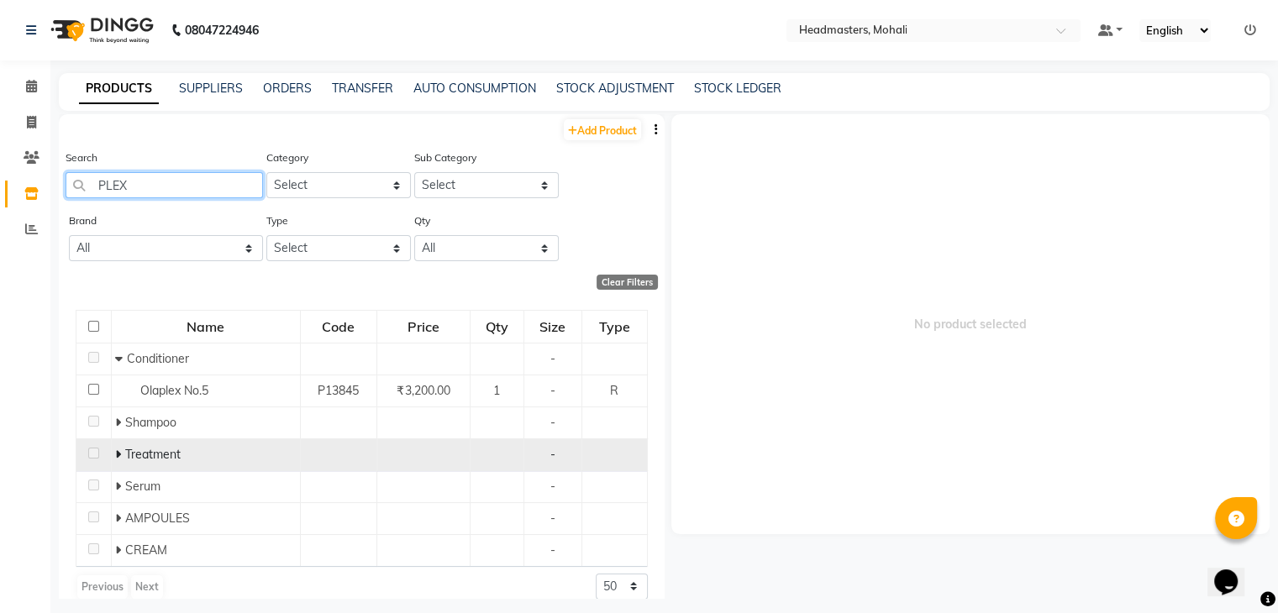
type input "PLEX"
click at [119, 456] on span at bounding box center [120, 454] width 10 height 15
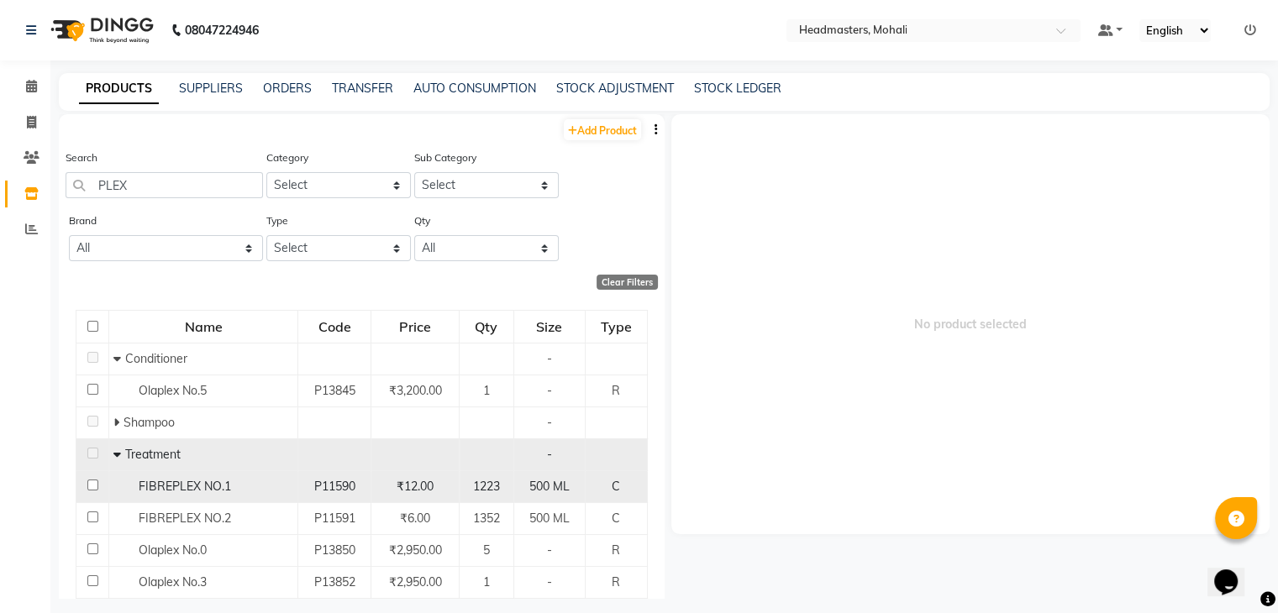
click at [195, 489] on span "FIBREPLEX NO.1" at bounding box center [185, 486] width 92 height 15
select select
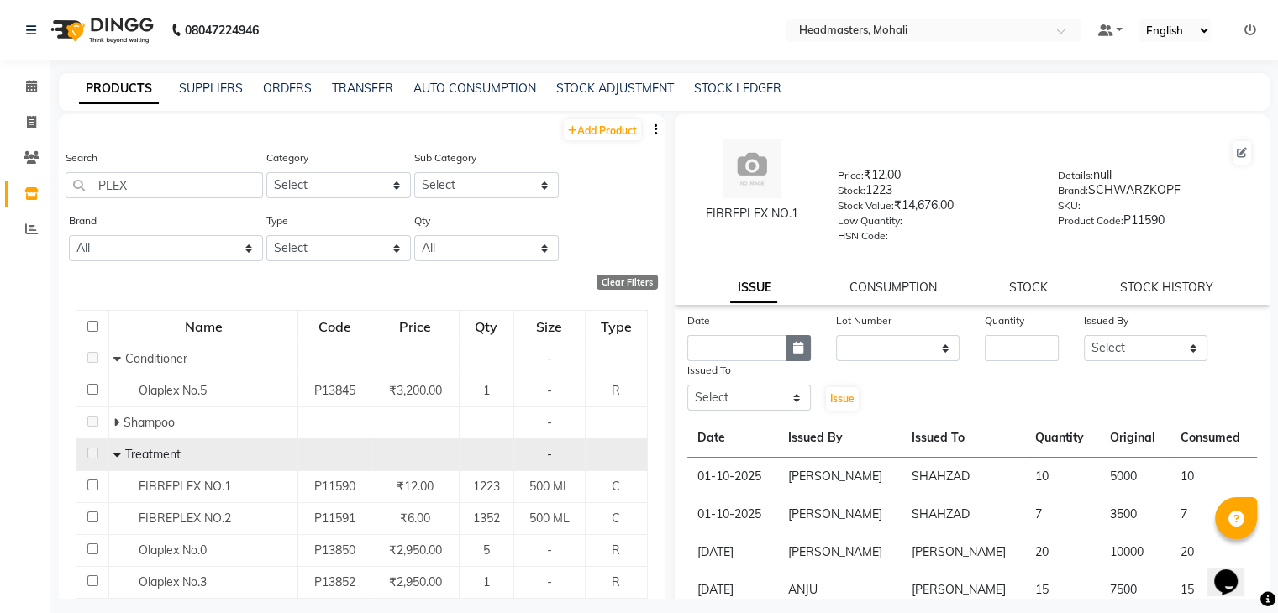
click at [793, 354] on icon "button" at bounding box center [798, 348] width 10 height 12
select select "10"
select select "2025"
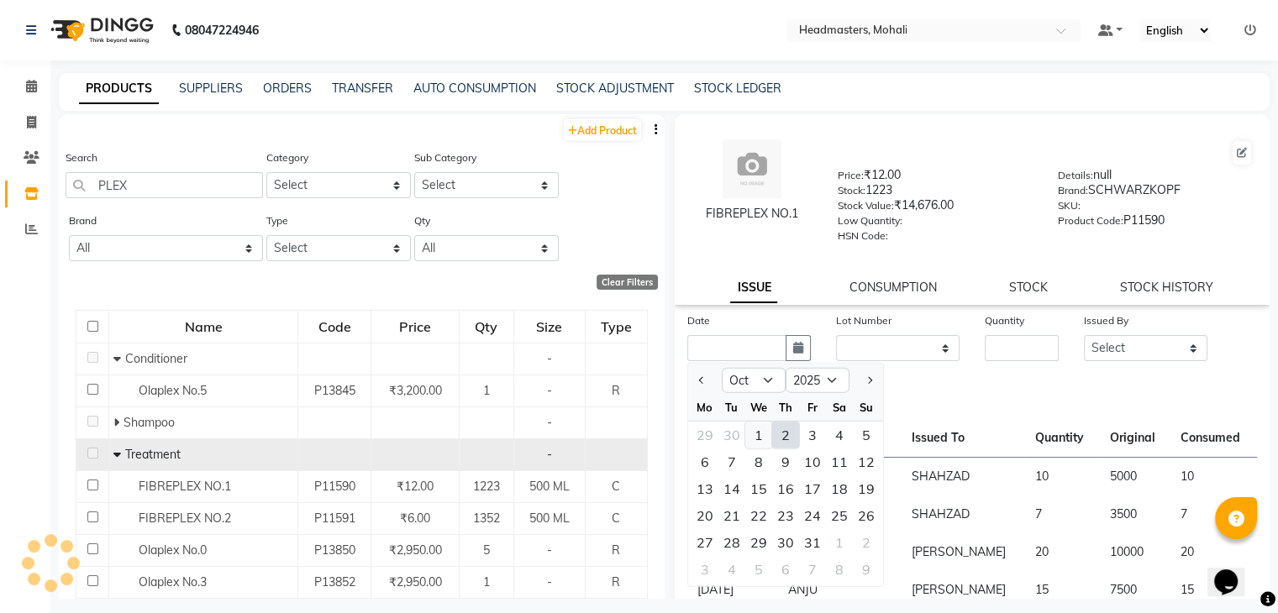
click at [764, 441] on div "1" at bounding box center [758, 435] width 27 height 27
type input "01-10-2025"
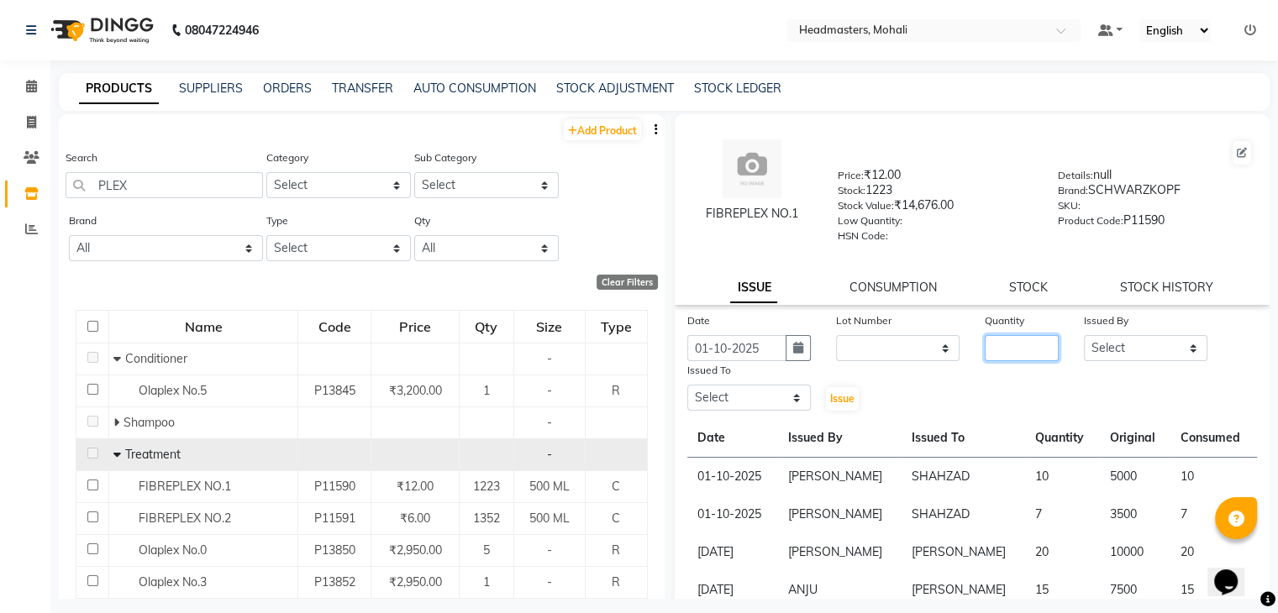
click at [1008, 367] on div "Date [DATE] Lot Number None Quantity Issued By Select [PERSON_NAME] [PERSON_NAM…" at bounding box center [973, 362] width 596 height 101
type input "20"
click at [1109, 354] on select "Select [PERSON_NAME] [PERSON_NAME] [PERSON_NAME] [PERSON_NAME] [PERSON_NAME] [P…" at bounding box center [1145, 348] width 123 height 26
select select "84970"
click at [1084, 341] on select "Select [PERSON_NAME] [PERSON_NAME] [PERSON_NAME] [PERSON_NAME] [PERSON_NAME] [P…" at bounding box center [1145, 348] width 123 height 26
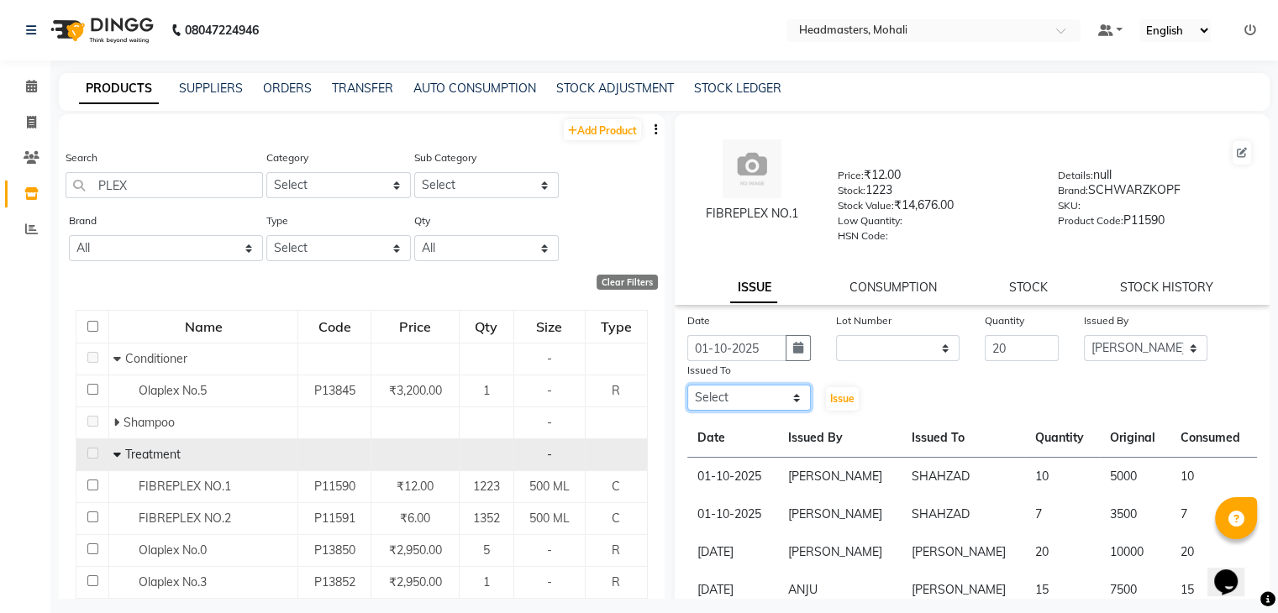
click at [701, 407] on select "Select [PERSON_NAME] [PERSON_NAME] [PERSON_NAME] [PERSON_NAME] [PERSON_NAME] [P…" at bounding box center [748, 398] width 123 height 26
select select "51117"
click at [687, 391] on select "Select [PERSON_NAME] [PERSON_NAME] [PERSON_NAME] [PERSON_NAME] [PERSON_NAME] [P…" at bounding box center [748, 398] width 123 height 26
click at [830, 402] on span "Issue" at bounding box center [842, 398] width 24 height 13
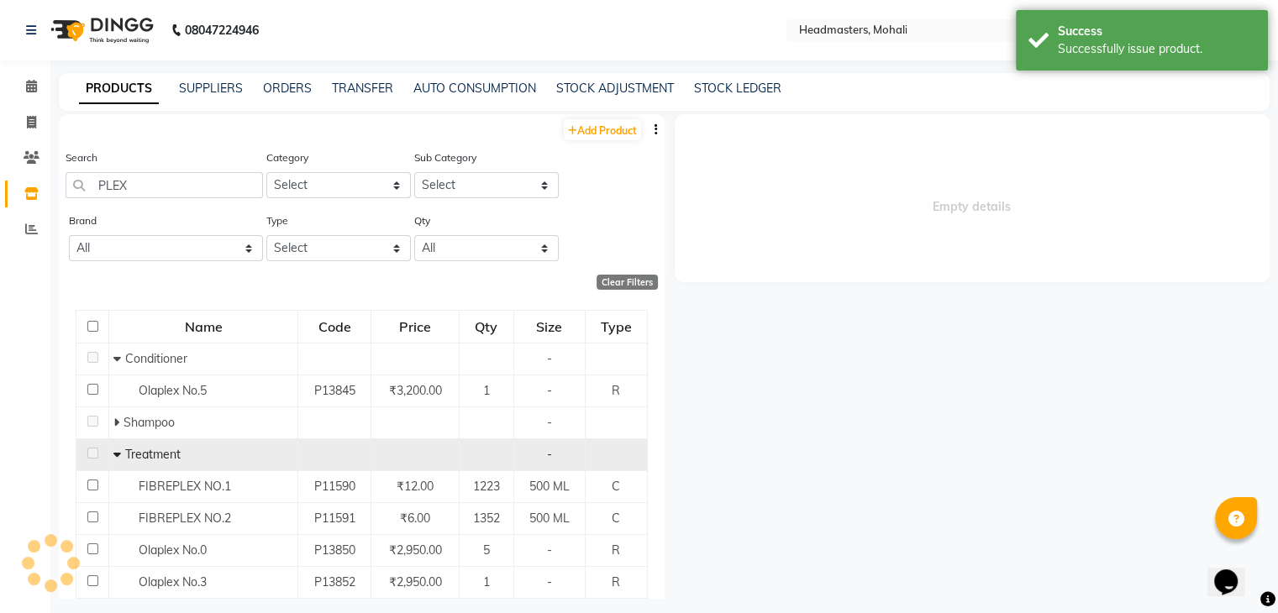
select select
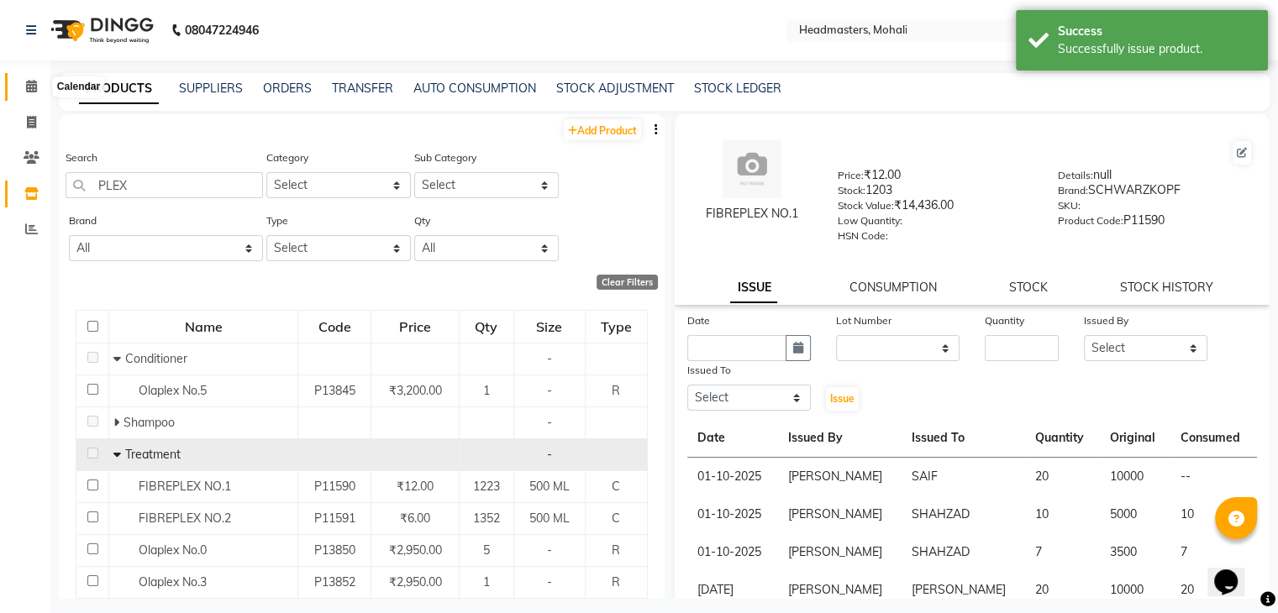
click at [32, 90] on icon at bounding box center [31, 86] width 11 height 13
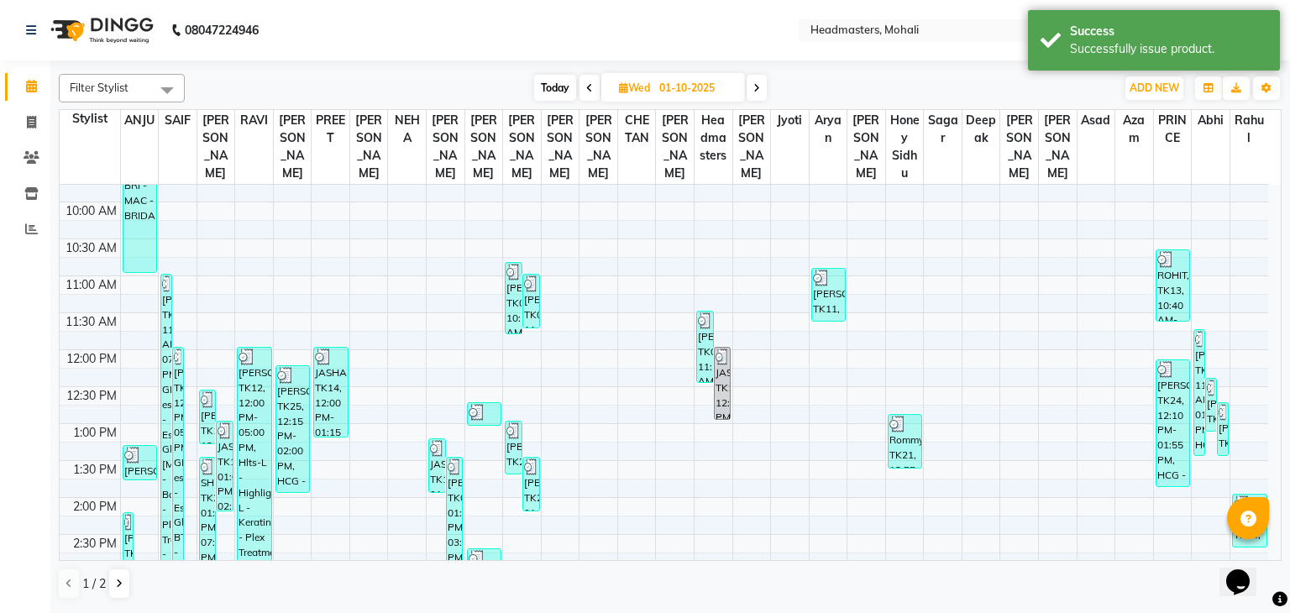
scroll to position [168, 0]
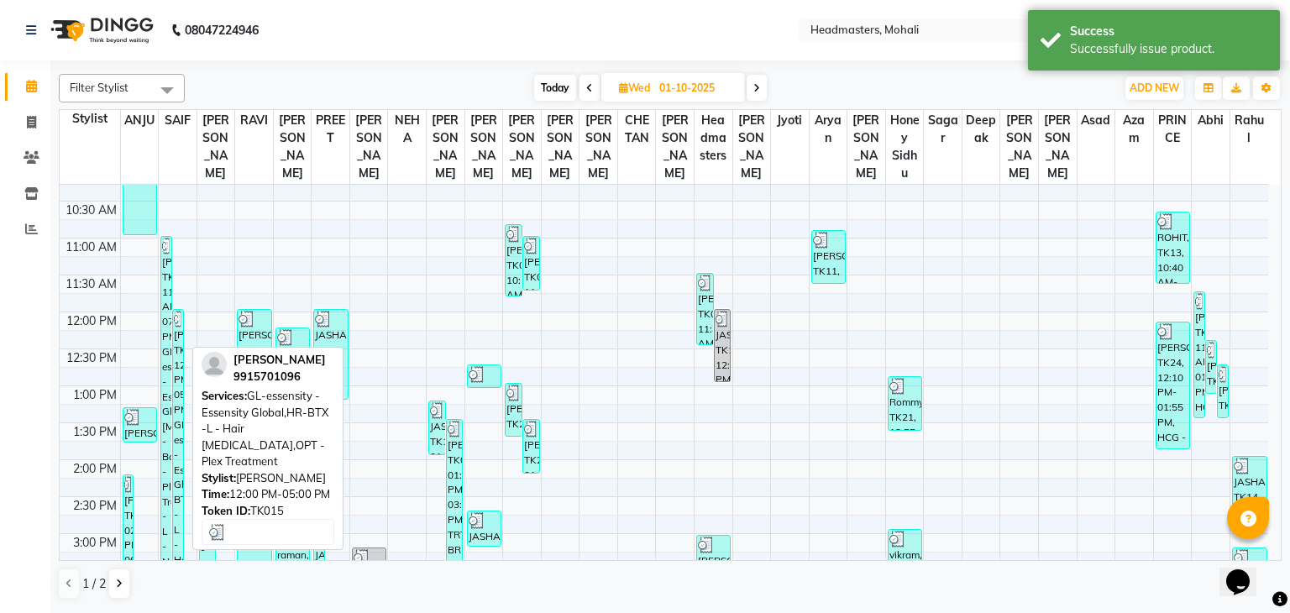
click at [179, 362] on div "[PERSON_NAME], TK15, 12:00 PM-05:00 PM, GL-essensity - Essensity Global,HR-BTX …" at bounding box center [178, 492] width 10 height 364
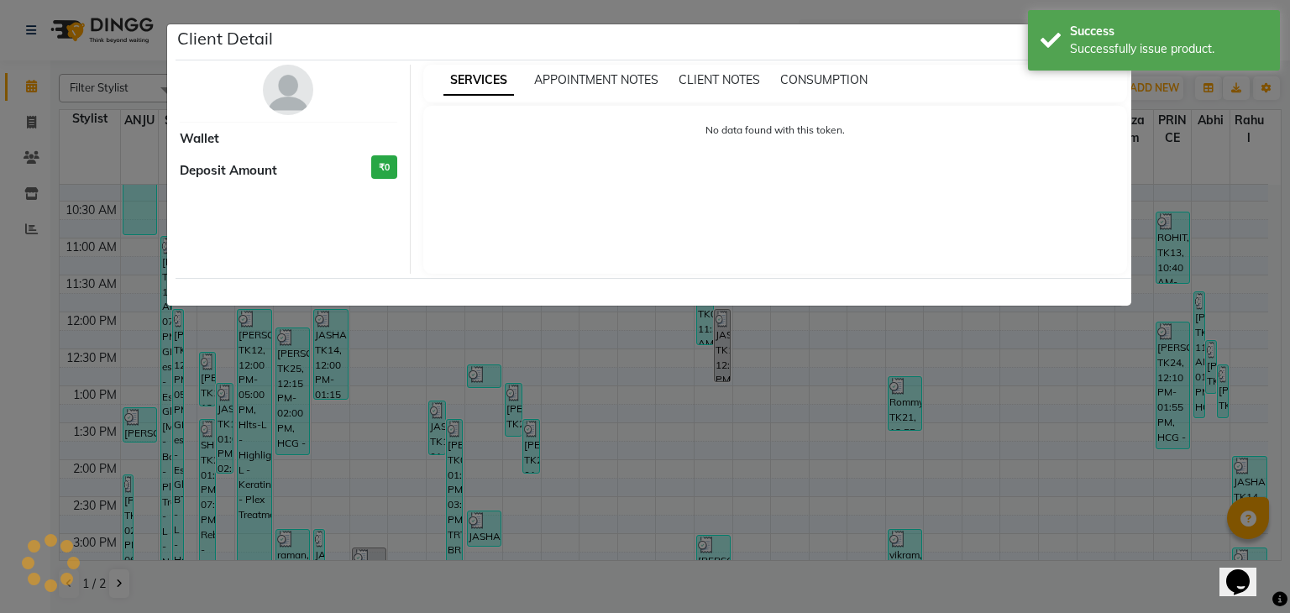
select select "3"
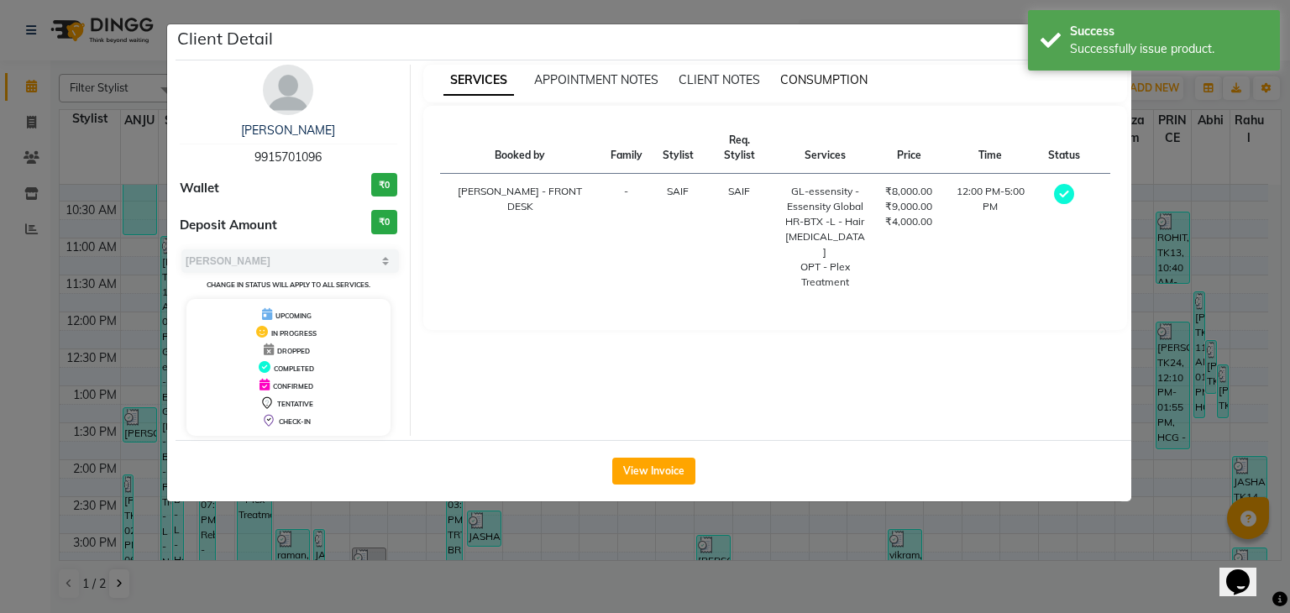
click at [853, 79] on span "CONSUMPTION" at bounding box center [823, 79] width 87 height 15
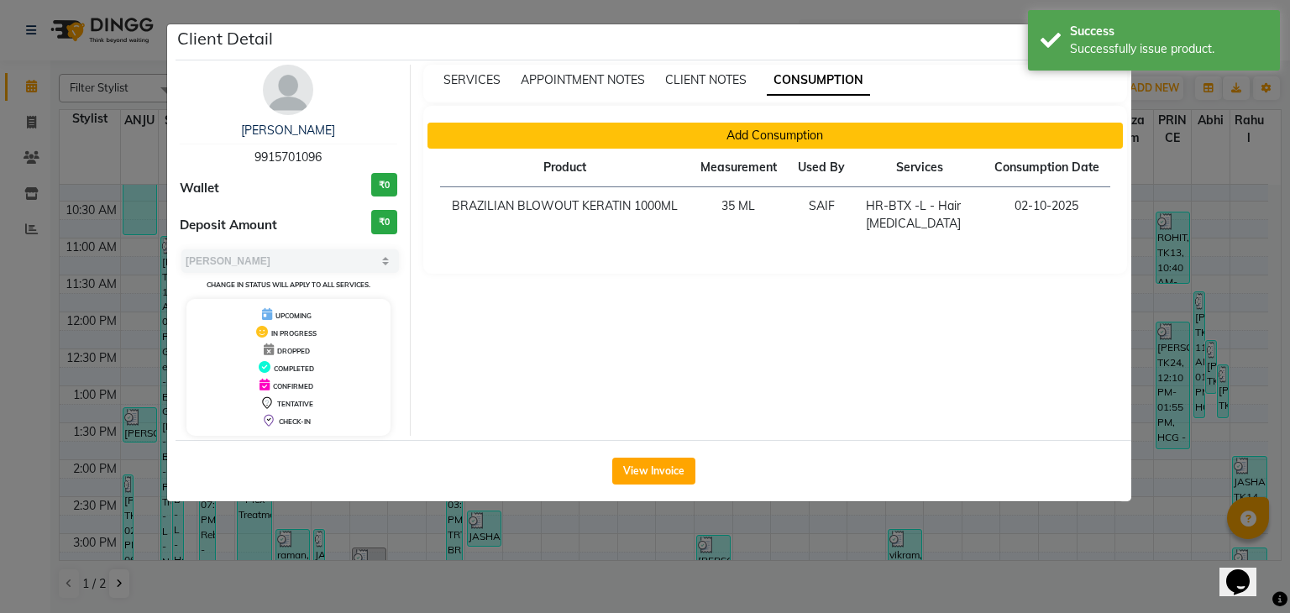
click at [675, 139] on button "Add Consumption" at bounding box center [776, 136] width 696 height 26
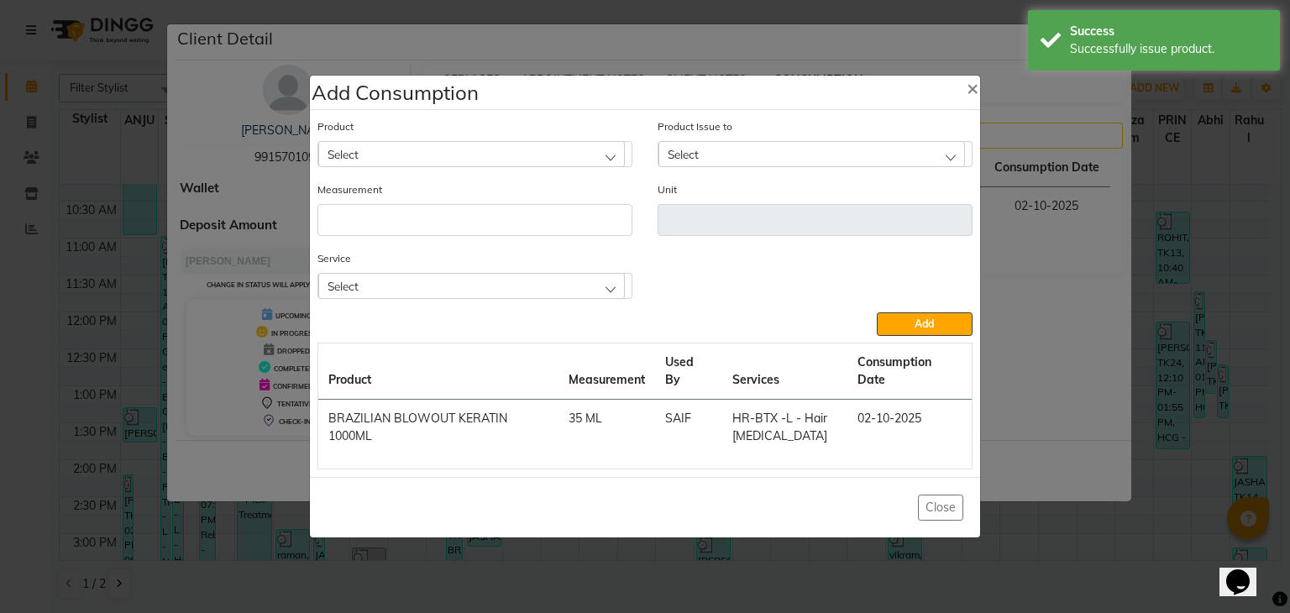
click at [465, 151] on div "Select" at bounding box center [471, 153] width 307 height 25
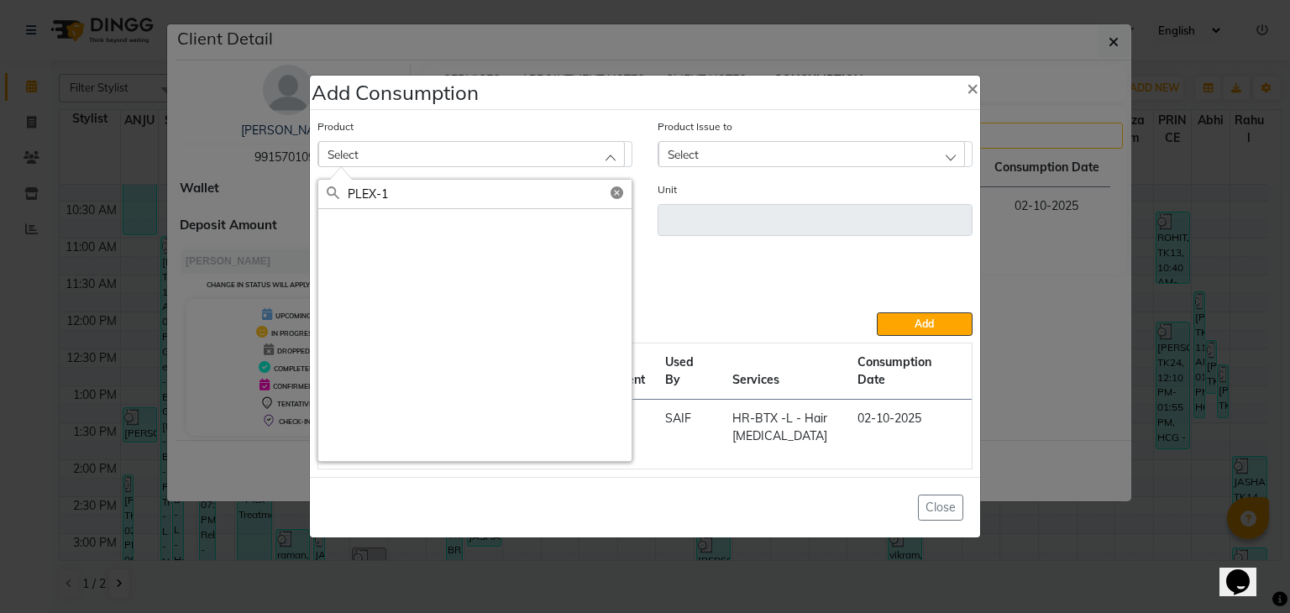
drag, startPoint x: 630, startPoint y: 192, endPoint x: 601, endPoint y: 196, distance: 28.9
click at [612, 193] on div "PLEX-1" at bounding box center [474, 194] width 313 height 29
drag, startPoint x: 609, startPoint y: 192, endPoint x: 620, endPoint y: 192, distance: 11.0
click at [612, 192] on div "PLEX-1" at bounding box center [474, 194] width 313 height 29
type input "PLEX-1"
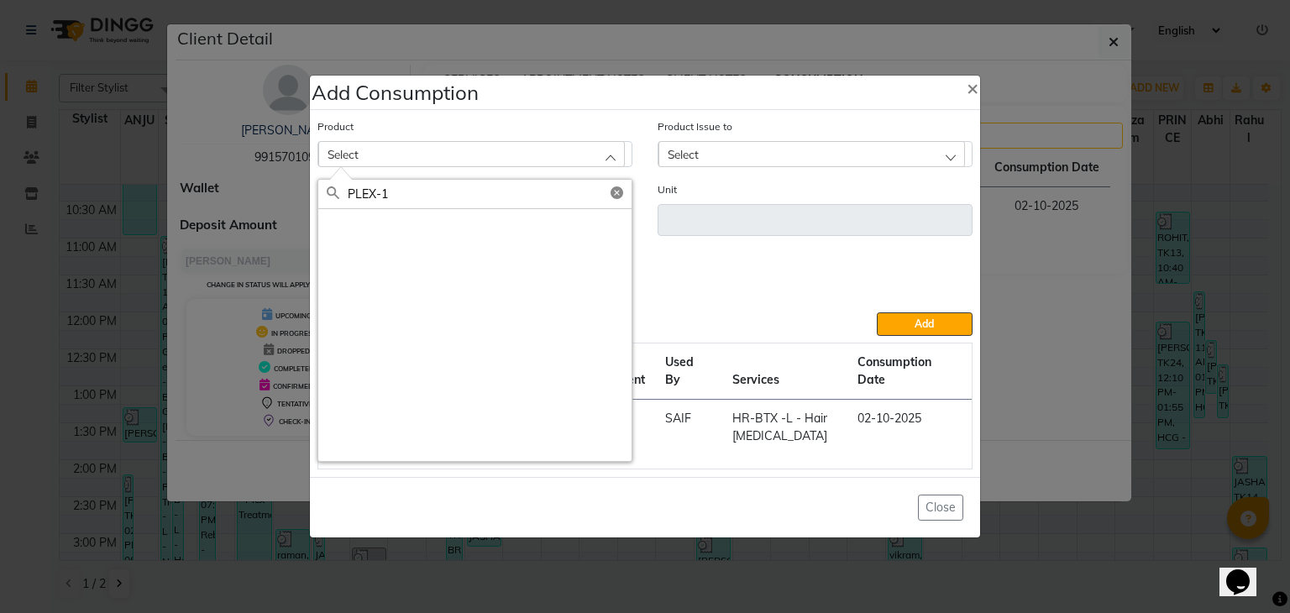
click at [621, 193] on icon at bounding box center [617, 192] width 13 height 13
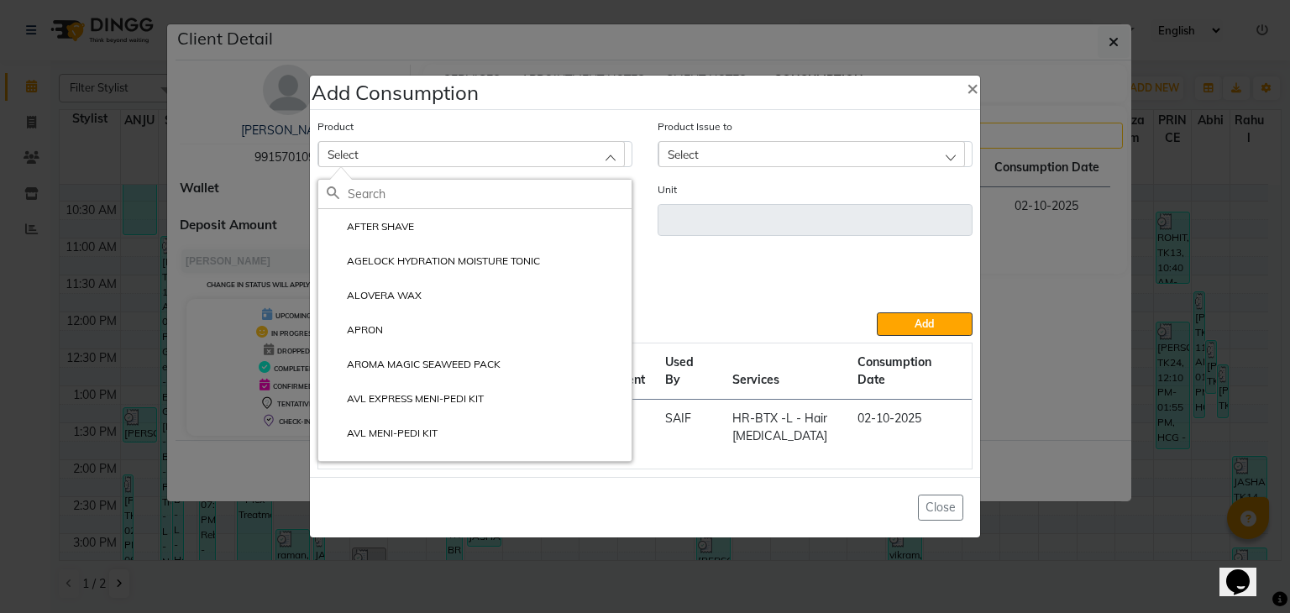
click at [511, 144] on div "Select" at bounding box center [471, 153] width 307 height 25
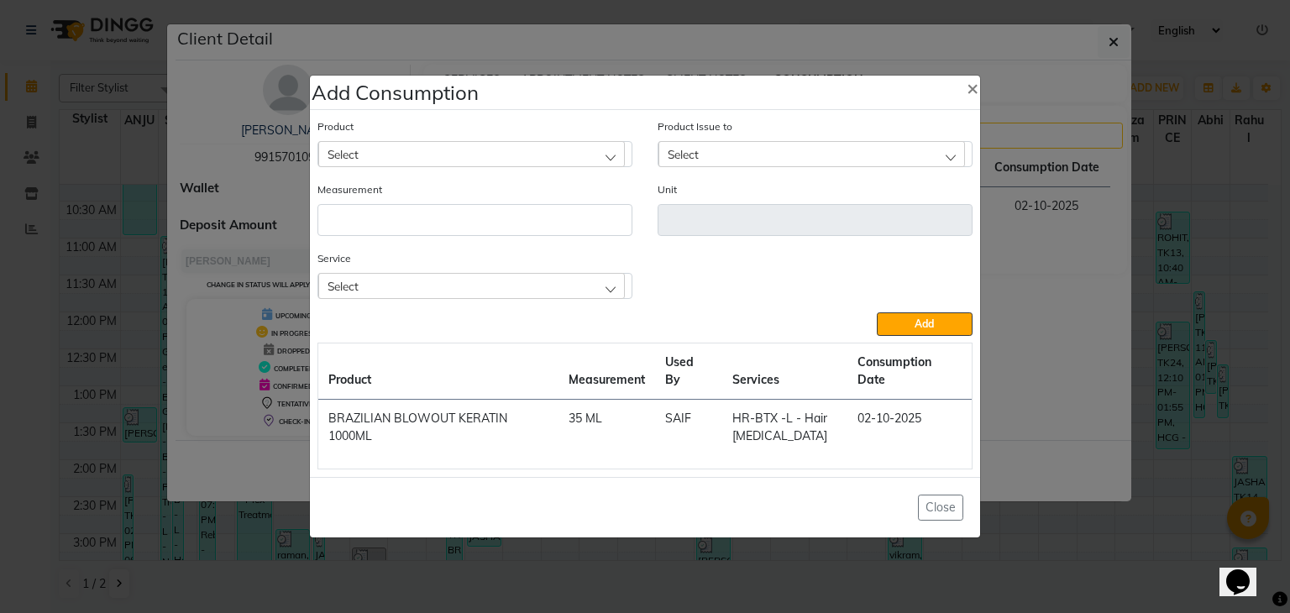
click at [452, 151] on div "Select" at bounding box center [471, 153] width 307 height 25
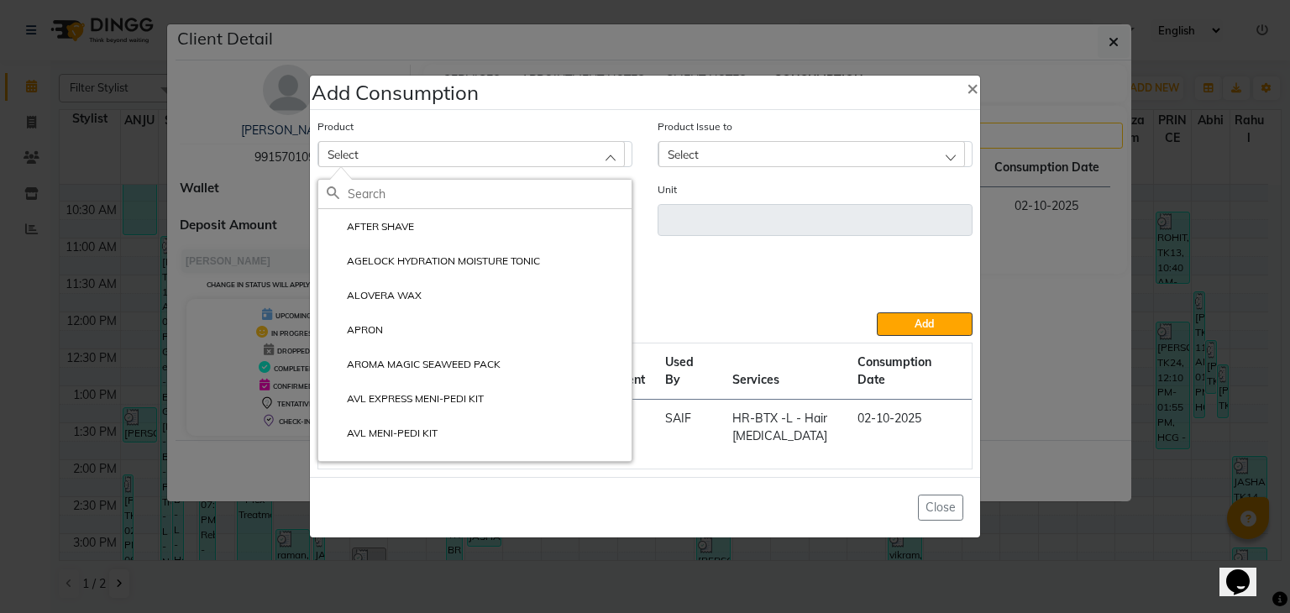
click at [454, 55] on ngb-modal-window "Add Consumption × Product Select AFTER SHAVE AGELOCK HYDRATION MOISTURE TONIC A…" at bounding box center [645, 306] width 1290 height 613
